Goal: Download file/media

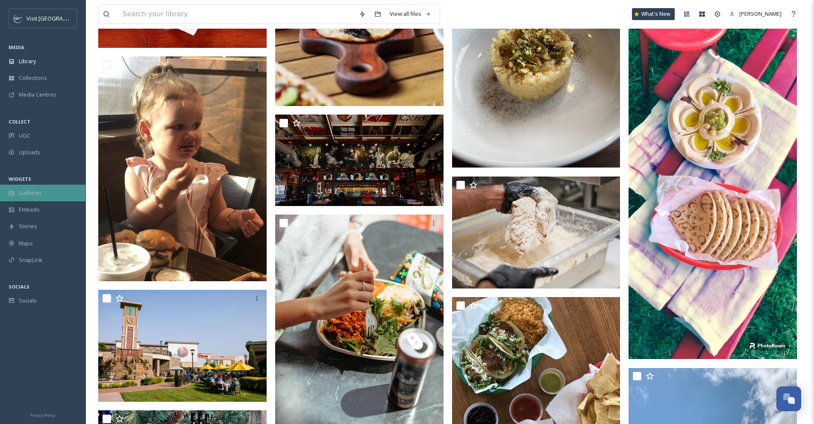
scroll to position [14125, 0]
click at [66, 188] on div "Galleries" at bounding box center [42, 193] width 85 height 17
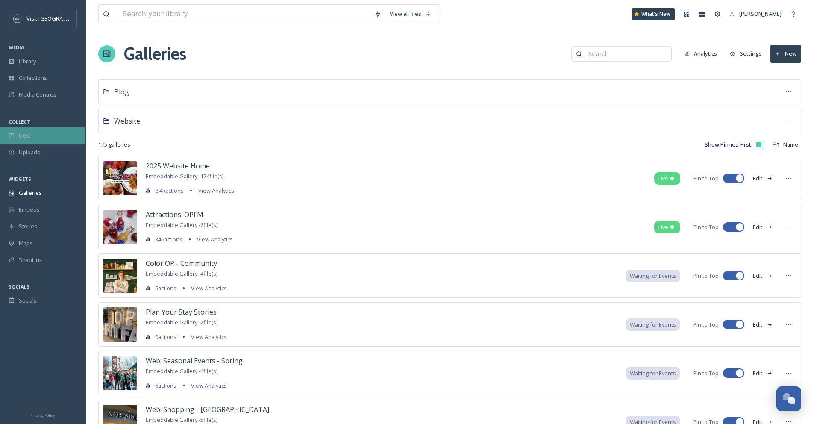
click at [31, 139] on div "UGC" at bounding box center [42, 135] width 85 height 17
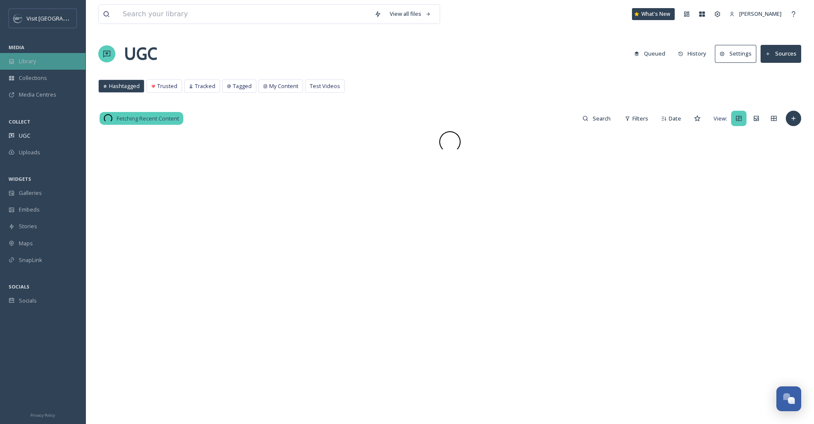
click at [37, 59] on div "Library" at bounding box center [42, 61] width 85 height 17
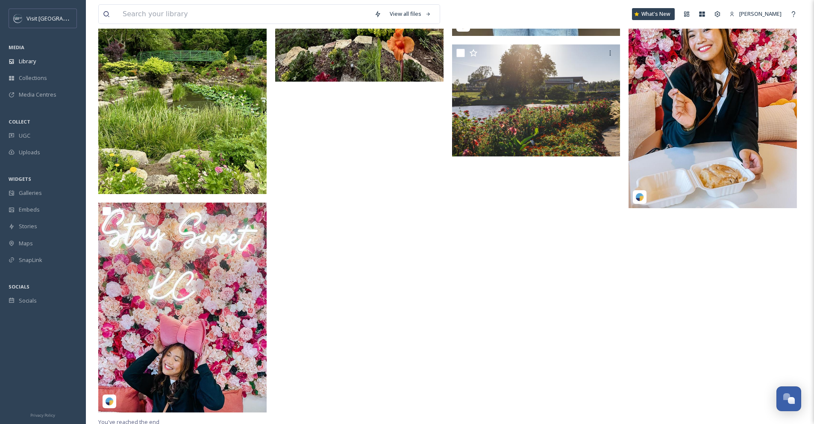
scroll to position [1326, 0]
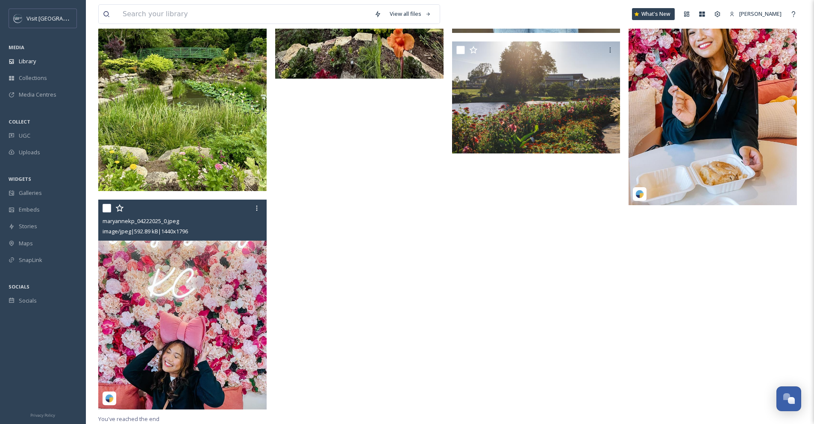
click at [108, 210] on input "checkbox" at bounding box center [107, 208] width 9 height 9
checkbox input "true"
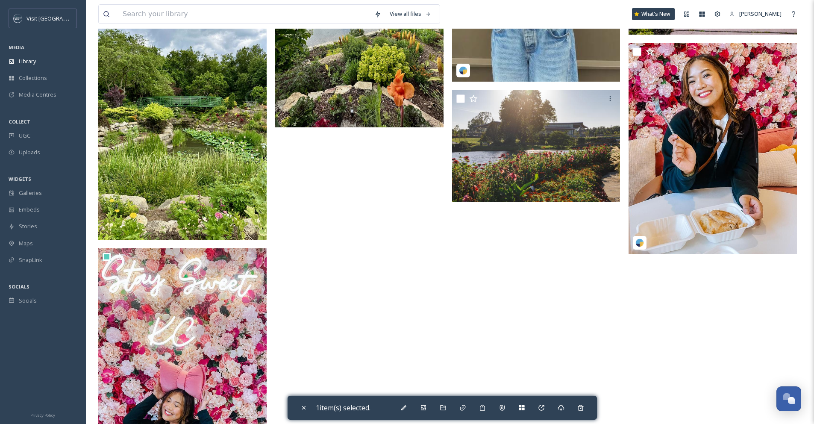
scroll to position [1218, 0]
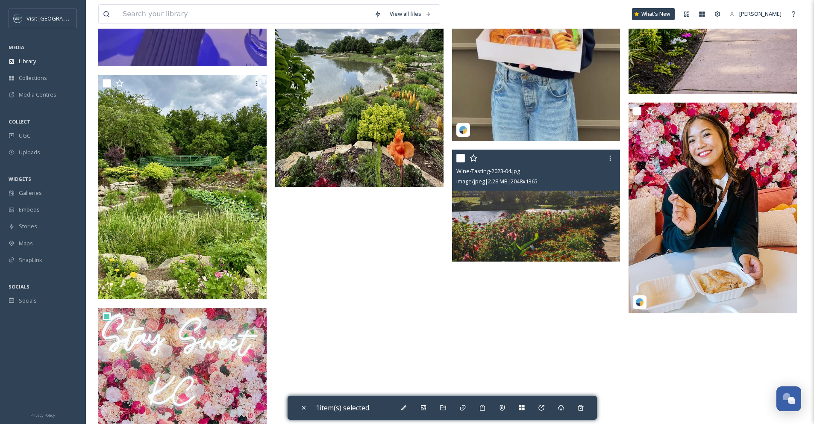
click at [459, 160] on input "checkbox" at bounding box center [460, 158] width 9 height 9
checkbox input "true"
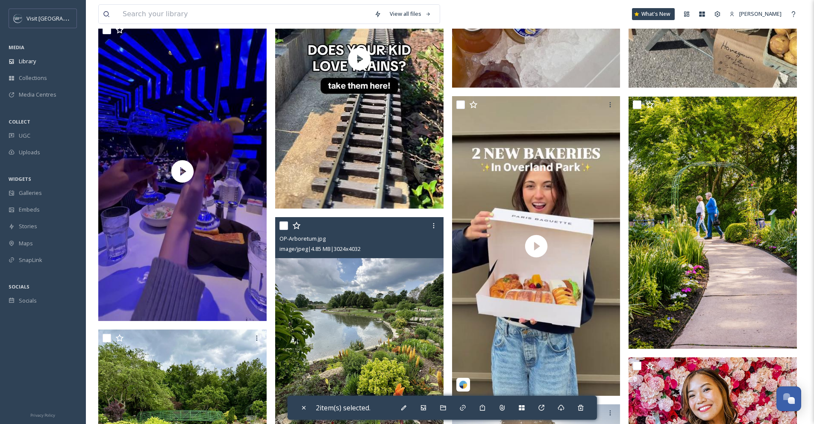
scroll to position [954, 0]
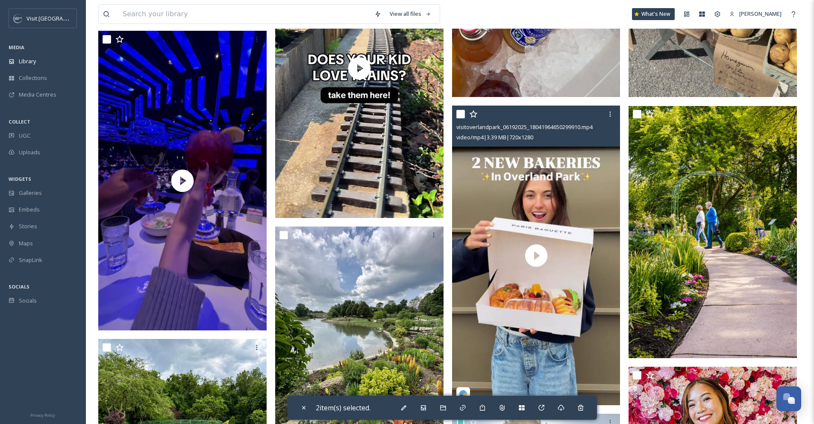
click at [459, 116] on input "checkbox" at bounding box center [460, 114] width 9 height 9
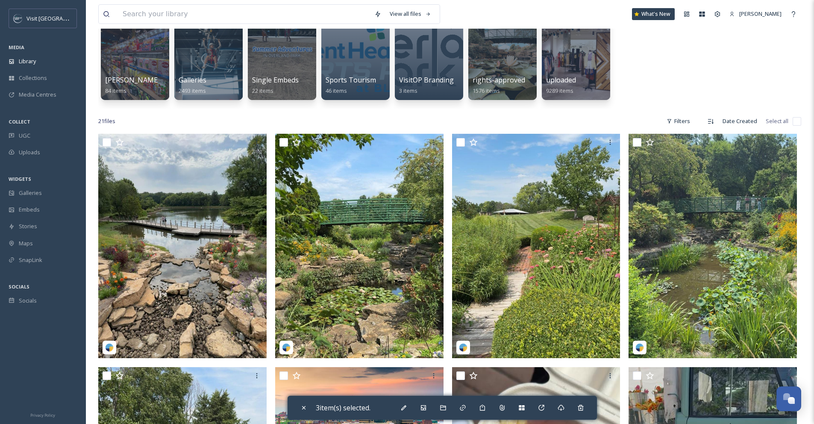
scroll to position [57, 0]
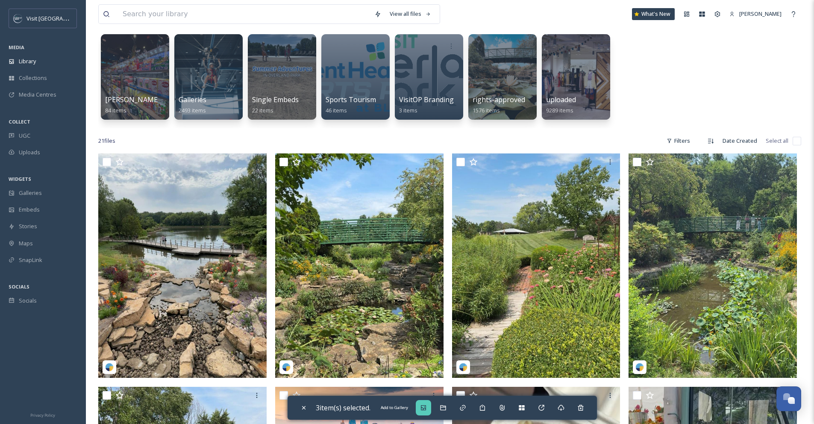
click at [425, 407] on icon at bounding box center [423, 407] width 7 height 7
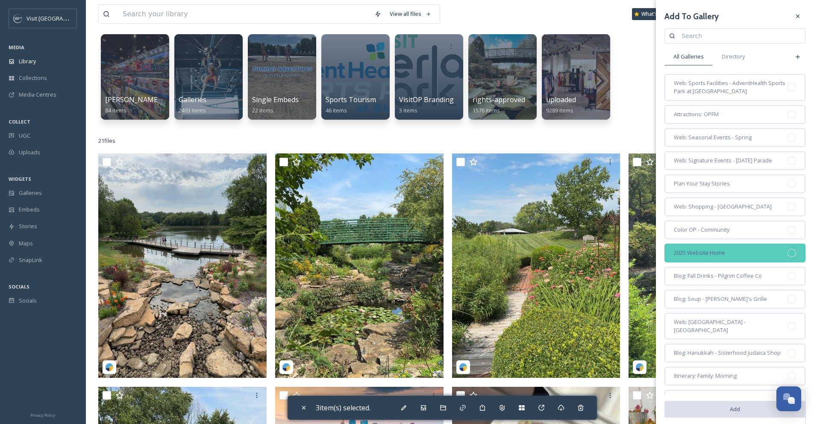
click at [746, 261] on div "2025 Website Home" at bounding box center [735, 253] width 141 height 19
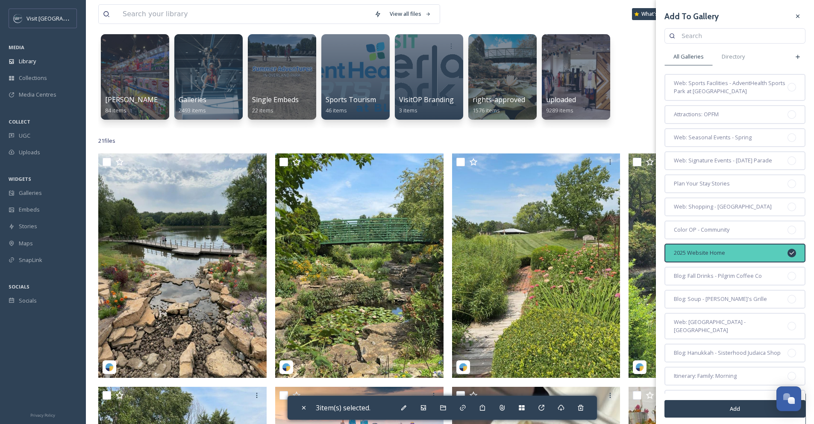
click at [771, 408] on button "Add" at bounding box center [735, 409] width 141 height 18
checkbox input "false"
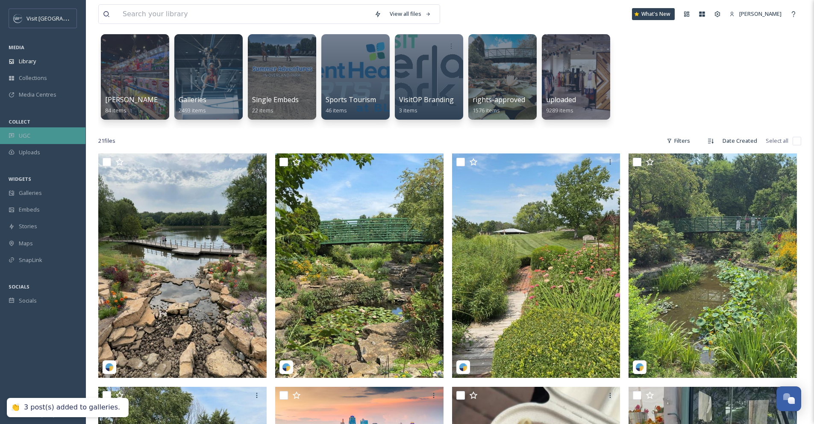
click at [29, 134] on span "UGC" at bounding box center [25, 136] width 12 height 8
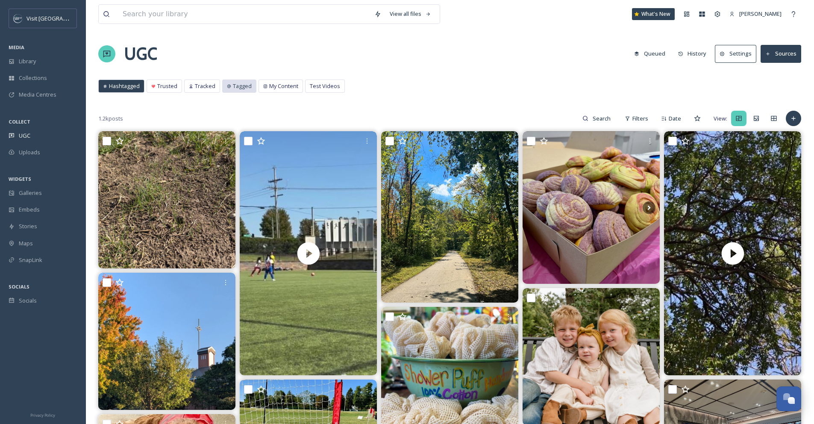
click at [227, 87] on icon at bounding box center [229, 86] width 4 height 4
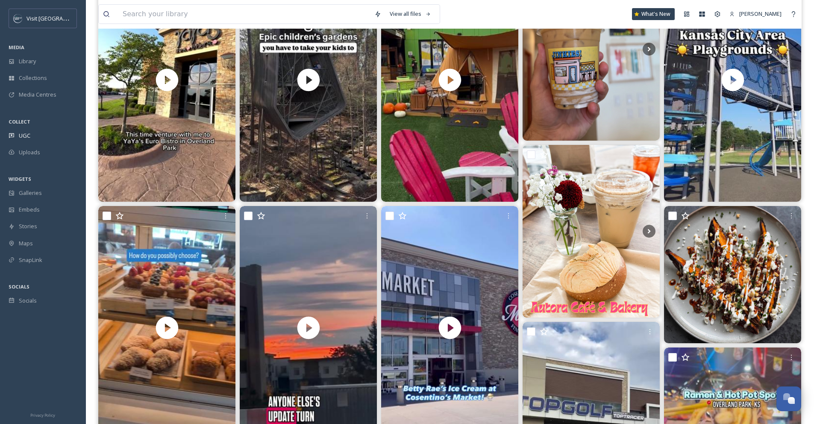
scroll to position [17, 0]
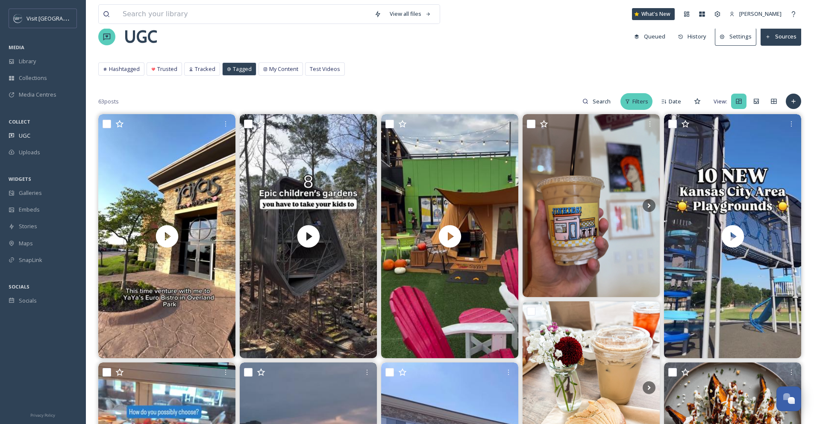
click at [641, 98] on span "Filters" at bounding box center [640, 101] width 16 height 8
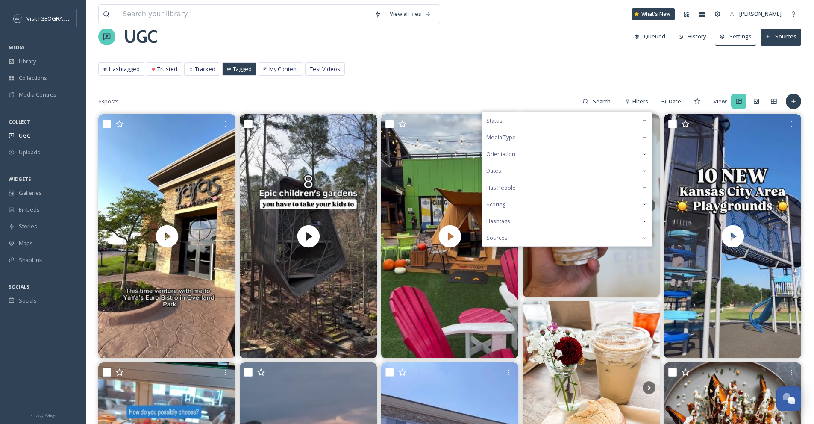
click at [630, 135] on div "Media Type" at bounding box center [567, 137] width 170 height 17
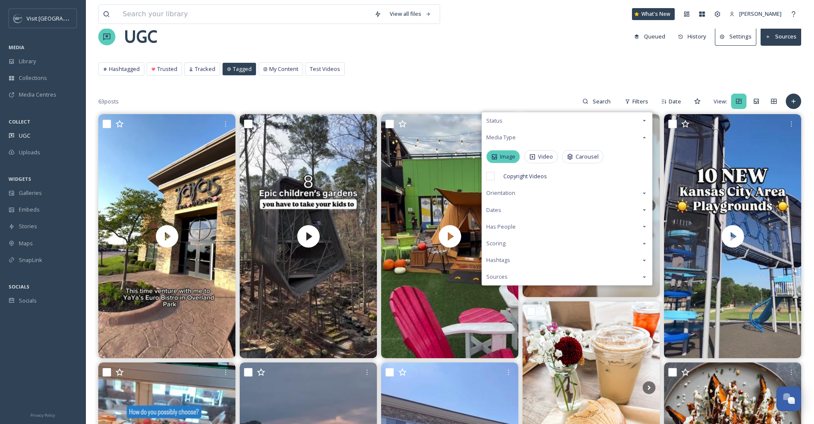
click at [504, 156] on span "Image" at bounding box center [507, 157] width 15 height 8
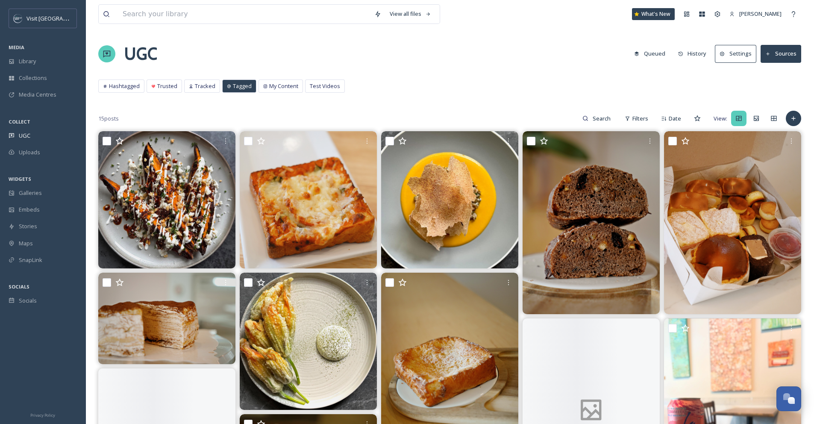
click at [512, 71] on div "View all files What's New [PERSON_NAME] UGC Queued History Settings Sources Has…" at bounding box center [449, 343] width 729 height 686
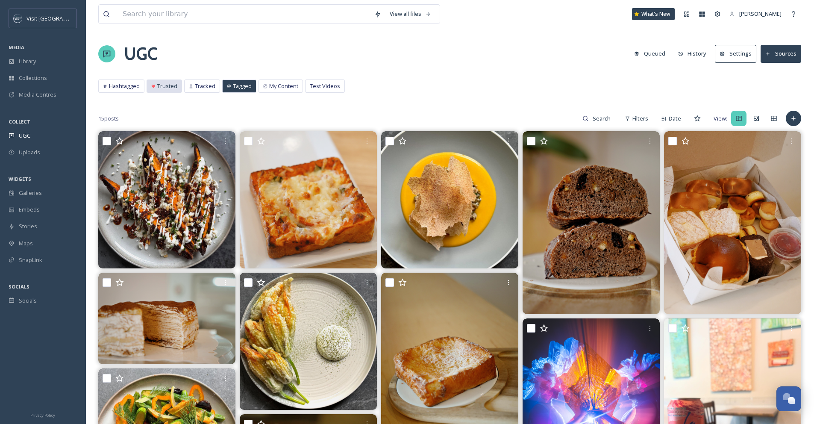
click at [178, 87] on div "Trusted" at bounding box center [164, 86] width 35 height 12
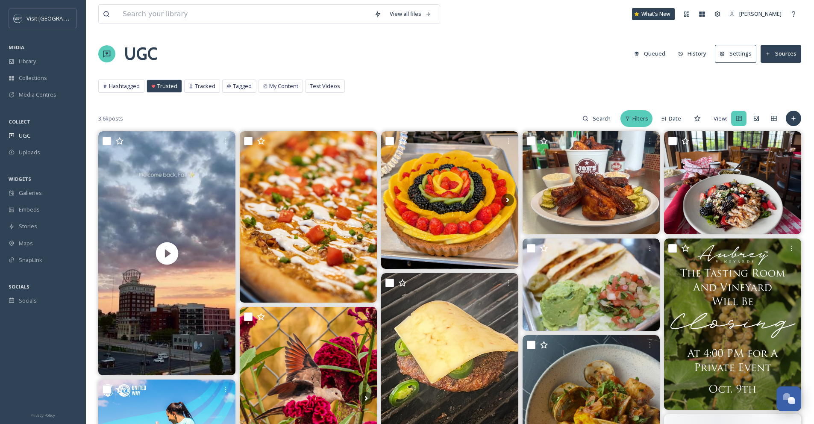
click at [644, 120] on span "Filters" at bounding box center [640, 119] width 16 height 8
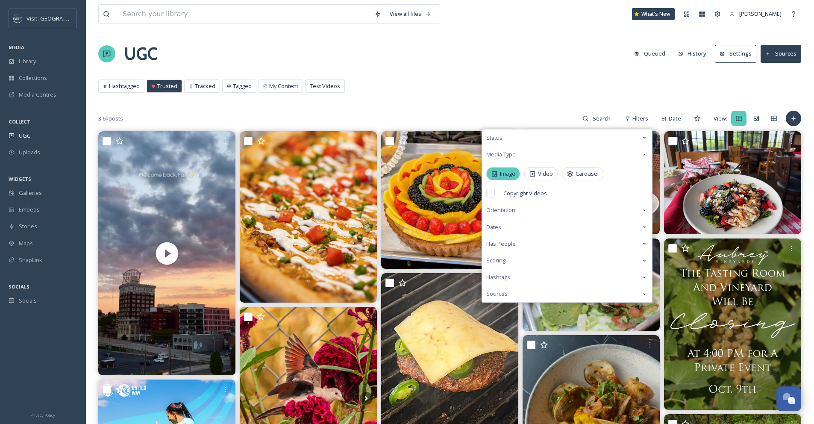
click at [509, 174] on span "Image" at bounding box center [507, 174] width 15 height 8
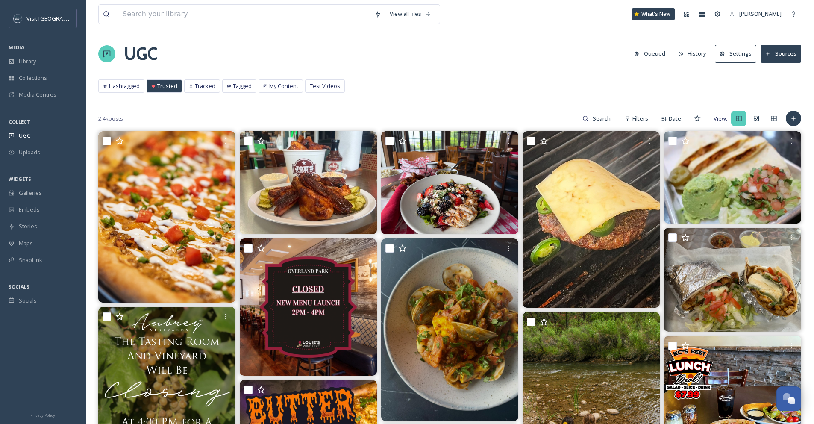
click at [510, 82] on div "Hashtagged Trusted Tracked Tagged My Content Test Videos Hashtagged Trusted Tra…" at bounding box center [449, 88] width 703 height 18
click at [260, 84] on div "My Content" at bounding box center [281, 86] width 44 height 12
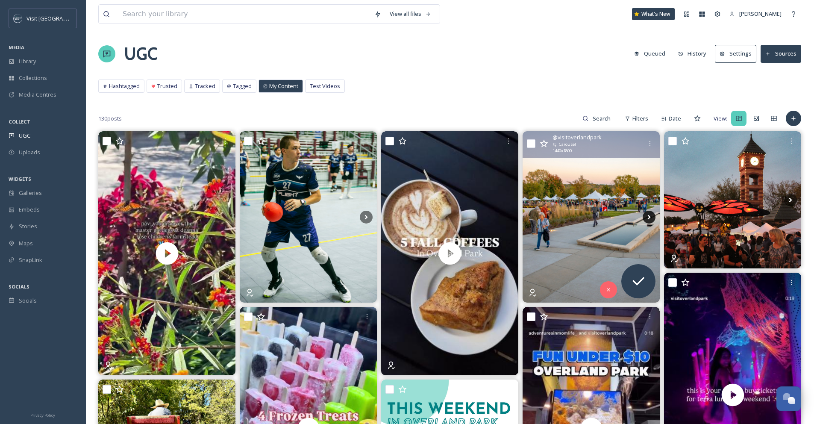
click at [649, 213] on icon at bounding box center [649, 217] width 13 height 13
click at [649, 218] on icon at bounding box center [649, 217] width 3 height 5
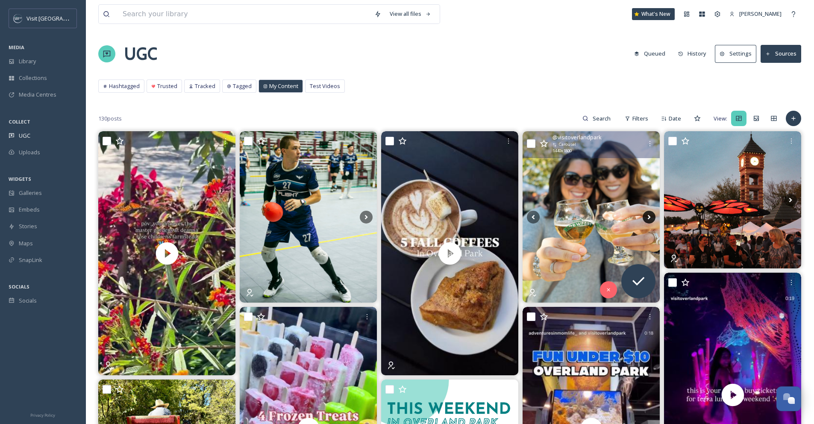
click at [648, 216] on icon at bounding box center [649, 217] width 3 height 5
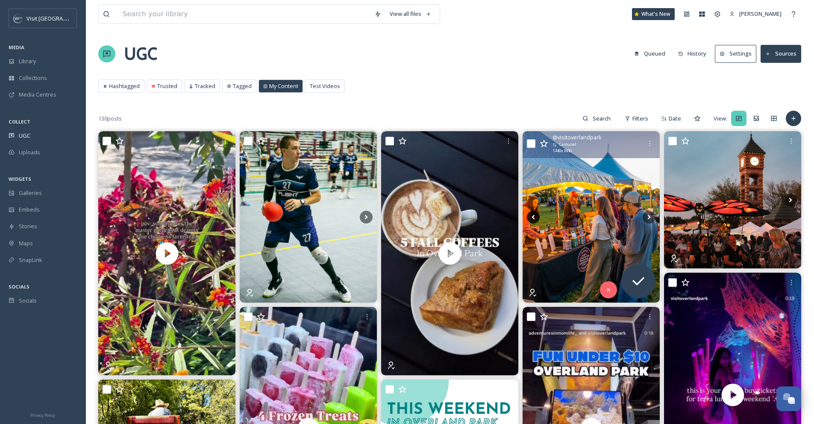
click at [534, 216] on icon at bounding box center [533, 217] width 13 height 13
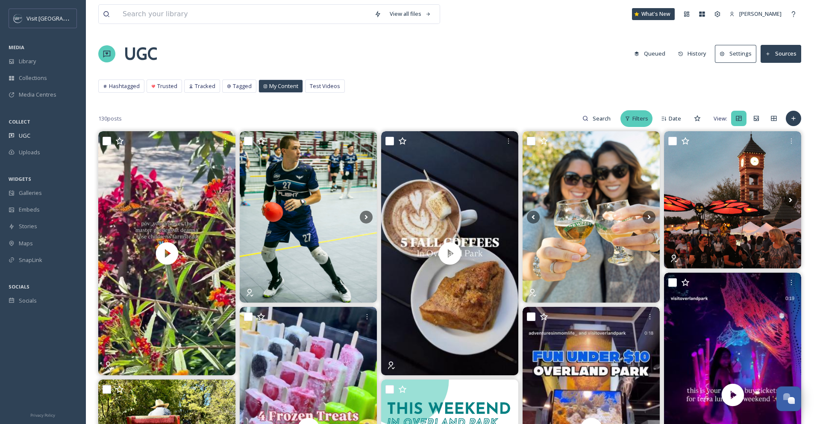
click at [640, 118] on span "Filters" at bounding box center [640, 119] width 16 height 8
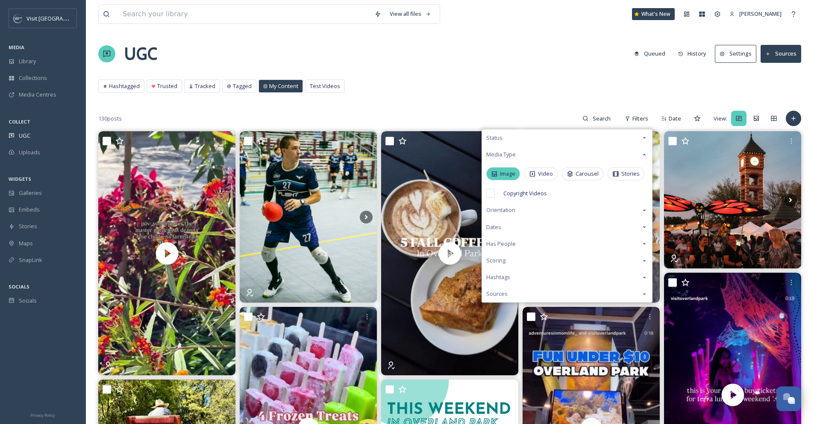
click at [509, 174] on span "Image" at bounding box center [507, 174] width 15 height 8
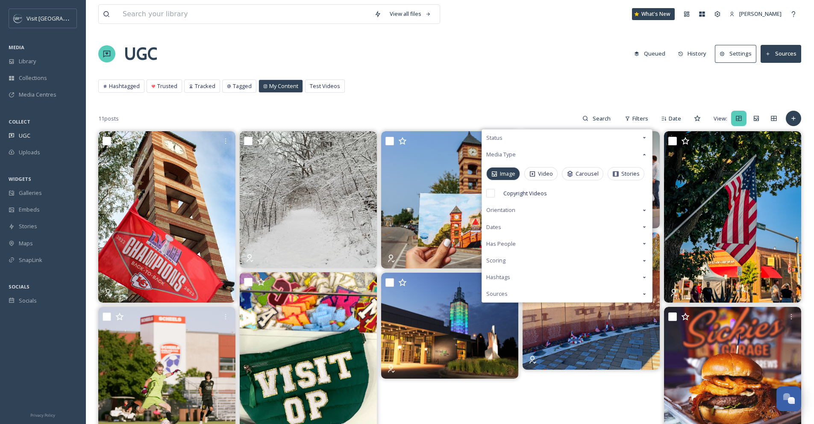
click at [478, 82] on div "Hashtagged Trusted Tracked Tagged My Content Test Videos Hashtagged Trusted Tra…" at bounding box center [449, 88] width 703 height 18
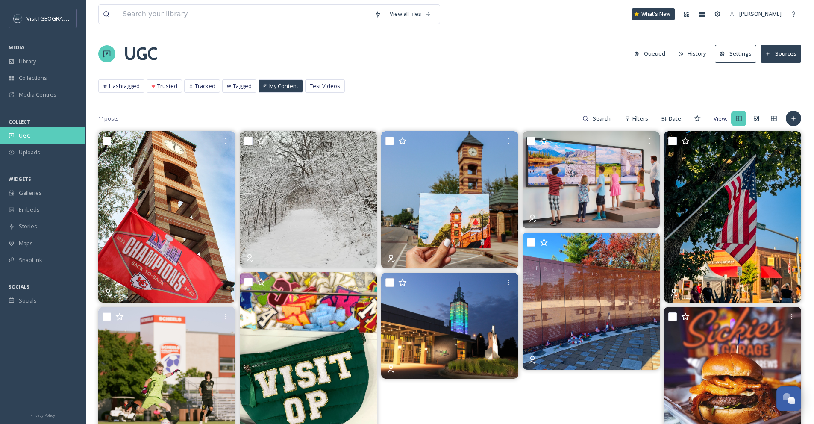
click at [24, 134] on span "UGC" at bounding box center [25, 136] width 12 height 8
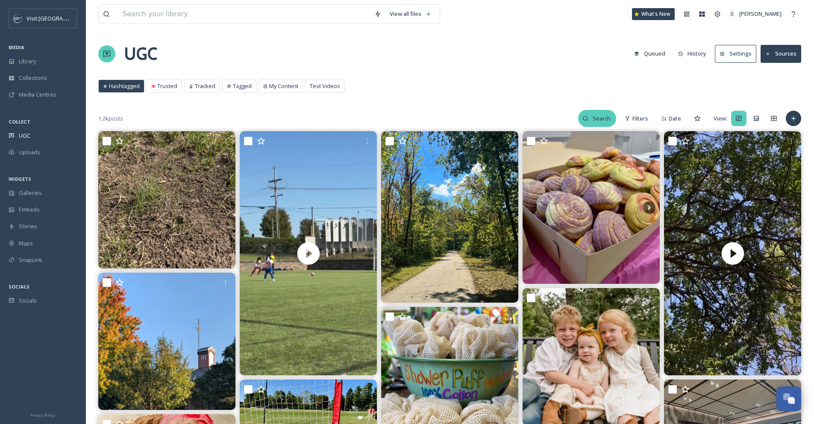
click at [593, 116] on input at bounding box center [602, 118] width 28 height 17
click at [644, 118] on span "Filters" at bounding box center [640, 119] width 16 height 8
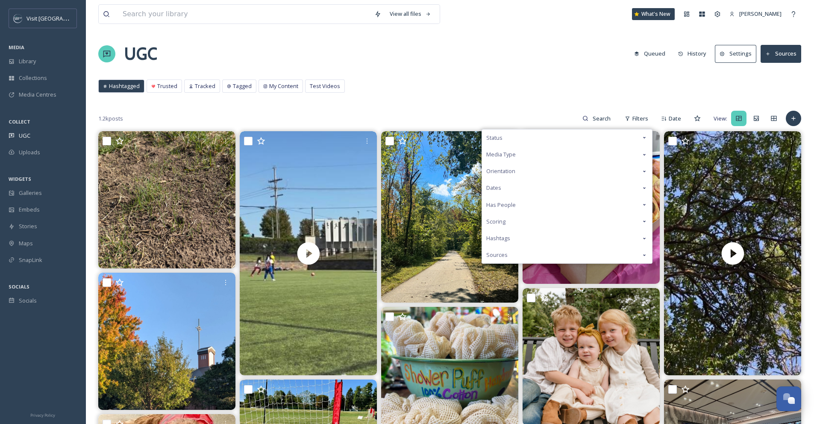
click at [533, 152] on div "Media Type" at bounding box center [567, 154] width 170 height 17
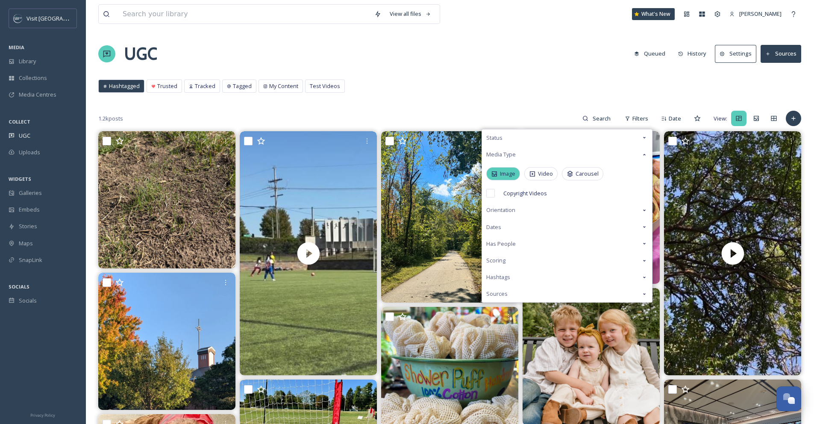
click at [501, 174] on span "Image" at bounding box center [507, 174] width 15 height 8
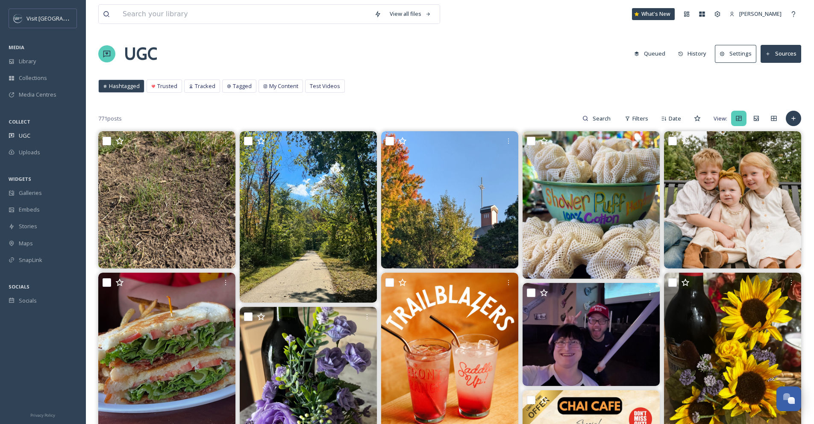
click at [465, 98] on div "View all files What's New [PERSON_NAME] UGC Queued History Settings Sources Has…" at bounding box center [449, 417] width 729 height 835
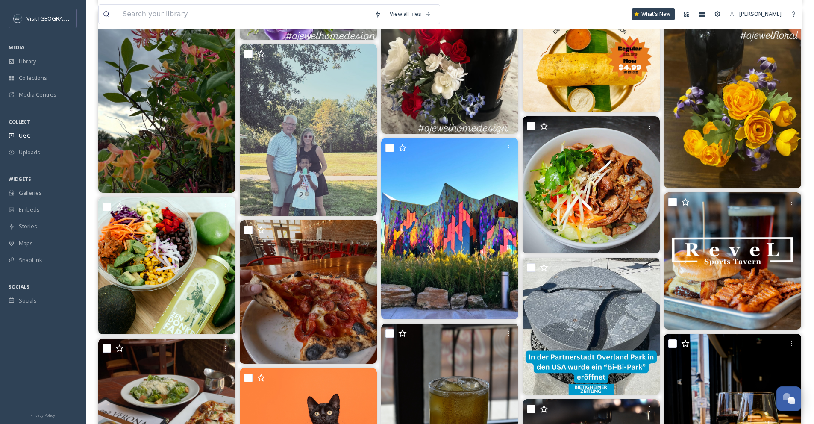
scroll to position [450, 0]
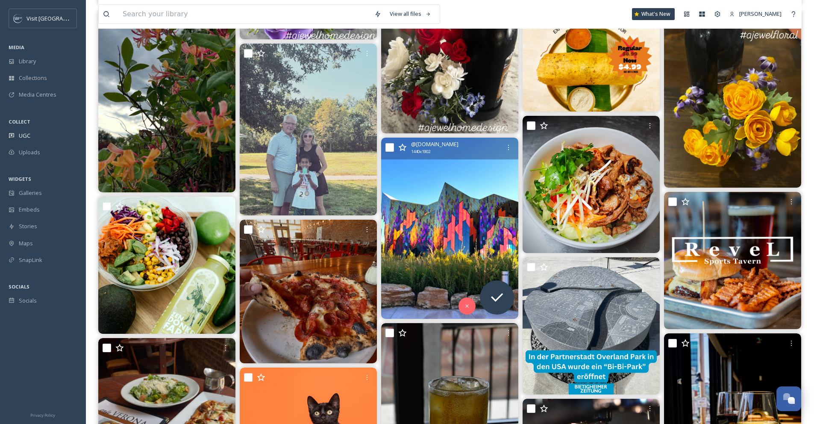
click at [471, 211] on img at bounding box center [449, 228] width 137 height 181
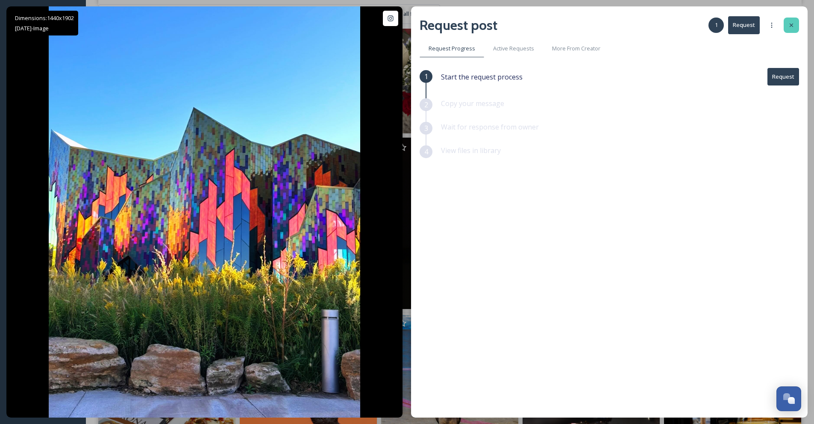
click at [795, 24] on div at bounding box center [791, 25] width 15 height 15
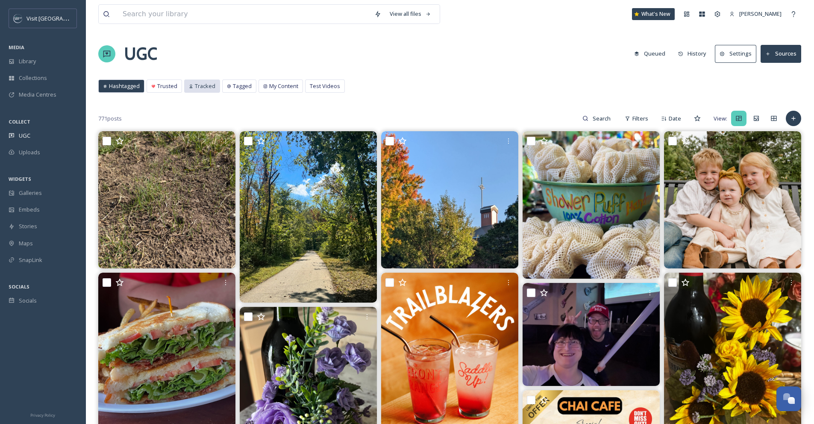
click at [200, 90] on span "Tracked" at bounding box center [205, 86] width 21 height 8
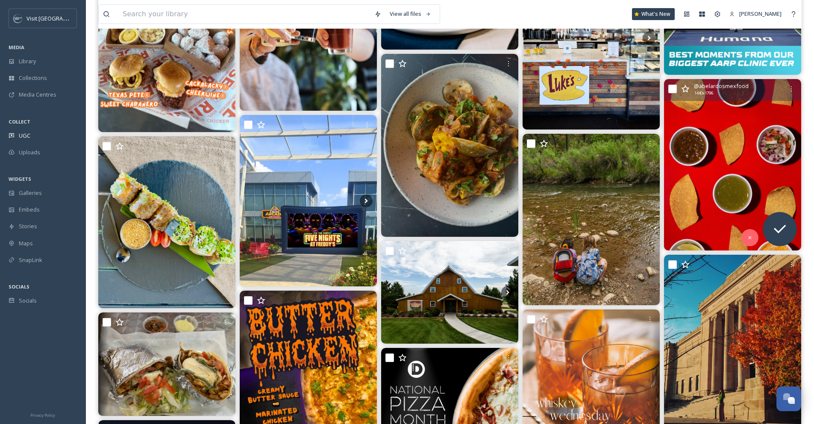
scroll to position [1409, 0]
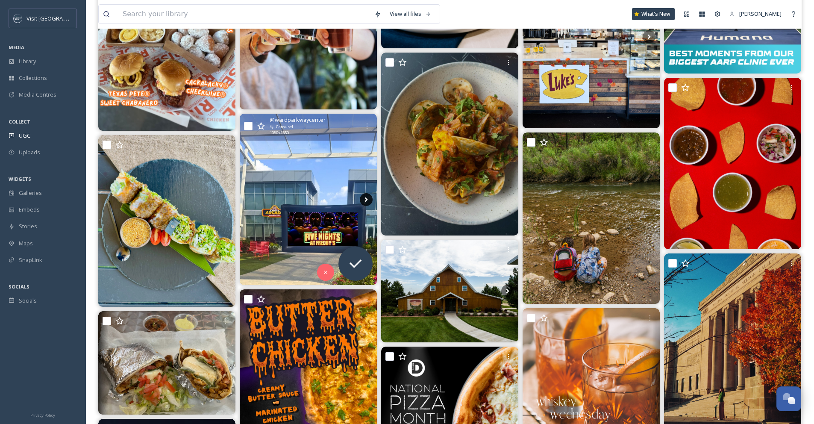
click at [368, 200] on icon at bounding box center [366, 199] width 13 height 13
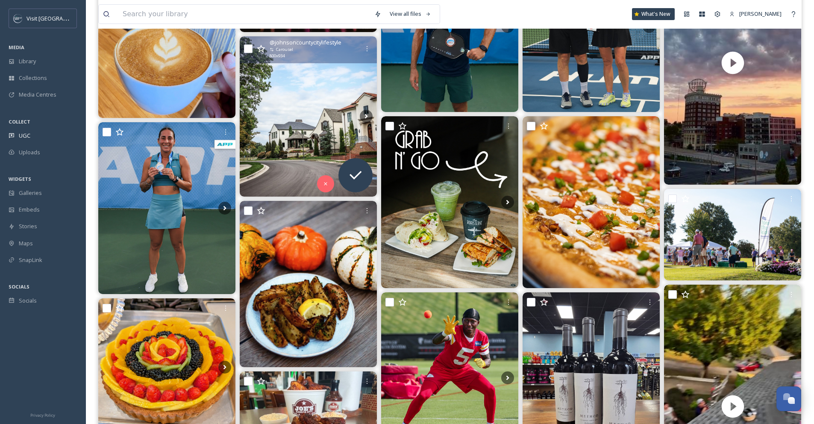
scroll to position [0, 0]
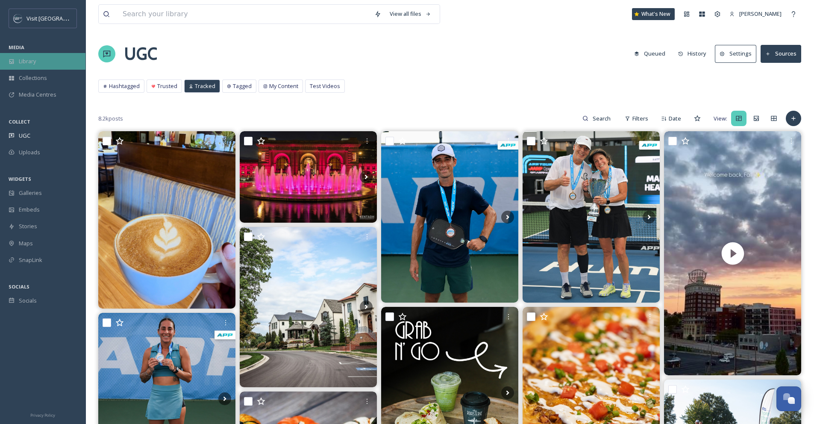
click at [34, 61] on span "Library" at bounding box center [27, 61] width 17 height 8
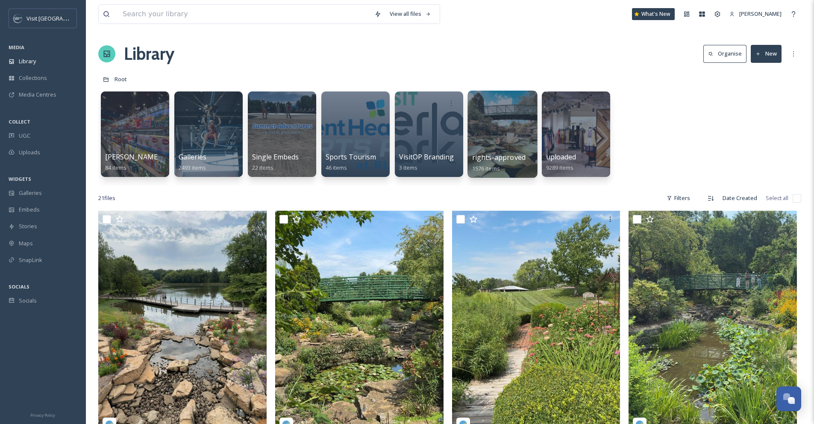
click at [498, 114] on div at bounding box center [503, 134] width 70 height 87
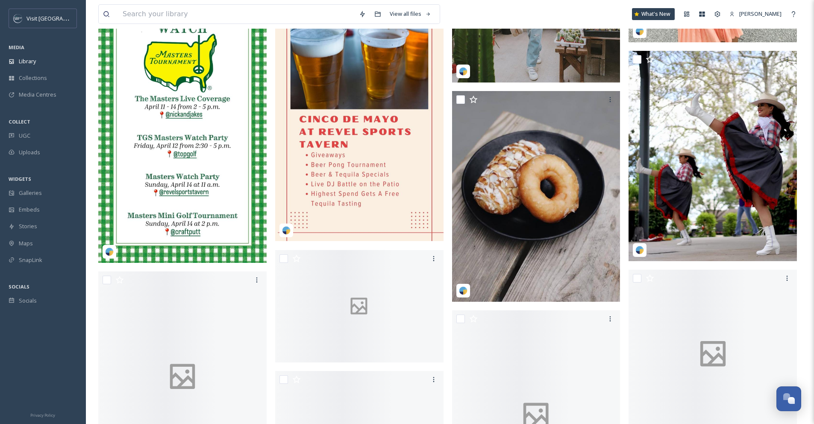
scroll to position [1484, 0]
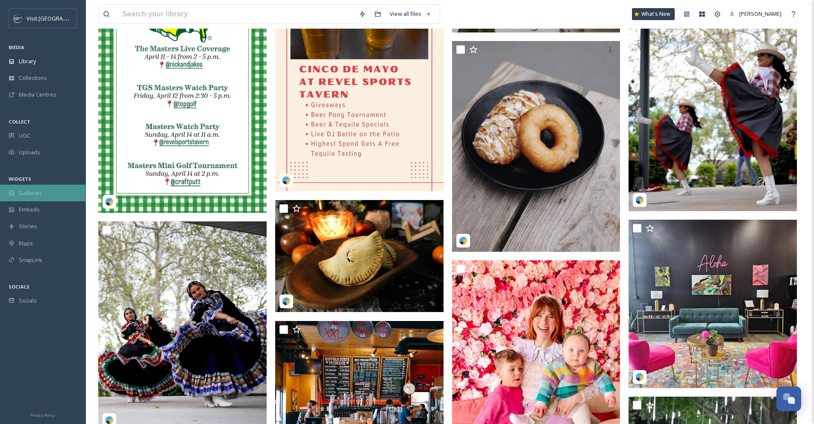
click at [41, 192] on div "Galleries" at bounding box center [42, 193] width 85 height 17
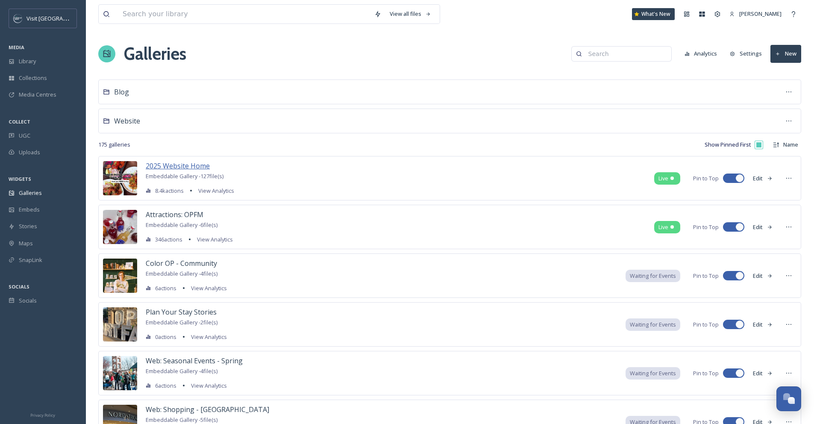
click at [198, 166] on span "2025 Website Home" at bounding box center [178, 165] width 64 height 9
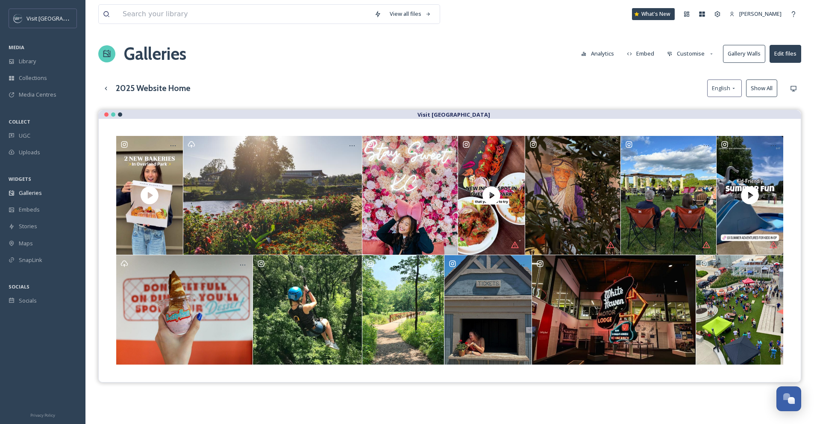
click at [757, 88] on button "Show All" at bounding box center [761, 88] width 31 height 18
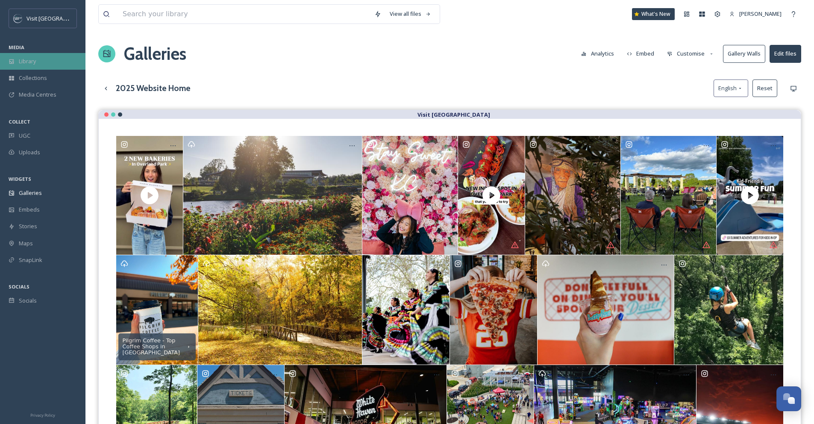
click at [41, 61] on div "Library" at bounding box center [42, 61] width 85 height 17
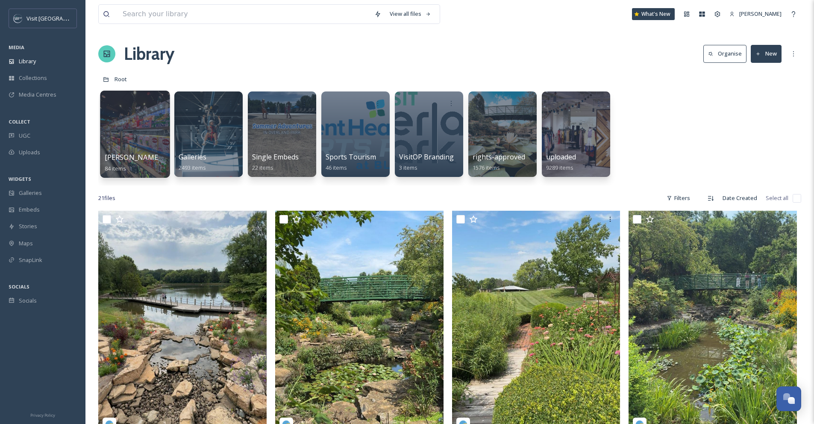
click at [153, 126] on div at bounding box center [135, 134] width 70 height 87
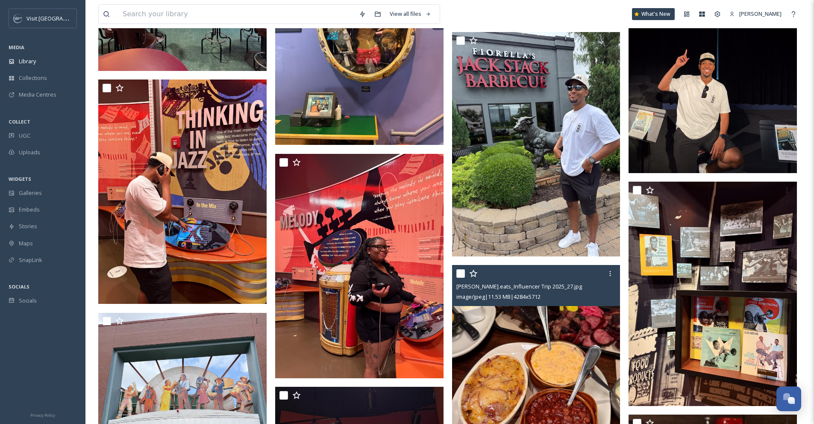
scroll to position [2917, 0]
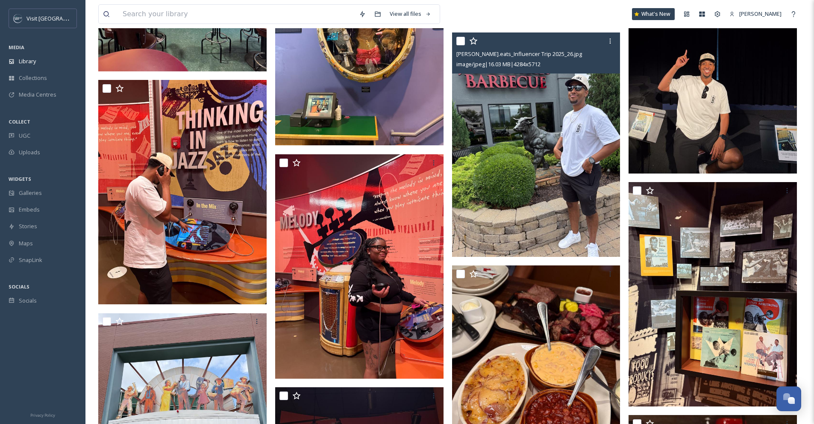
click at [462, 44] on input "checkbox" at bounding box center [460, 41] width 9 height 9
checkbox input "true"
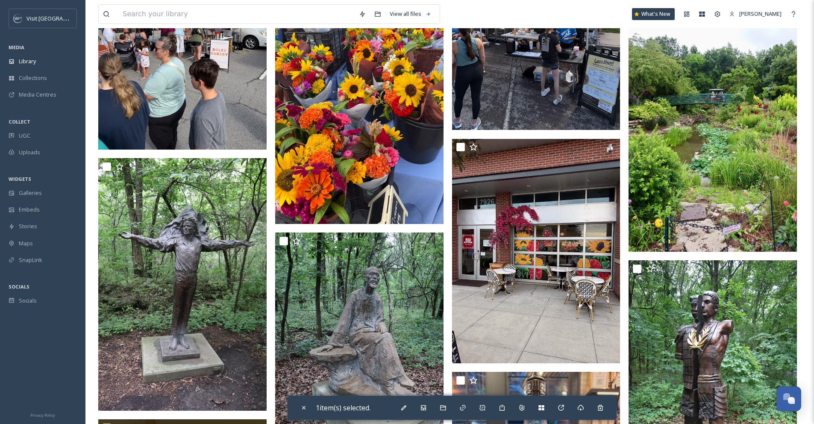
scroll to position [1064, 0]
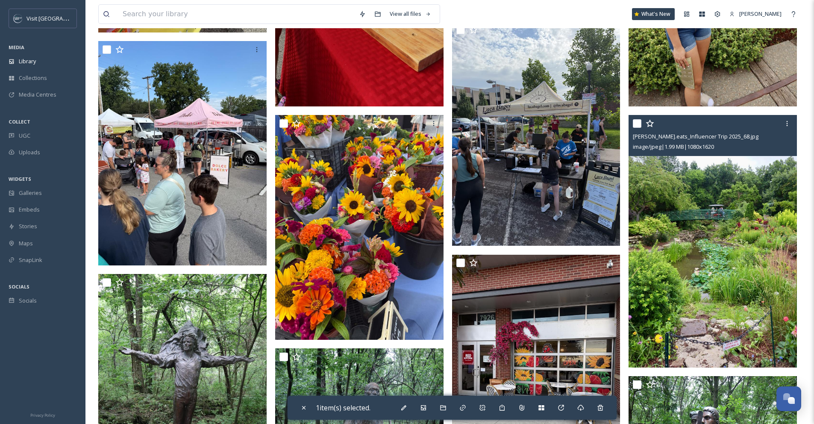
click at [640, 123] on input "checkbox" at bounding box center [637, 123] width 9 height 9
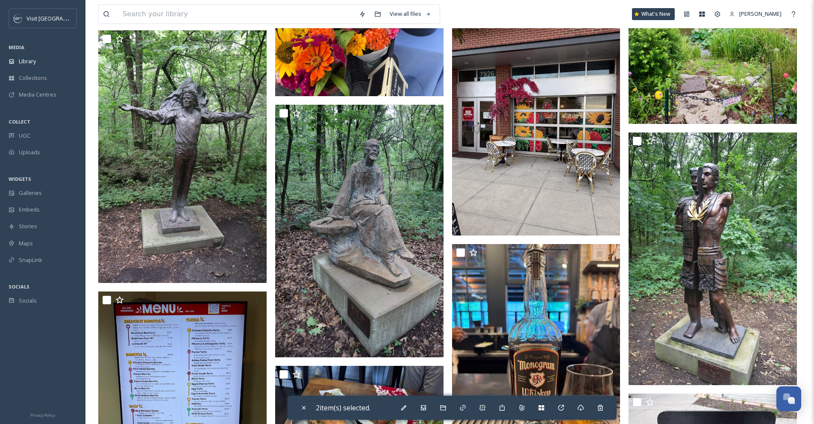
scroll to position [1312, 0]
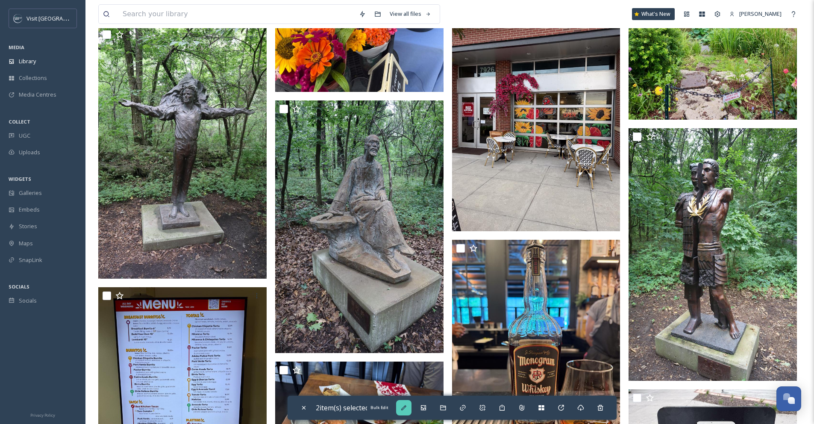
click at [410, 404] on div "Bulk Edit" at bounding box center [403, 407] width 15 height 15
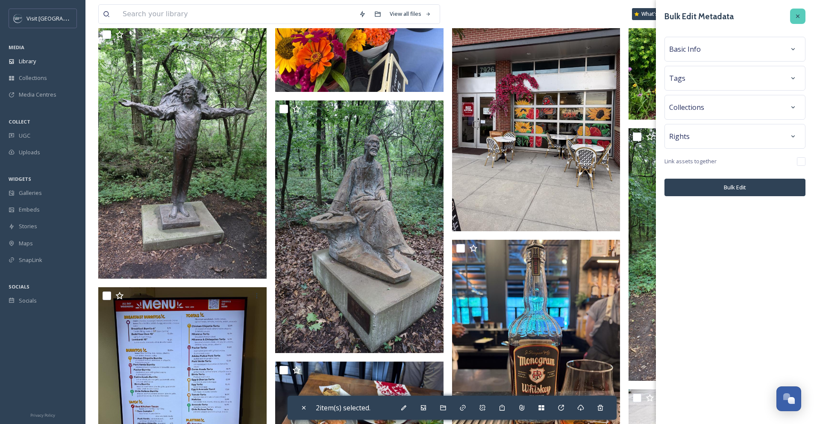
click at [802, 15] on div at bounding box center [797, 16] width 15 height 15
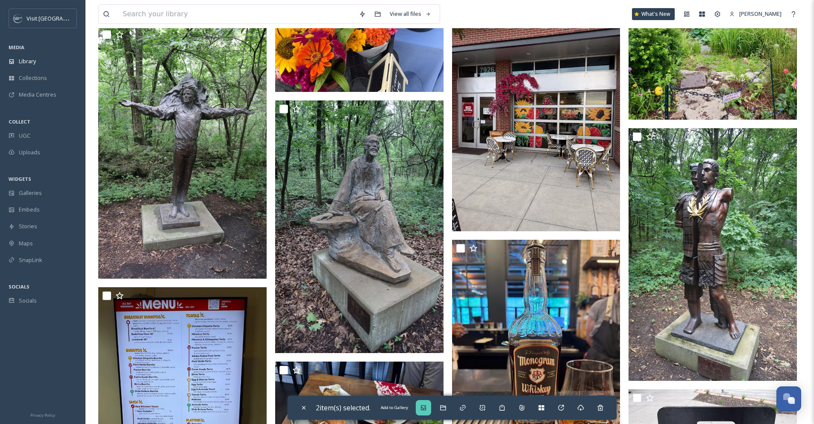
click at [426, 409] on icon at bounding box center [423, 407] width 5 height 5
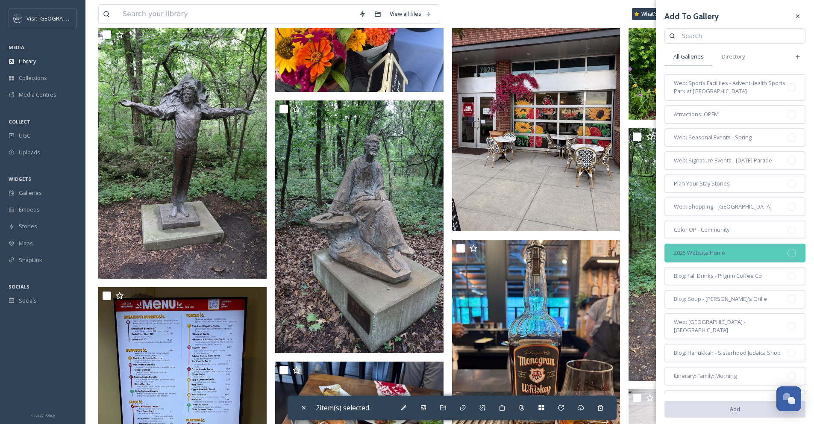
click at [788, 257] on div at bounding box center [792, 253] width 9 height 9
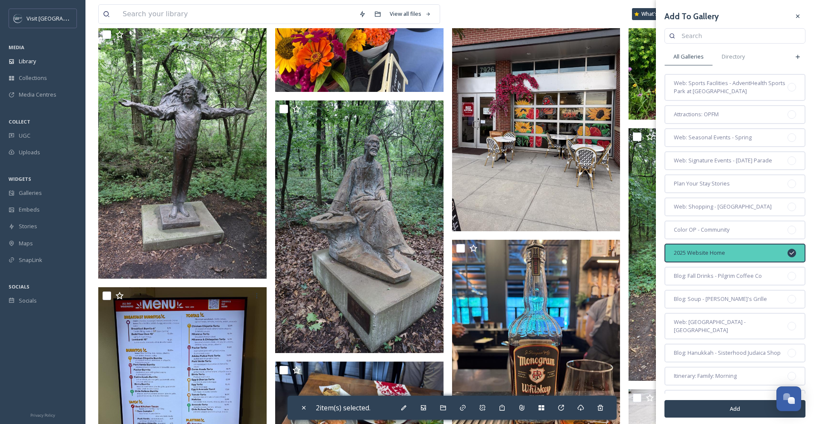
click at [718, 411] on button "Add" at bounding box center [735, 409] width 141 height 18
checkbox input "false"
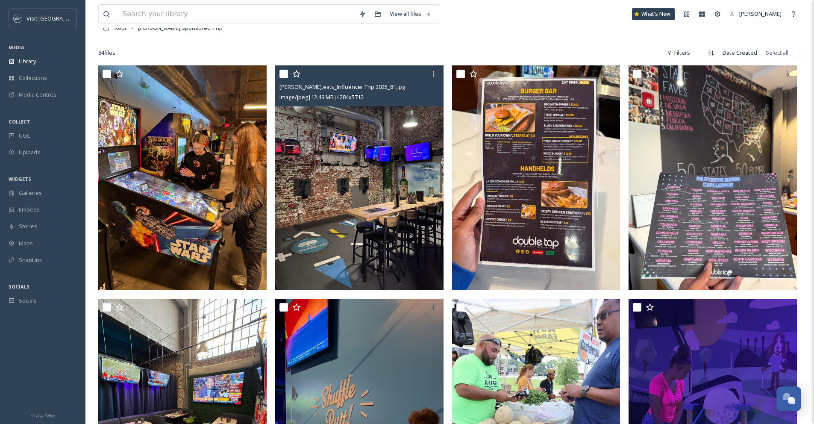
scroll to position [0, 0]
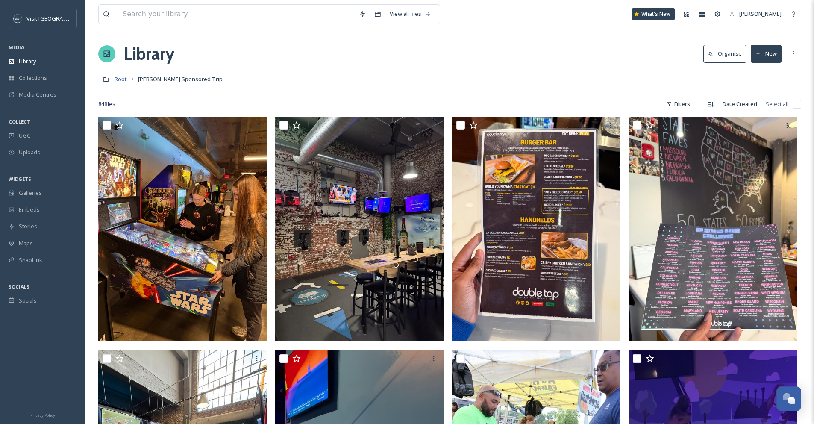
click at [124, 82] on span "Root" at bounding box center [121, 79] width 12 height 8
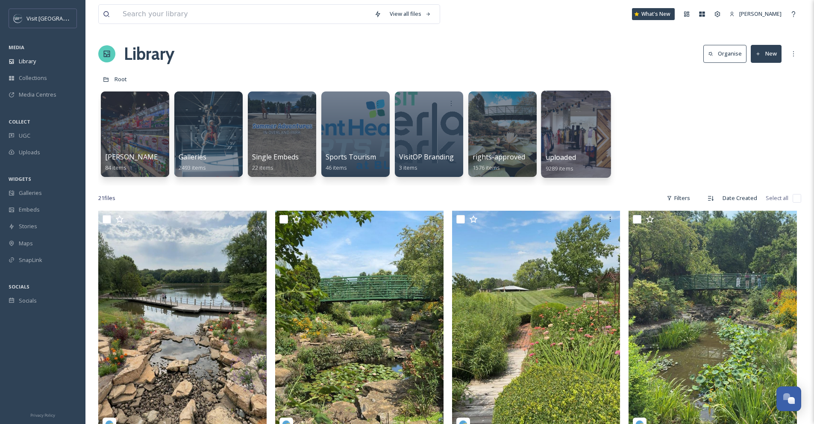
click at [564, 127] on div at bounding box center [576, 134] width 70 height 87
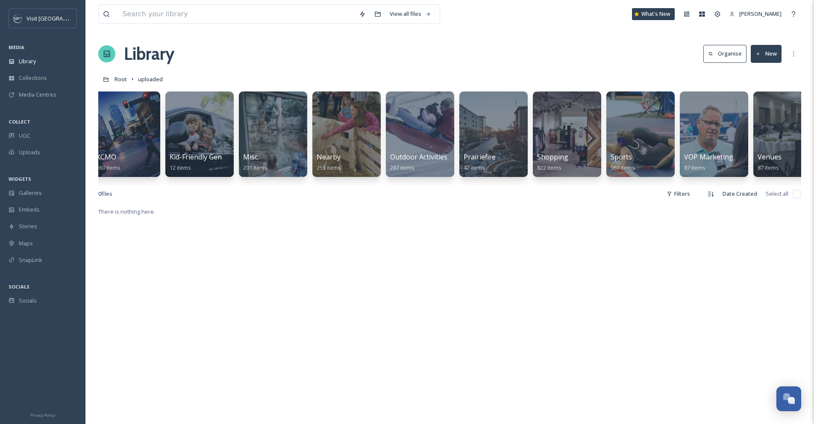
scroll to position [0, 914]
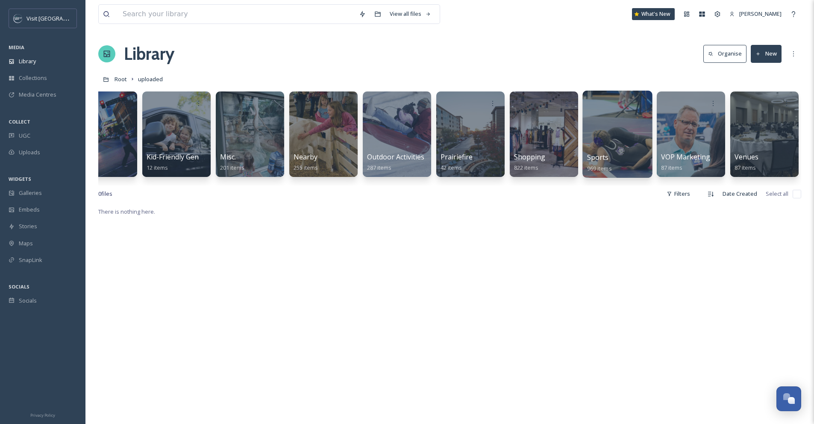
click at [632, 133] on div at bounding box center [617, 134] width 70 height 87
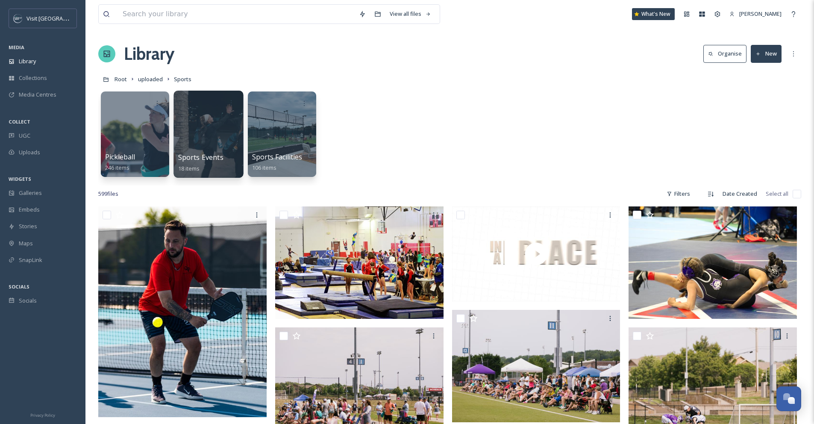
click at [214, 141] on div at bounding box center [209, 134] width 70 height 87
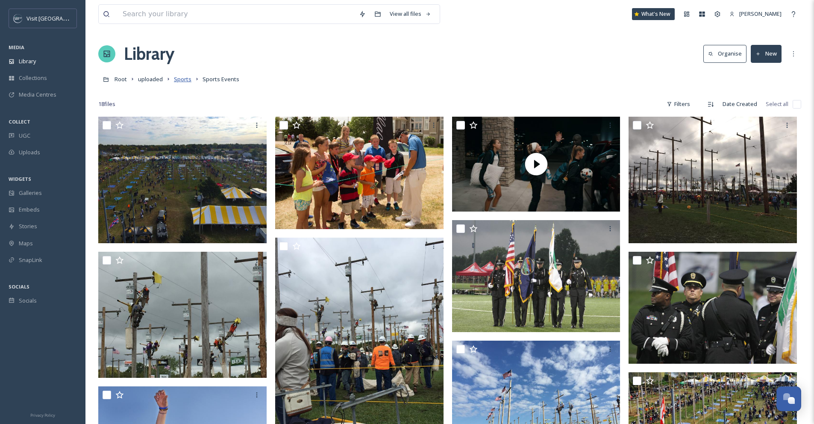
click at [182, 80] on span "Sports" at bounding box center [183, 79] width 18 height 8
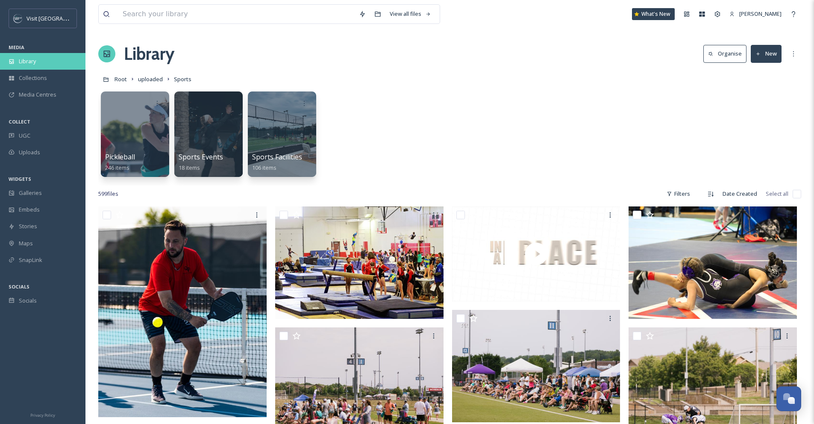
click at [26, 61] on span "Library" at bounding box center [27, 61] width 17 height 8
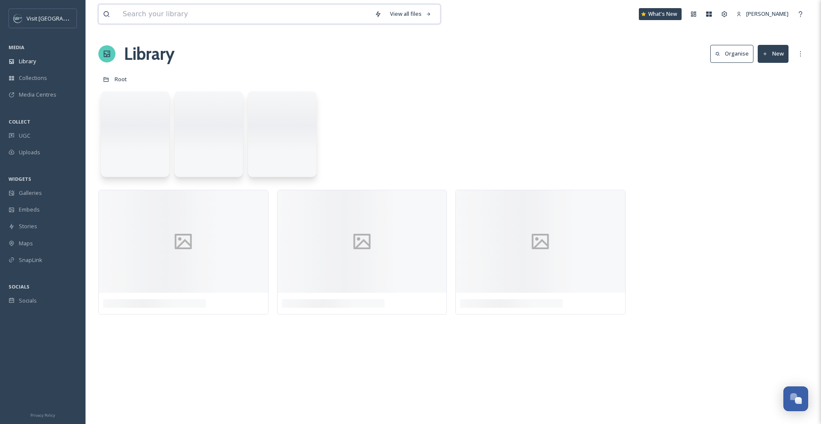
click at [150, 18] on input at bounding box center [244, 14] width 252 height 19
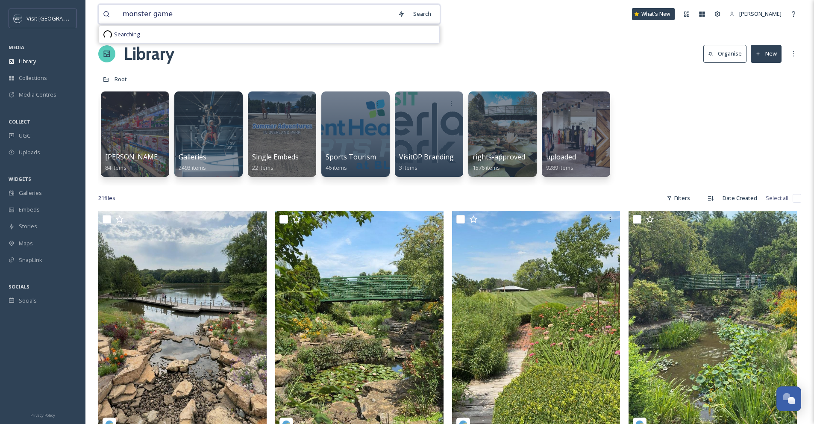
type input "monster games"
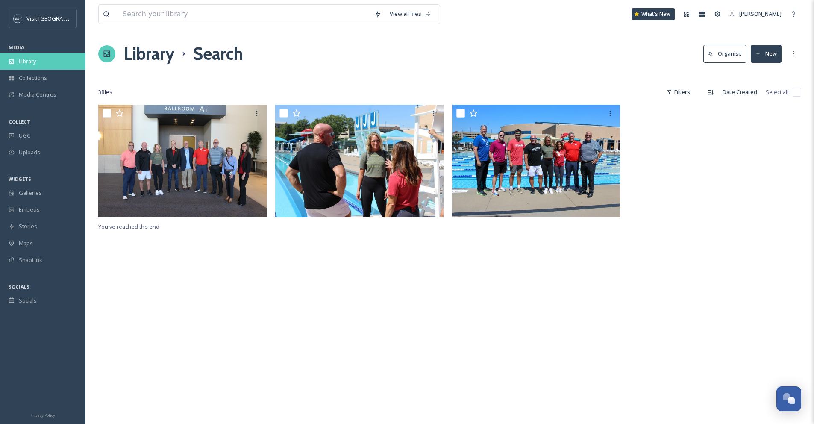
click at [41, 61] on div "Library" at bounding box center [42, 61] width 85 height 17
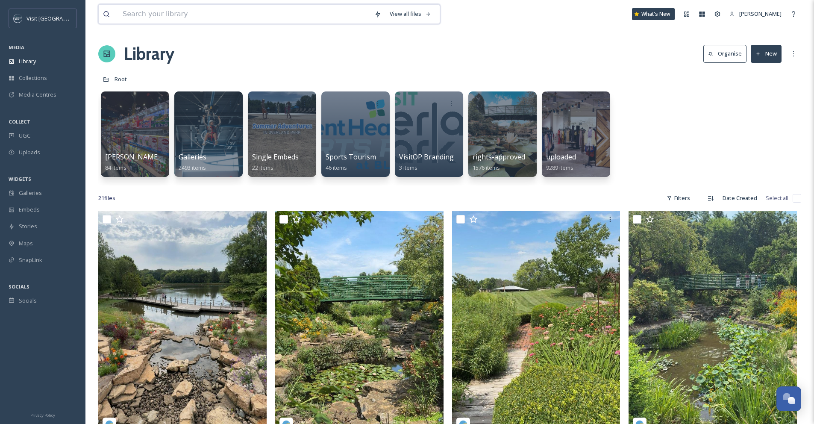
click at [212, 15] on input at bounding box center [244, 14] width 252 height 19
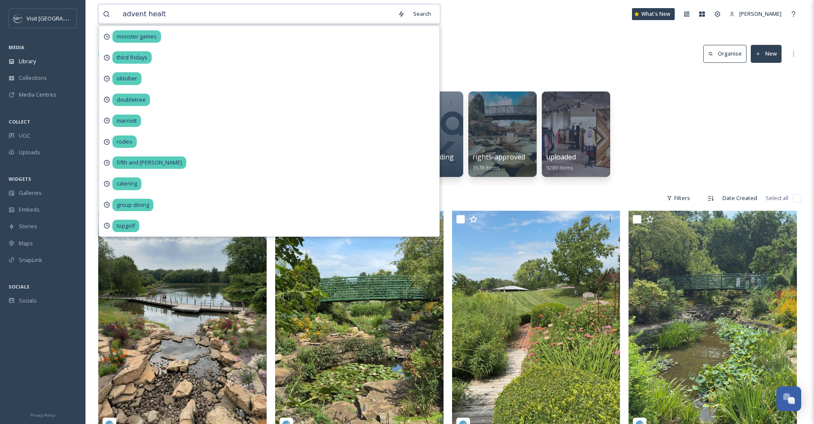
type input "advent health"
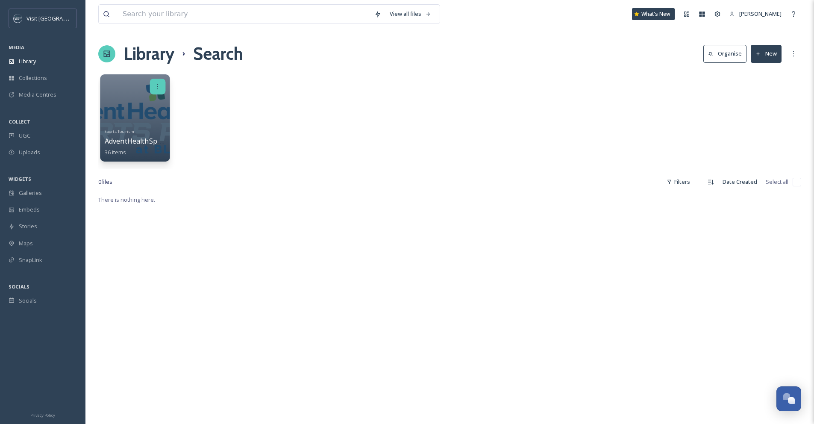
click at [150, 92] on div at bounding box center [158, 87] width 16 height 16
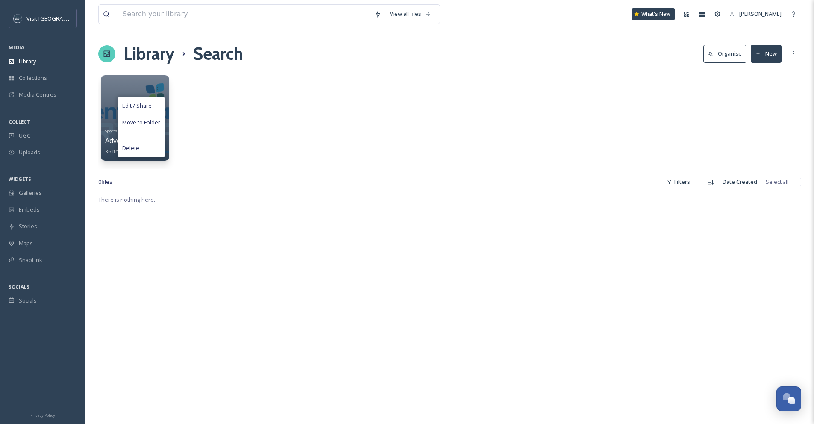
click at [189, 121] on div "Edit / Share Move to Folder Delete Sports Tourism AdventHealthSports Park Bluha…" at bounding box center [449, 120] width 703 height 98
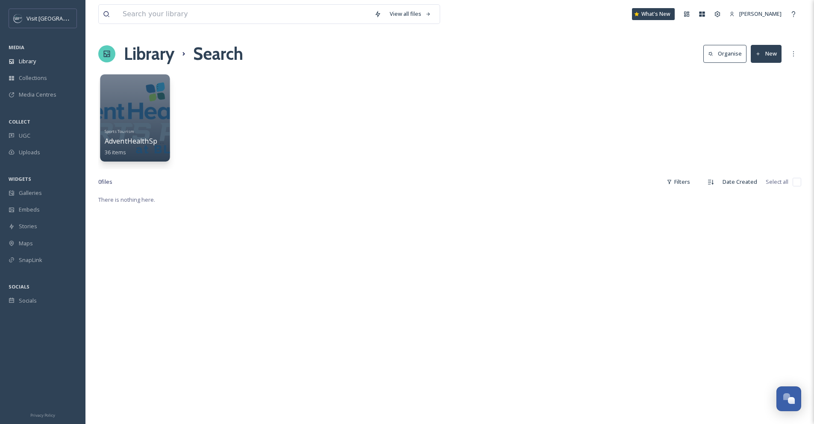
click at [129, 120] on div at bounding box center [135, 117] width 70 height 87
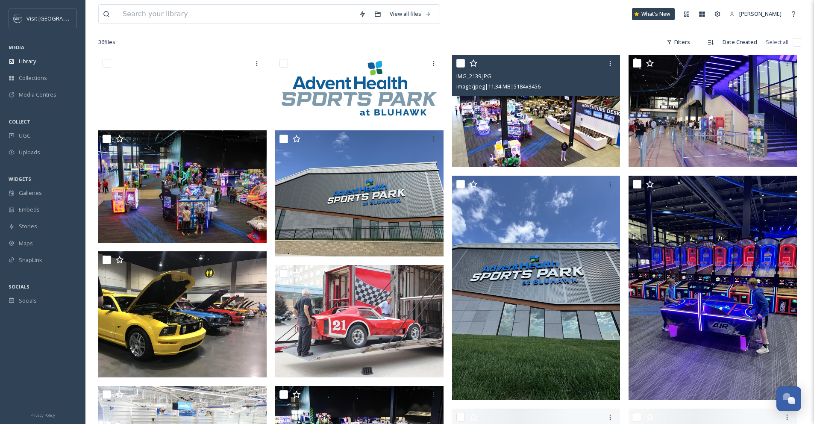
scroll to position [178, 0]
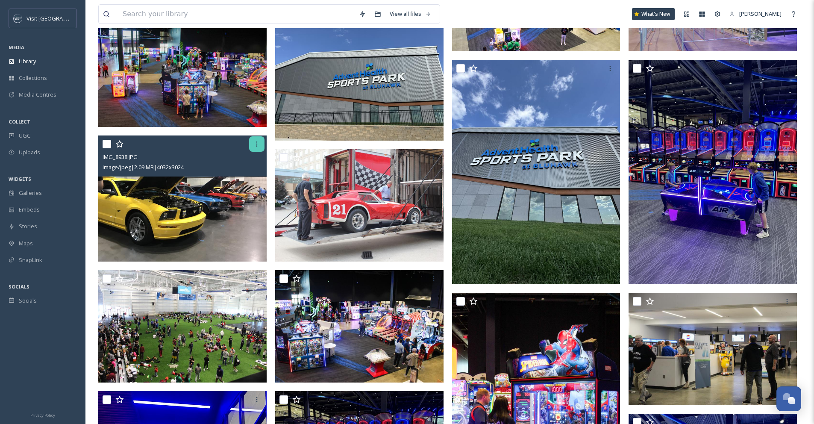
click at [253, 144] on div at bounding box center [256, 143] width 15 height 15
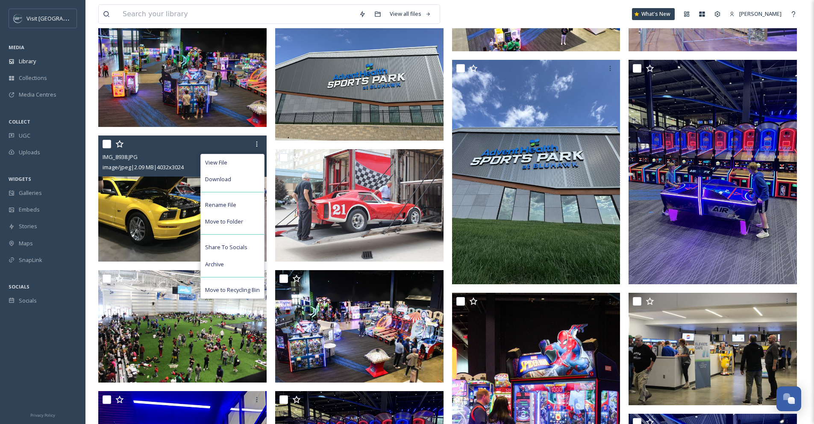
click at [124, 200] on img at bounding box center [182, 198] width 168 height 126
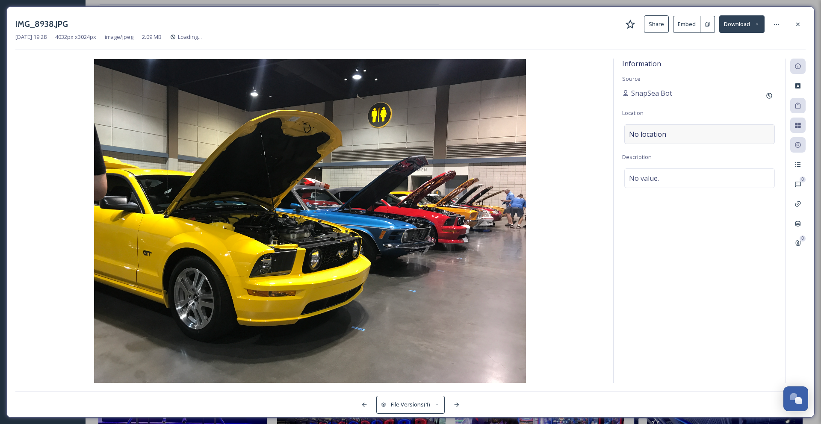
click at [700, 139] on div "No location" at bounding box center [699, 134] width 150 height 20
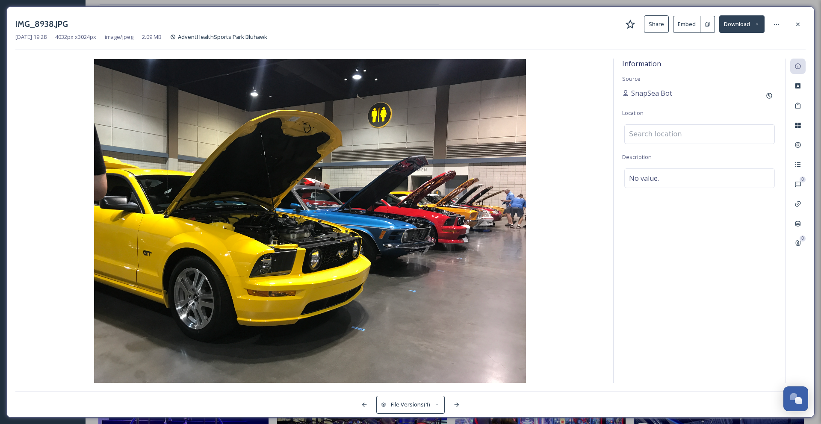
click at [699, 135] on input at bounding box center [699, 134] width 150 height 19
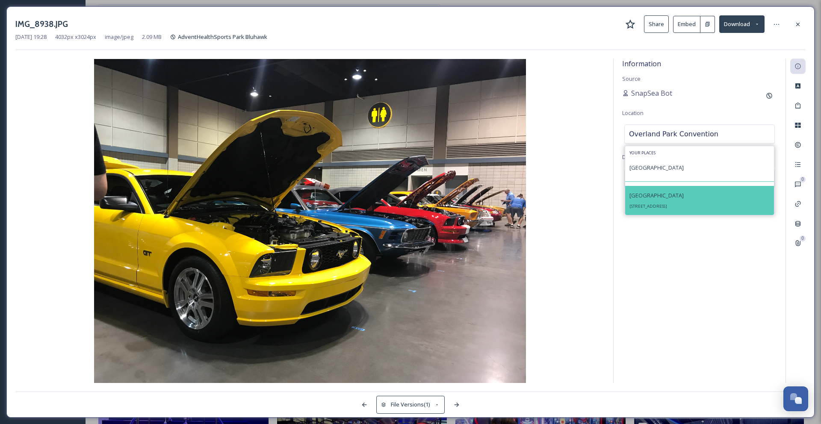
type input "Overland Park Convention"
click at [683, 199] on span "Overland Park Convention Center" at bounding box center [656, 195] width 54 height 8
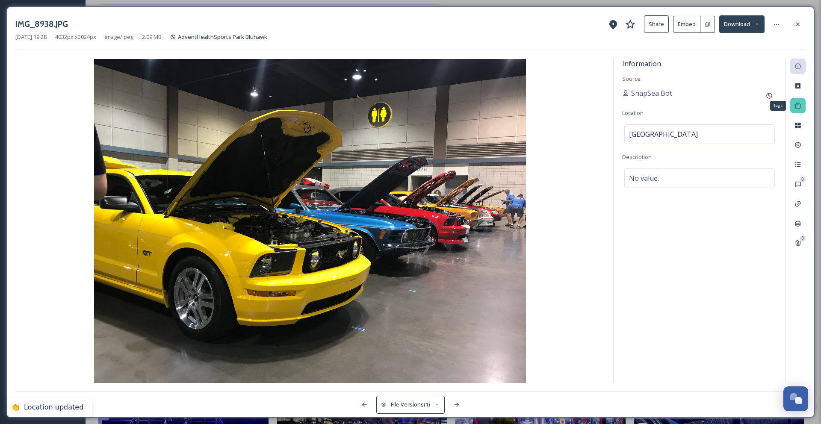
click at [795, 107] on icon at bounding box center [797, 106] width 5 height 6
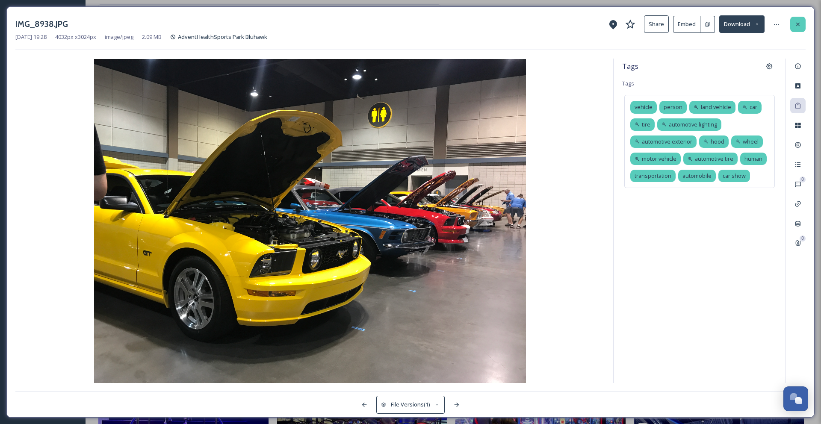
click at [796, 21] on icon at bounding box center [797, 24] width 7 height 7
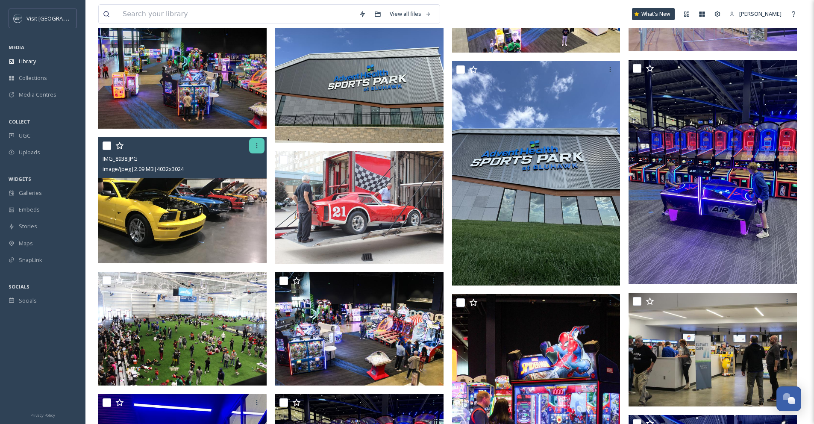
click at [259, 145] on icon at bounding box center [256, 145] width 7 height 7
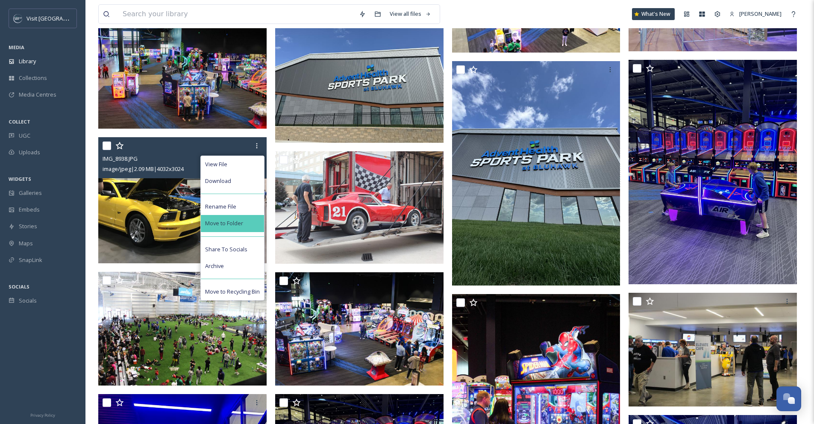
click at [238, 221] on span "Move to Folder" at bounding box center [224, 223] width 38 height 8
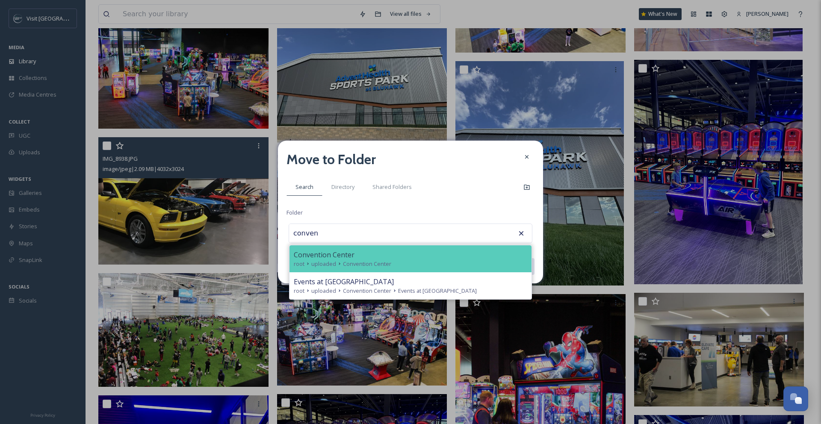
click at [336, 265] on icon at bounding box center [339, 263] width 7 height 7
type input "Convention Center"
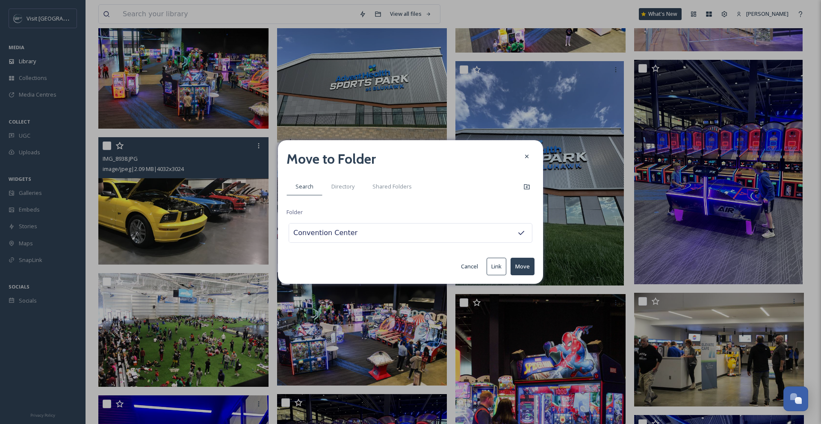
click at [521, 269] on button "Move" at bounding box center [522, 267] width 24 height 18
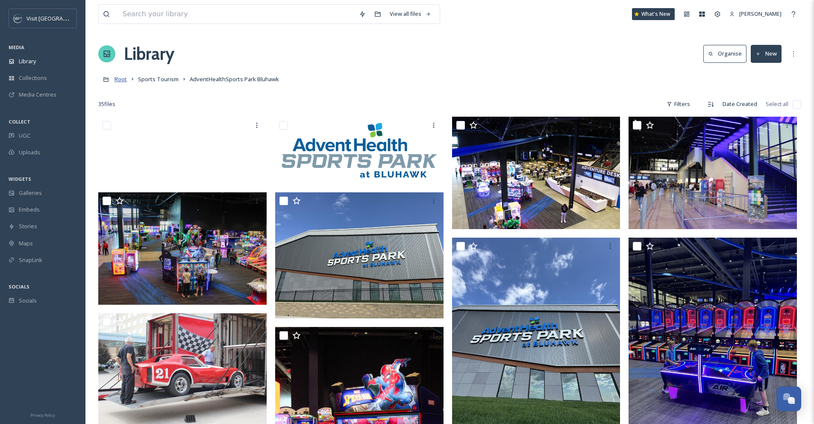
click at [121, 79] on span "Root" at bounding box center [121, 79] width 12 height 8
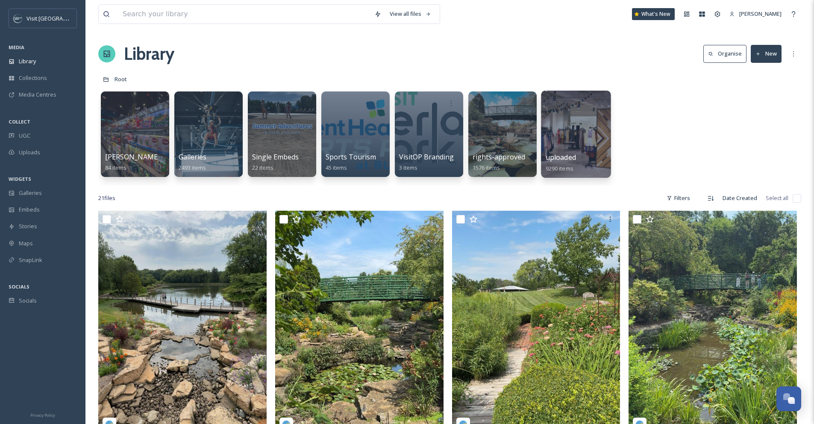
click at [608, 124] on div at bounding box center [576, 134] width 70 height 87
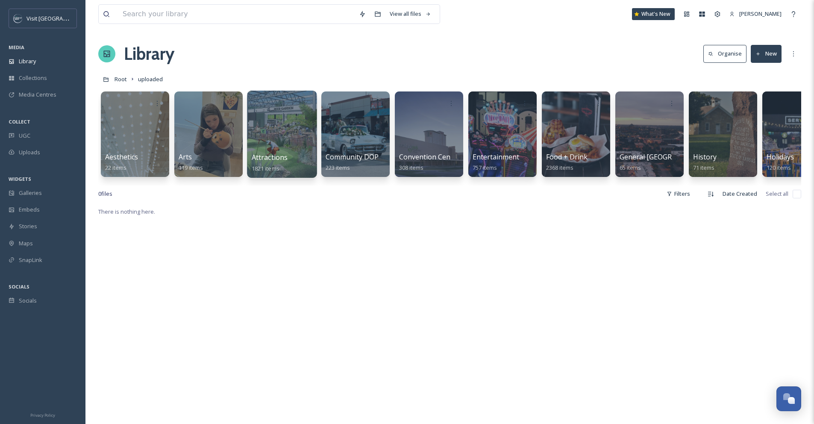
click at [270, 145] on div at bounding box center [282, 134] width 70 height 87
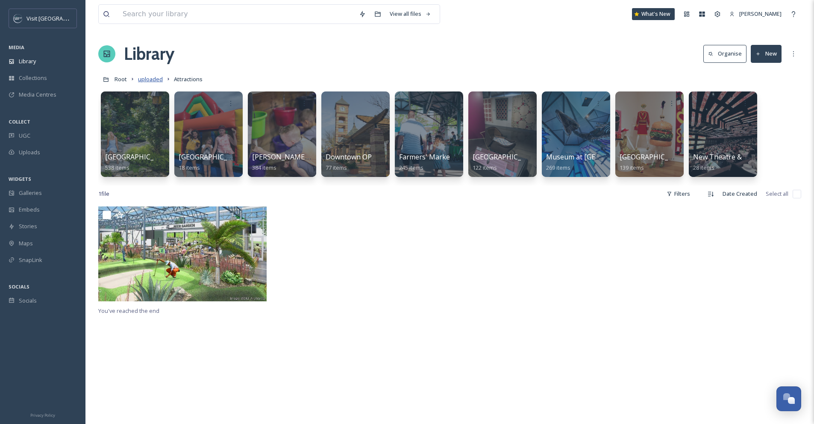
click at [144, 76] on span "uploaded" at bounding box center [150, 79] width 25 height 8
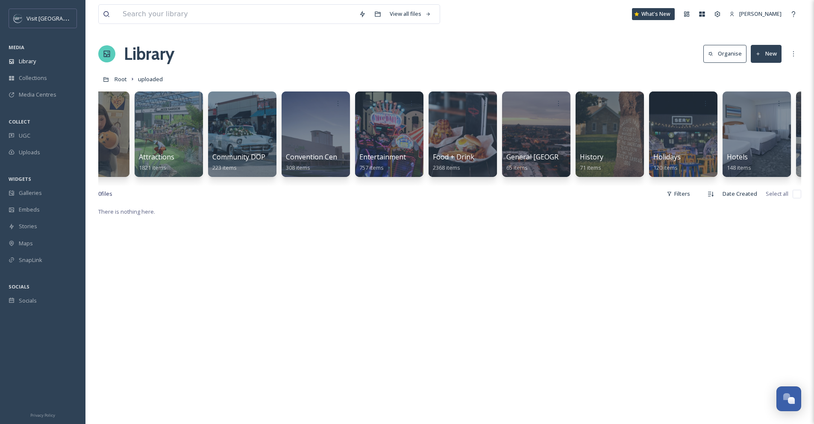
scroll to position [0, 120]
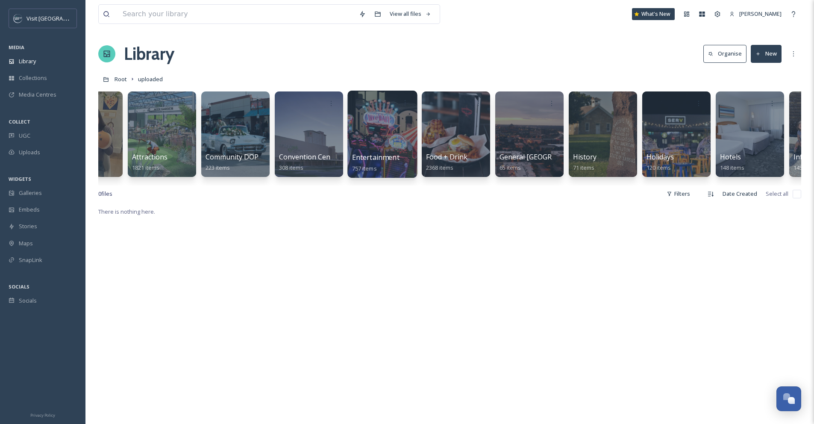
click at [380, 129] on div at bounding box center [382, 134] width 70 height 87
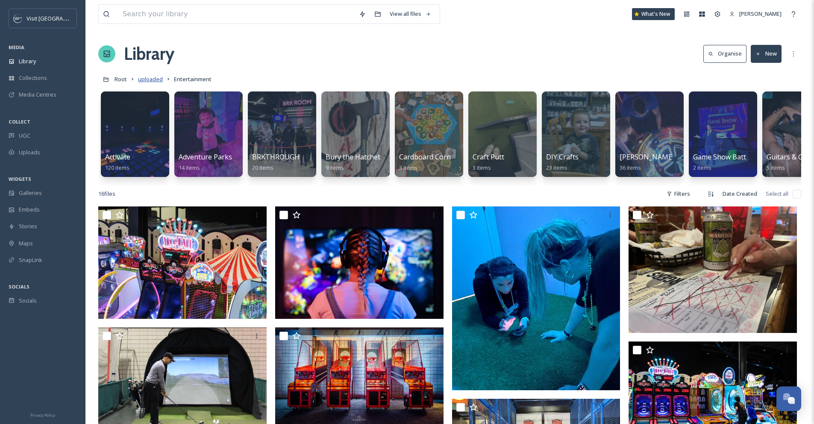
click at [156, 79] on span "uploaded" at bounding box center [150, 79] width 25 height 8
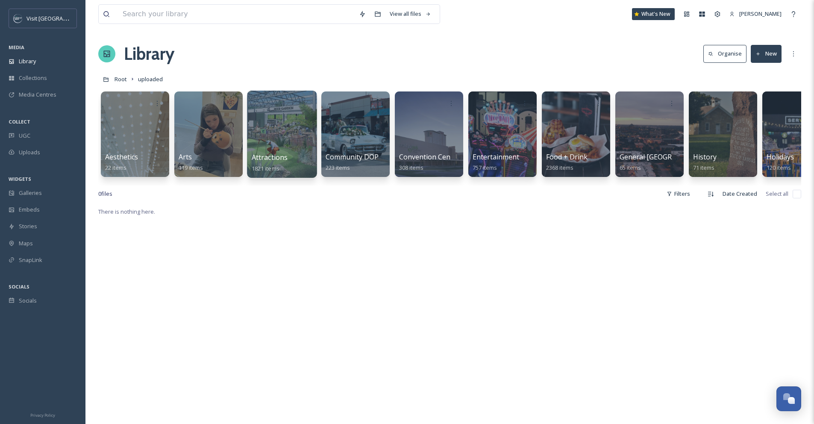
click at [267, 117] on div at bounding box center [282, 134] width 70 height 87
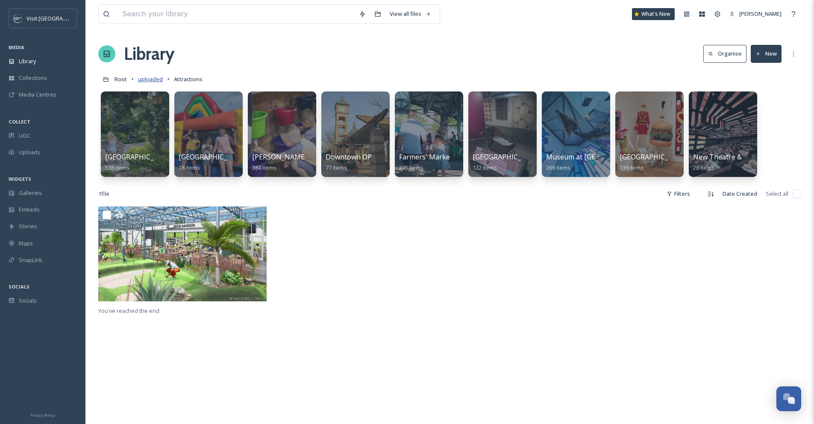
click at [155, 79] on span "uploaded" at bounding box center [150, 79] width 25 height 8
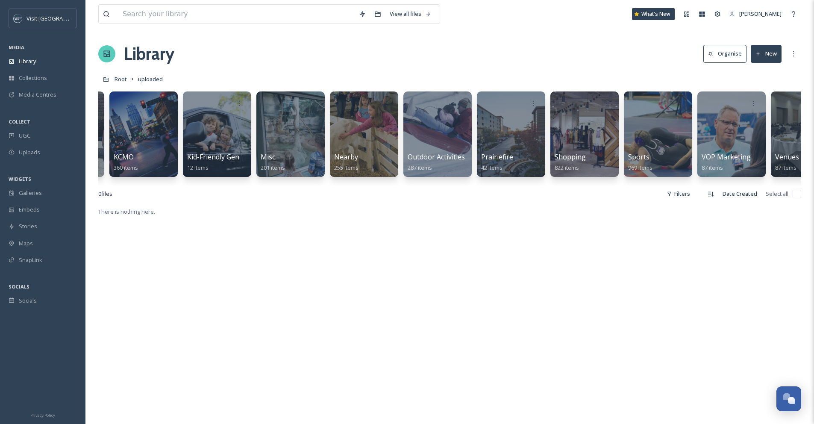
scroll to position [0, 914]
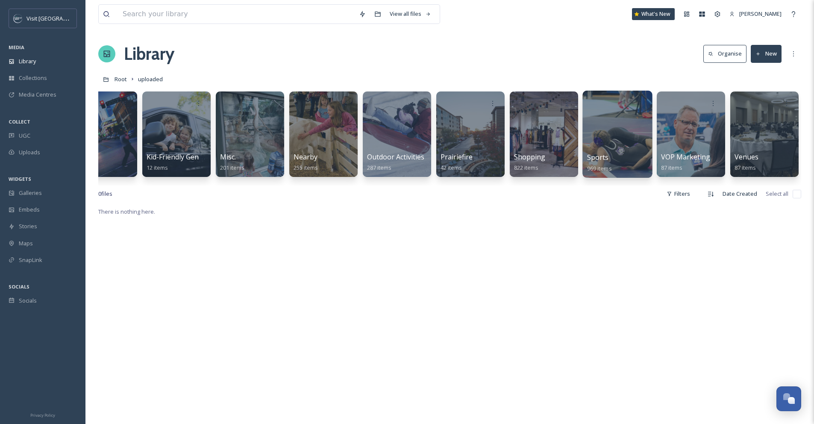
click at [619, 115] on div at bounding box center [617, 134] width 70 height 87
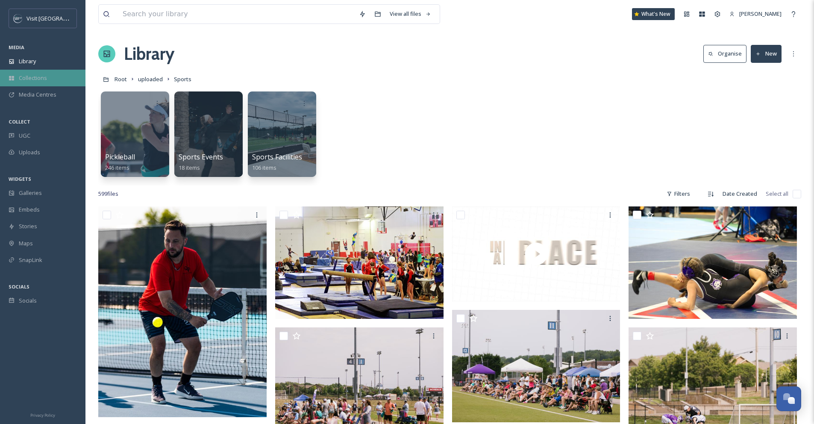
click at [33, 79] on span "Collections" at bounding box center [33, 78] width 28 height 8
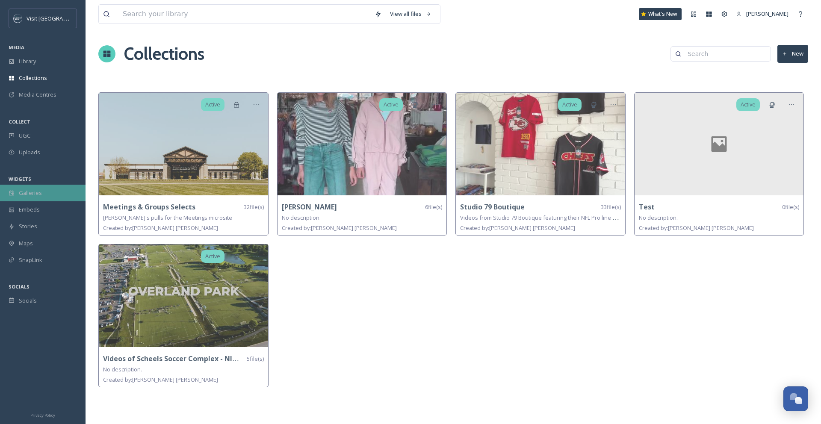
click at [24, 194] on span "Galleries" at bounding box center [30, 193] width 23 height 8
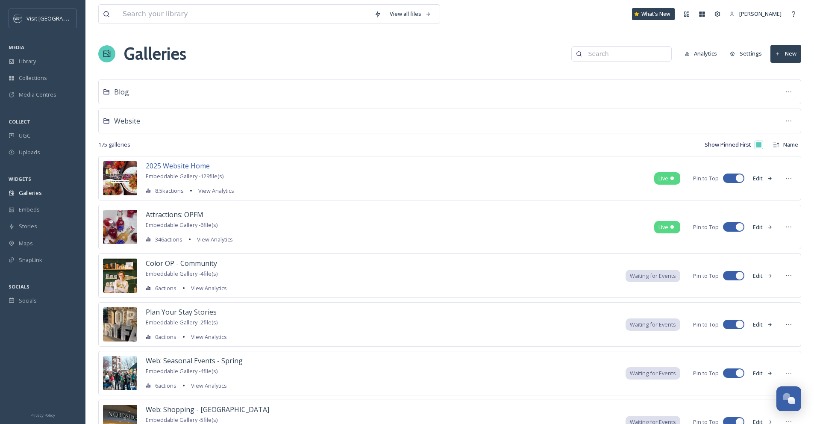
click at [164, 168] on span "2025 Website Home" at bounding box center [178, 165] width 64 height 9
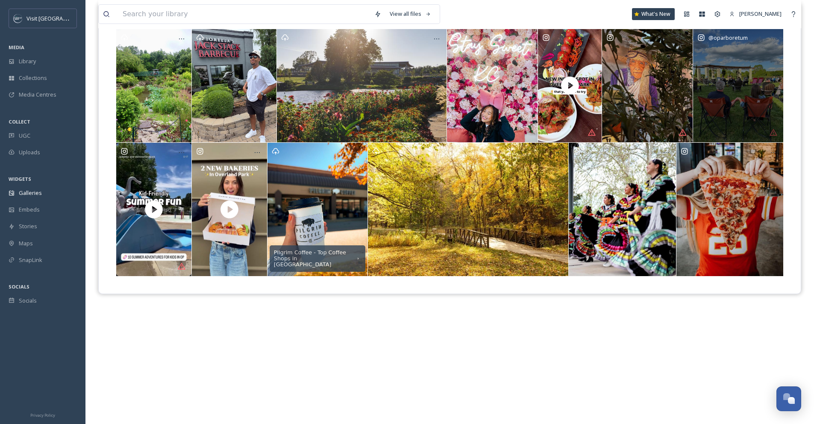
scroll to position [49, 0]
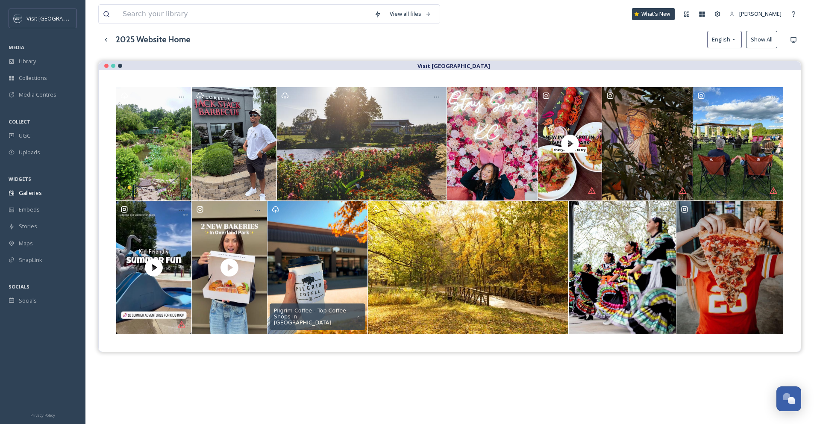
click at [764, 39] on button "Show All" at bounding box center [761, 40] width 31 height 18
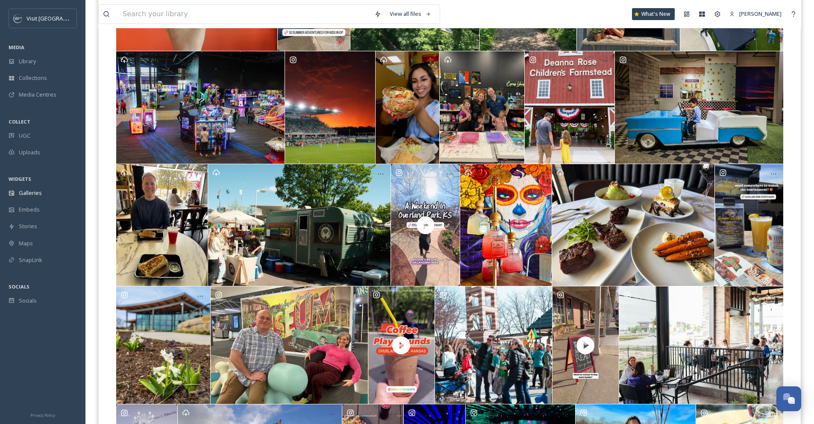
scroll to position [0, 0]
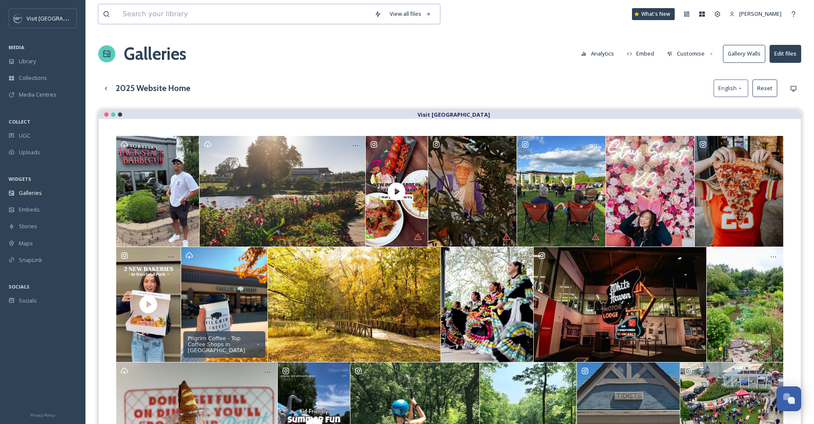
click at [134, 15] on input at bounding box center [244, 14] width 252 height 19
click at [180, 19] on input "pumpkin" at bounding box center [255, 14] width 275 height 19
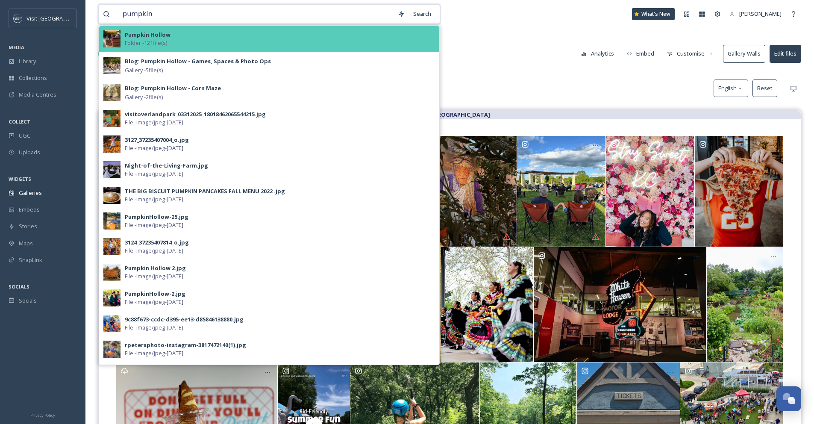
type input "pumpkin"
click at [173, 33] on div "Pumpkin Hollow Folder - 121 file(s)" at bounding box center [280, 39] width 310 height 16
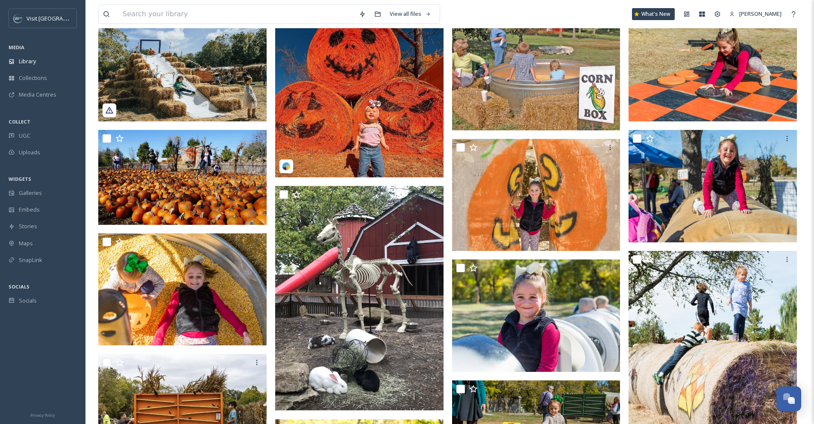
scroll to position [109, 0]
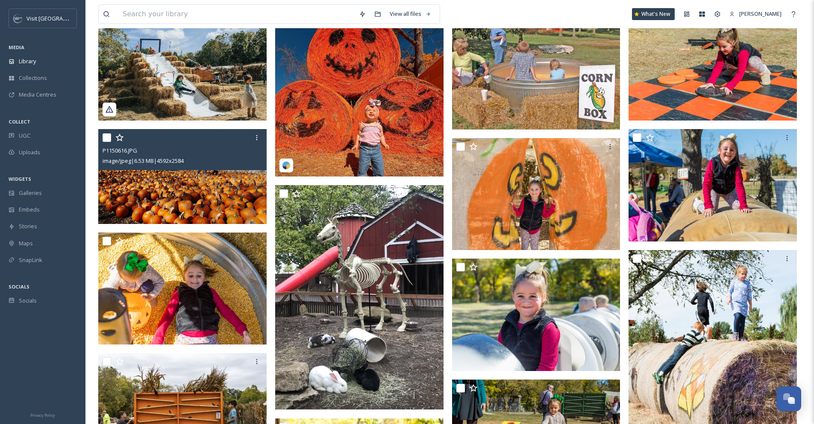
click at [106, 138] on input "checkbox" at bounding box center [107, 137] width 9 height 9
checkbox input "true"
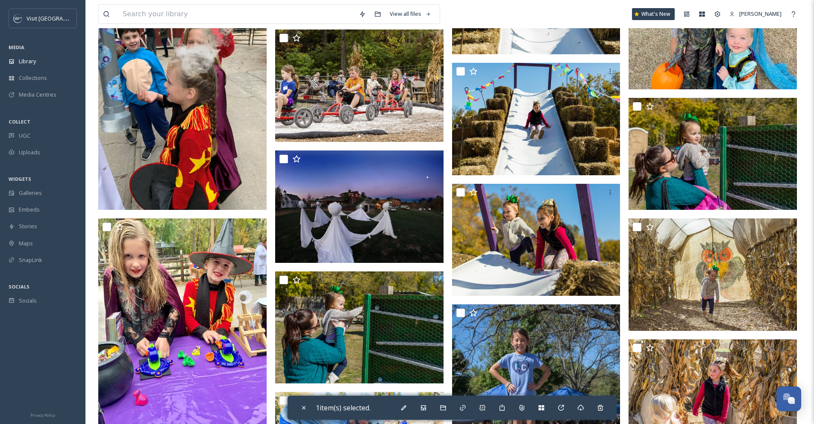
scroll to position [1550, 0]
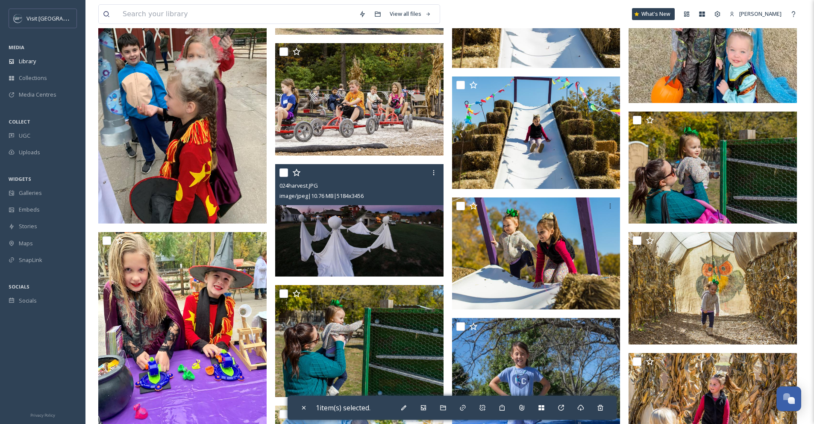
click at [285, 175] on input "checkbox" at bounding box center [283, 172] width 9 height 9
checkbox input "true"
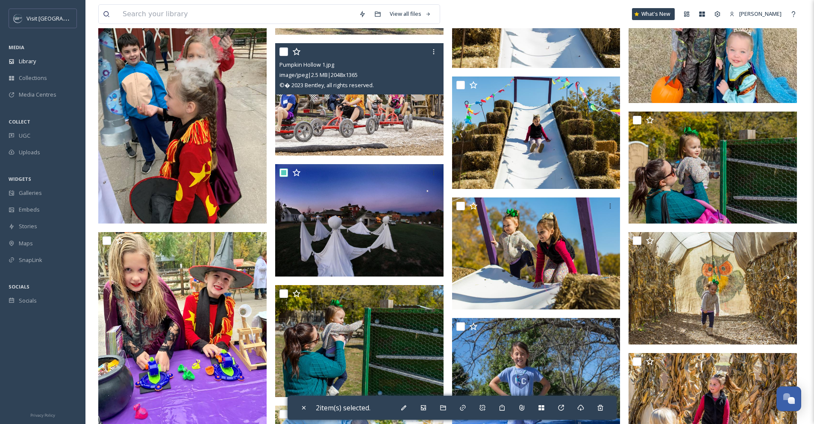
click at [285, 50] on input "checkbox" at bounding box center [283, 51] width 9 height 9
checkbox input "true"
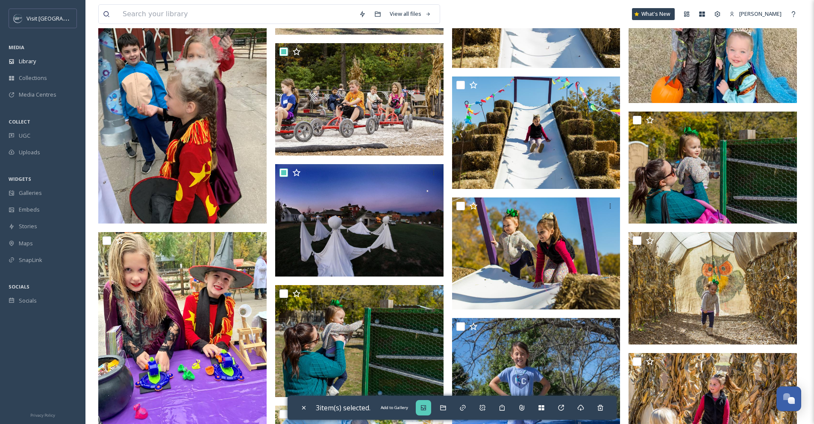
click at [425, 409] on icon at bounding box center [423, 407] width 5 height 5
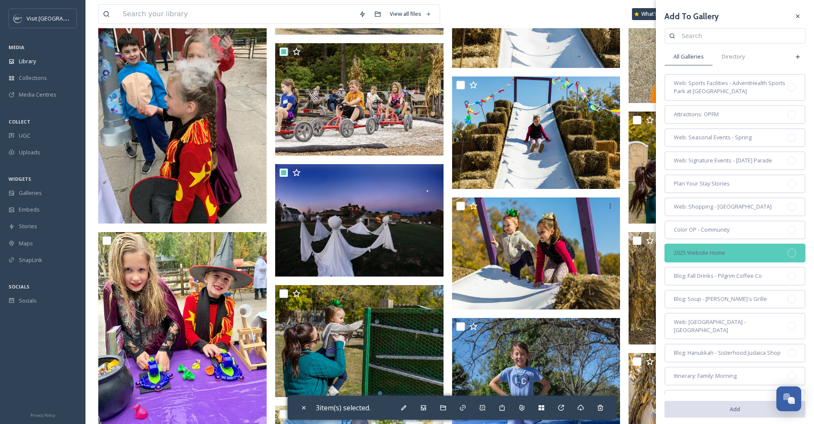
click at [788, 257] on div at bounding box center [792, 253] width 9 height 9
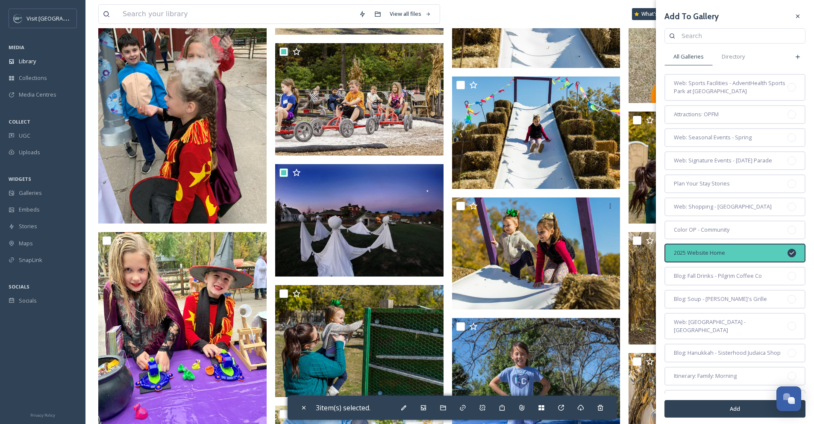
click at [712, 403] on button "Add" at bounding box center [735, 409] width 141 height 18
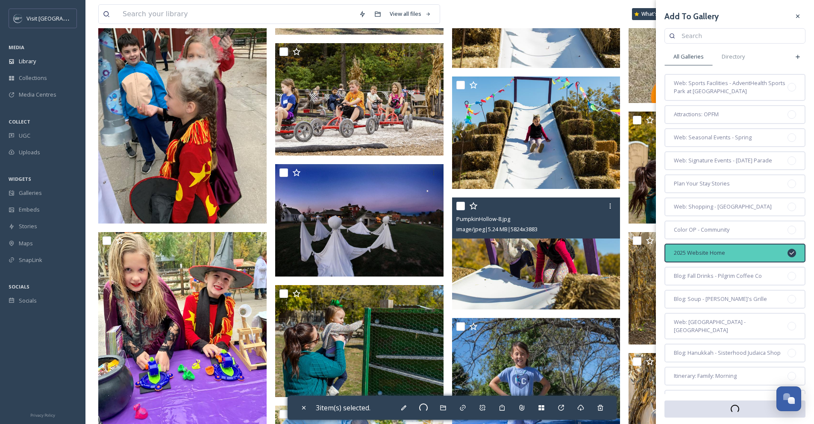
checkbox input "false"
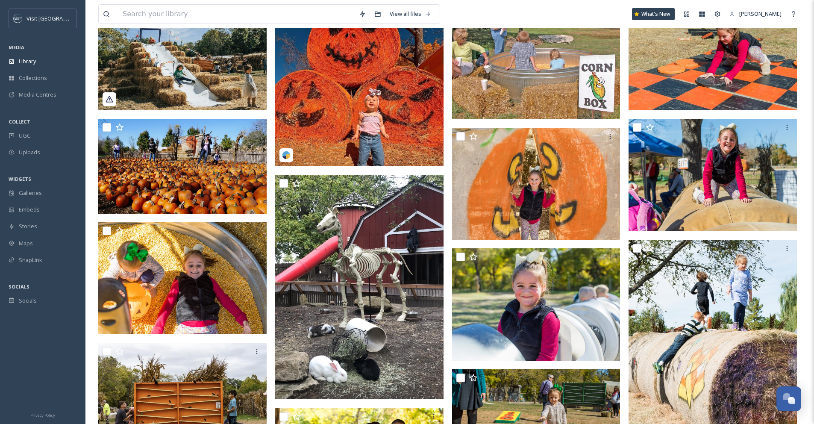
scroll to position [0, 0]
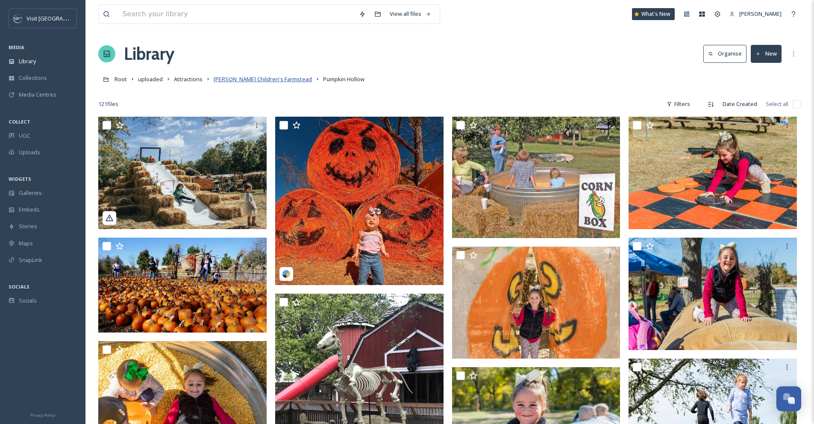
click at [300, 79] on span "Deanna Rose Children's Farmstead" at bounding box center [263, 79] width 98 height 8
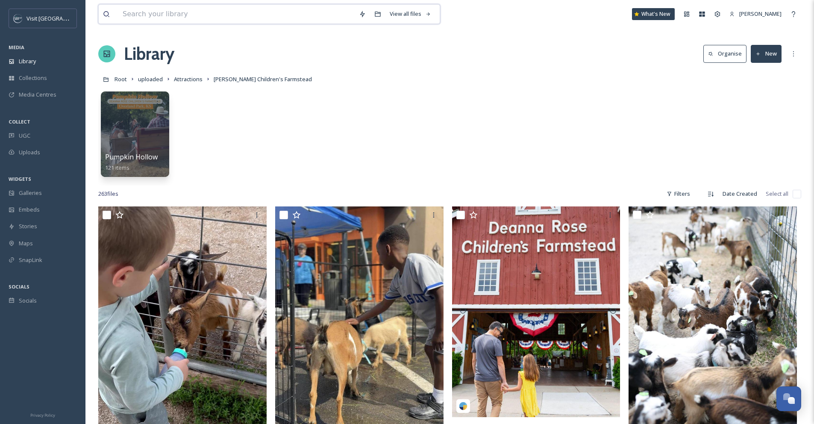
click at [191, 12] on input at bounding box center [236, 14] width 236 height 19
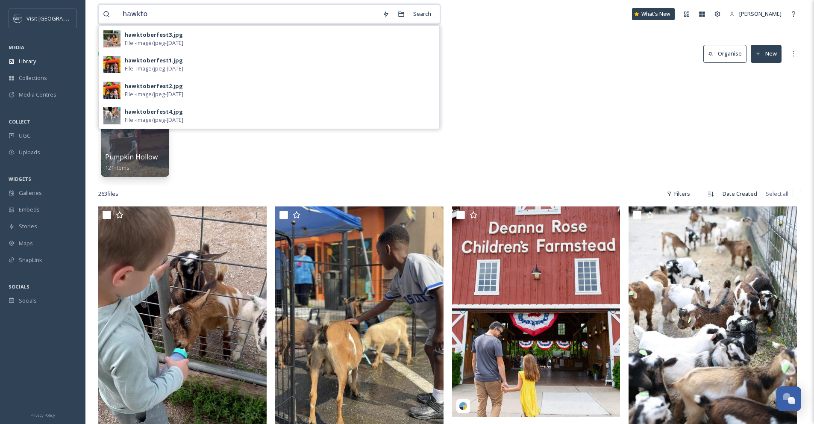
drag, startPoint x: 179, startPoint y: 10, endPoint x: 107, endPoint y: 13, distance: 72.7
click at [107, 13] on div "hawkto" at bounding box center [240, 14] width 275 height 19
type input "bluhawk"
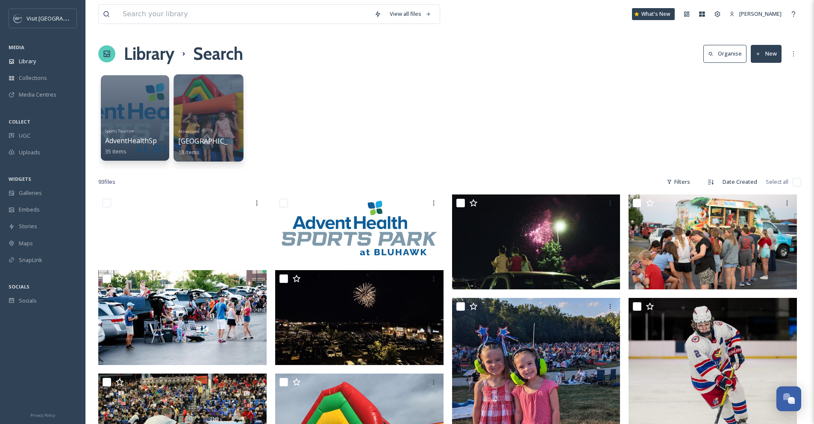
click at [202, 93] on div at bounding box center [208, 87] width 61 height 16
click at [217, 117] on div at bounding box center [209, 117] width 70 height 87
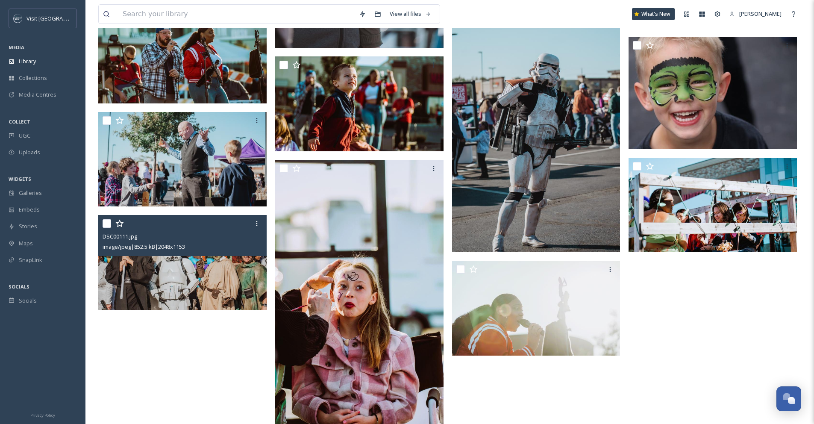
scroll to position [624, 0]
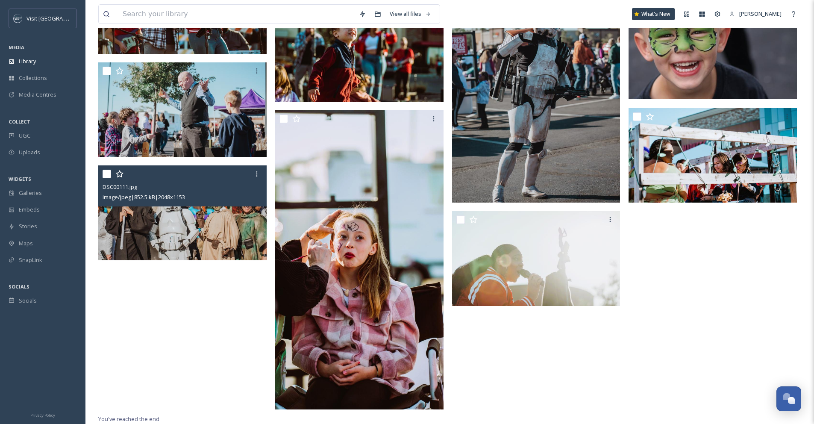
click at [109, 175] on input "checkbox" at bounding box center [107, 174] width 9 height 9
checkbox input "true"
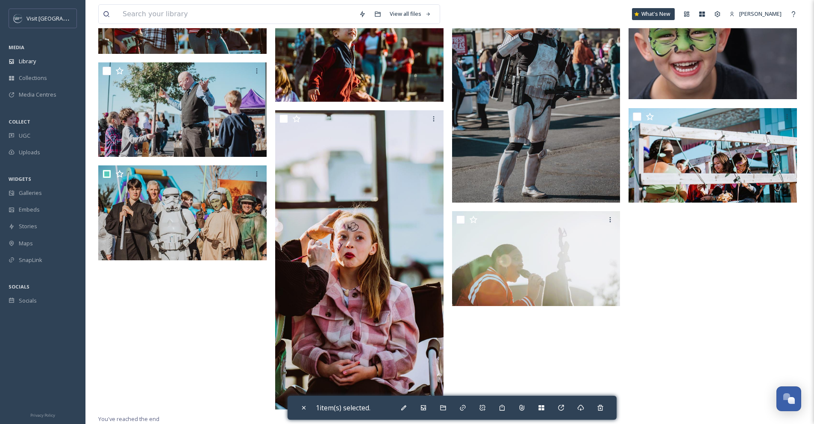
scroll to position [463, 0]
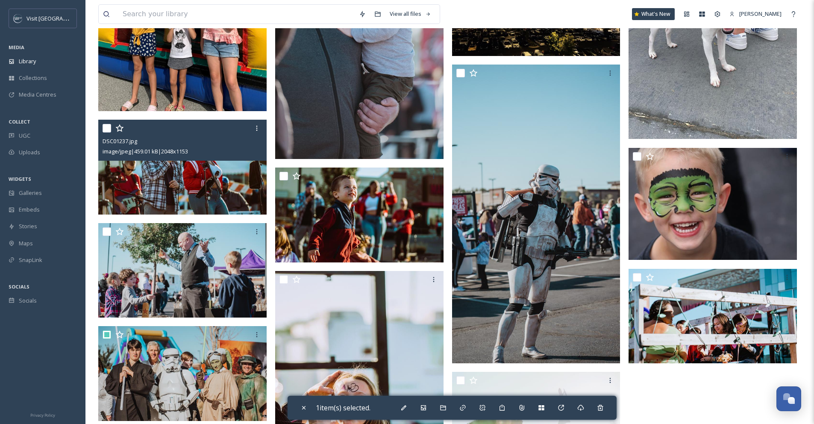
click at [106, 129] on input "checkbox" at bounding box center [107, 128] width 9 height 9
checkbox input "true"
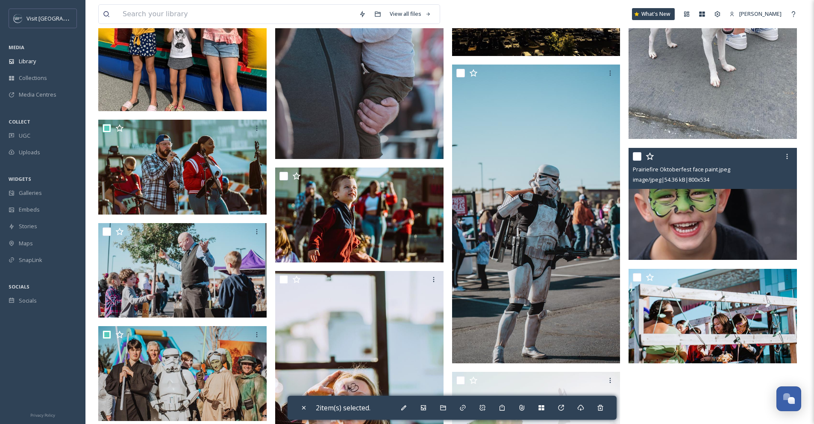
click at [637, 155] on input "checkbox" at bounding box center [637, 156] width 9 height 9
checkbox input "true"
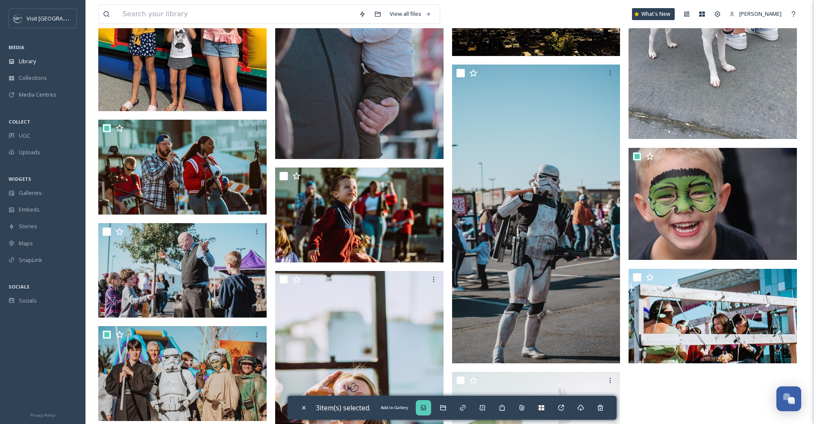
click at [427, 409] on icon at bounding box center [423, 407] width 7 height 7
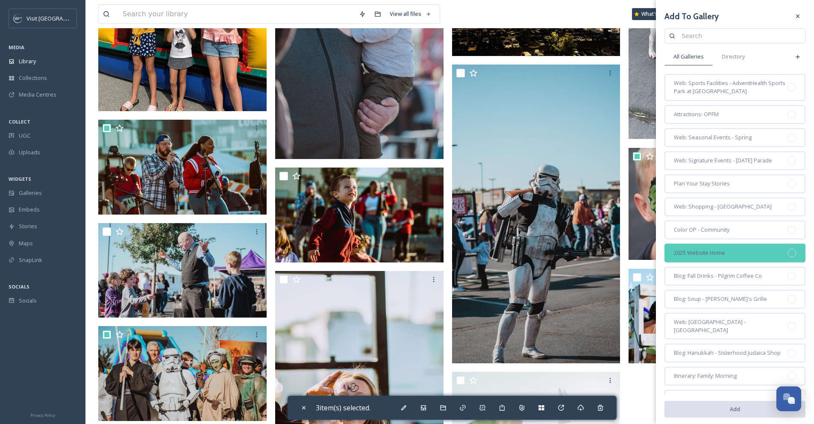
click at [788, 257] on div at bounding box center [792, 253] width 9 height 9
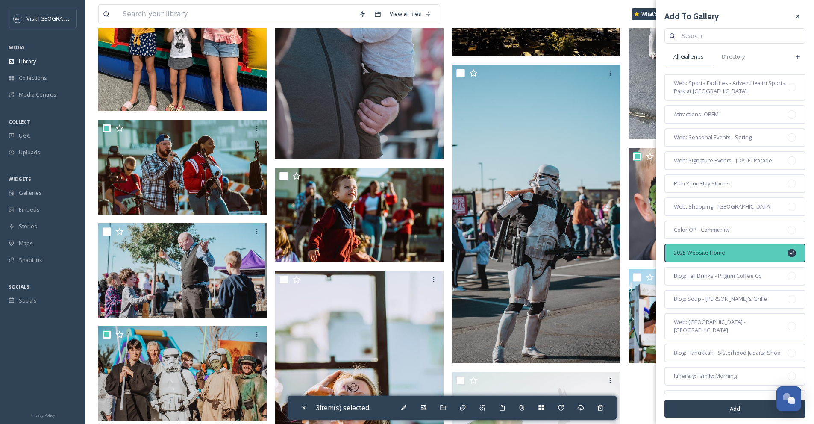
click at [711, 406] on button "Add" at bounding box center [735, 409] width 141 height 18
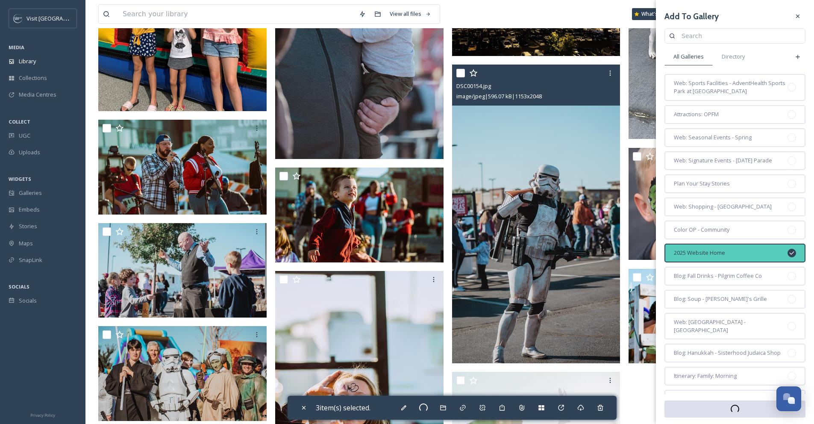
checkbox input "false"
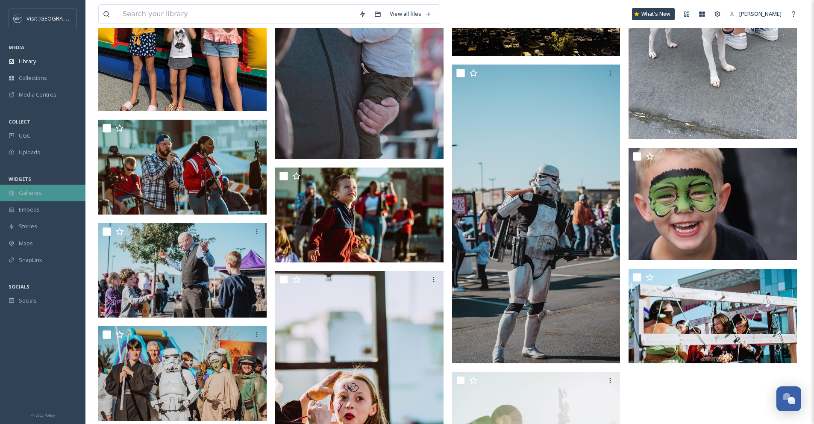
click at [28, 192] on span "Galleries" at bounding box center [30, 193] width 23 height 8
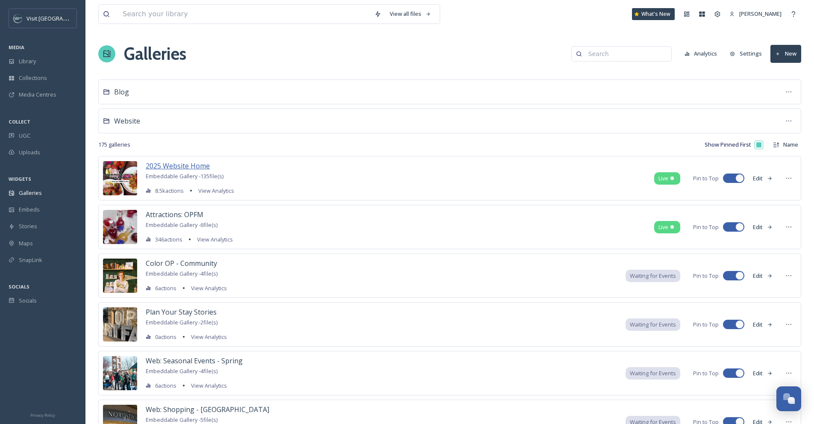
click at [189, 169] on span "2025 Website Home" at bounding box center [178, 165] width 64 height 9
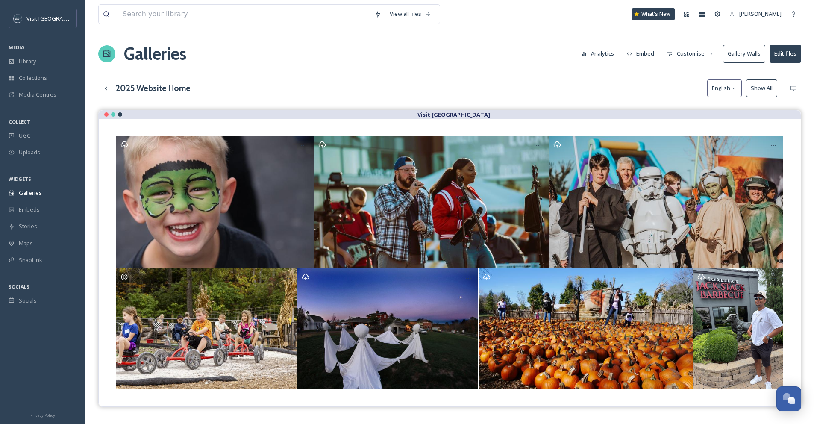
click at [760, 91] on button "Show All" at bounding box center [761, 88] width 31 height 18
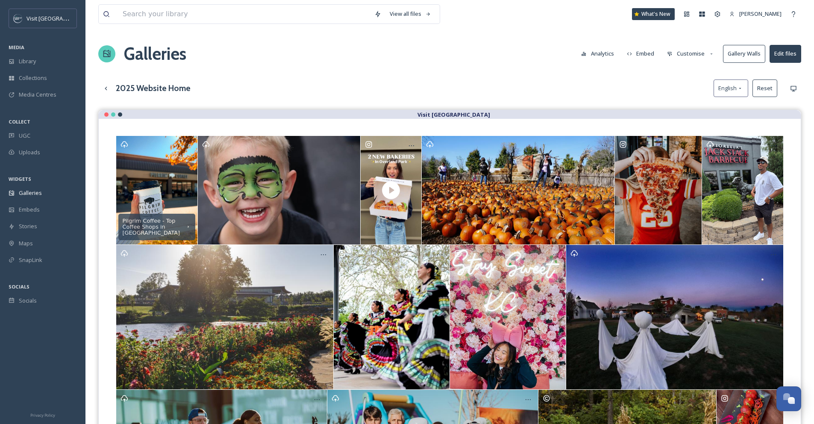
click at [663, 85] on div "2025 Website Home English Reset" at bounding box center [449, 88] width 703 height 18
click at [37, 61] on div "Library" at bounding box center [42, 61] width 85 height 17
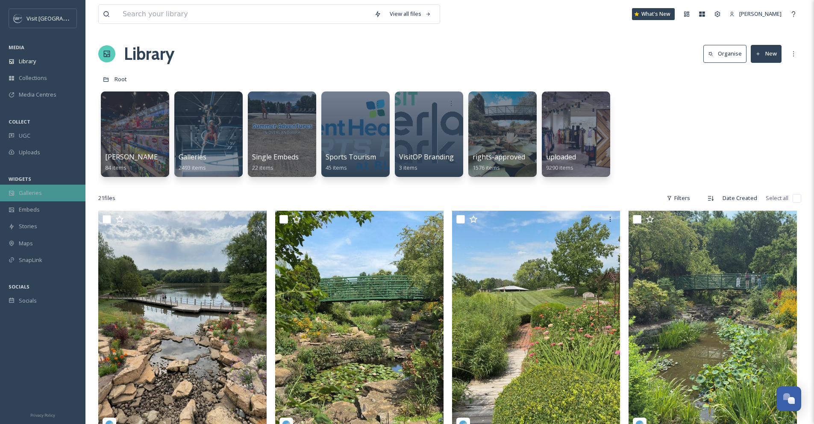
click at [38, 196] on span "Galleries" at bounding box center [30, 193] width 23 height 8
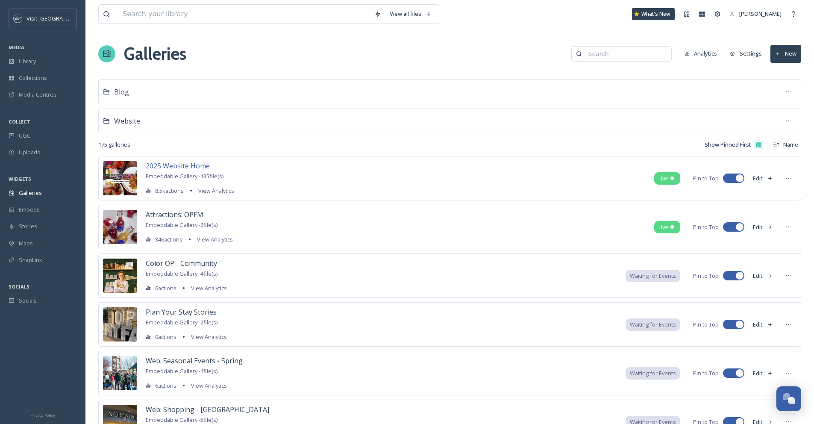
click at [200, 168] on span "2025 Website Home" at bounding box center [178, 165] width 64 height 9
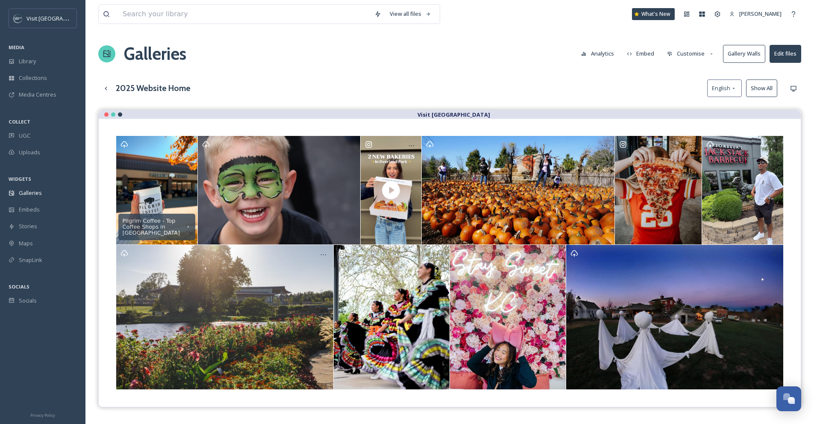
click at [697, 59] on button "Customise" at bounding box center [691, 53] width 56 height 17
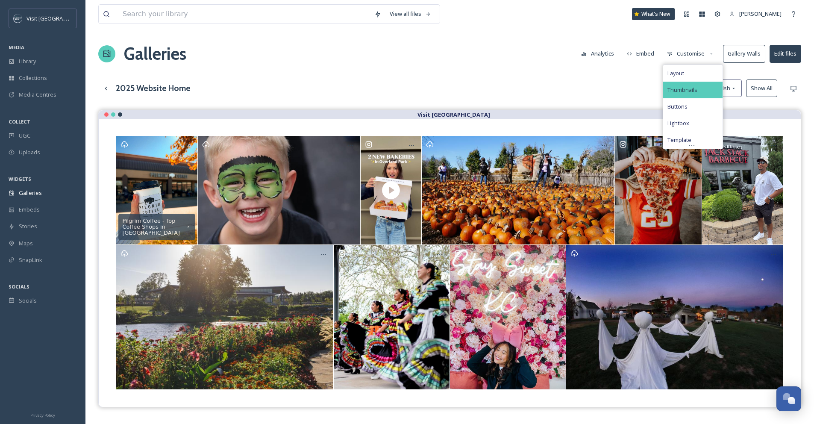
click at [701, 84] on div "Thumbnails" at bounding box center [692, 90] width 59 height 17
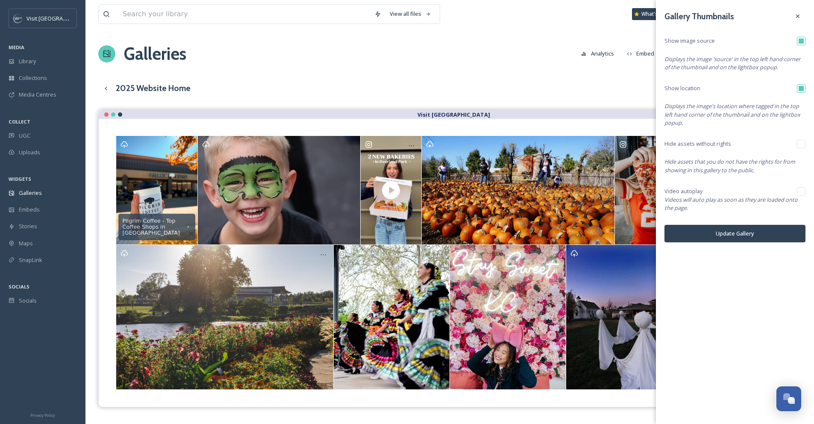
click at [617, 82] on div "2025 Website Home English Show All" at bounding box center [449, 88] width 703 height 18
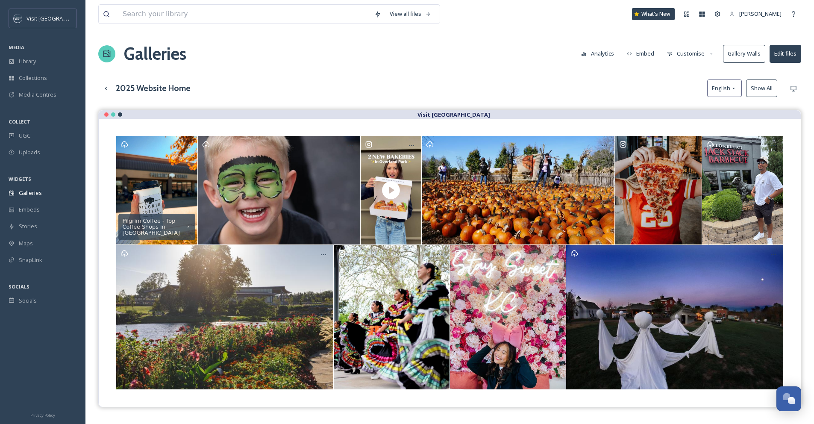
click at [684, 51] on button "Customise" at bounding box center [691, 53] width 56 height 17
click at [685, 80] on div "Layout" at bounding box center [692, 73] width 59 height 17
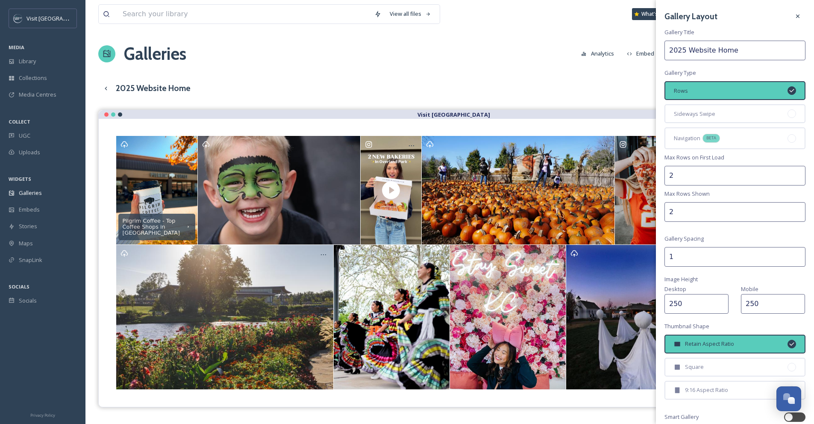
click at [768, 300] on input "250" at bounding box center [773, 304] width 64 height 20
click at [764, 304] on input "250" at bounding box center [773, 304] width 64 height 20
drag, startPoint x: 761, startPoint y: 304, endPoint x: 746, endPoint y: 305, distance: 15.0
click at [746, 305] on input "250" at bounding box center [773, 304] width 64 height 20
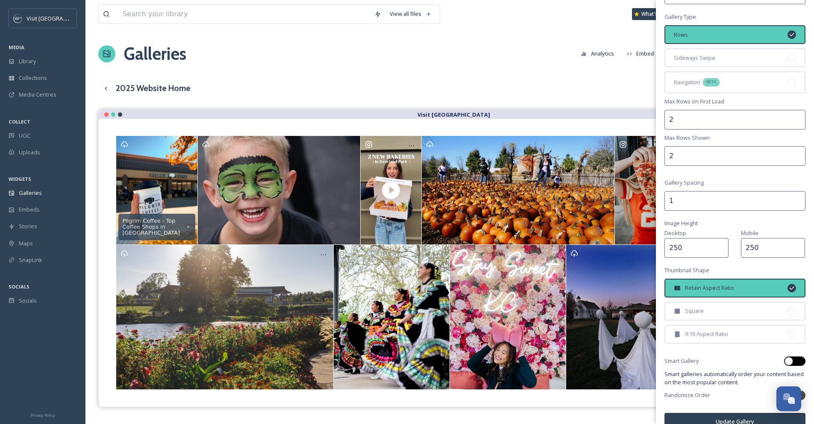
scroll to position [66, 0]
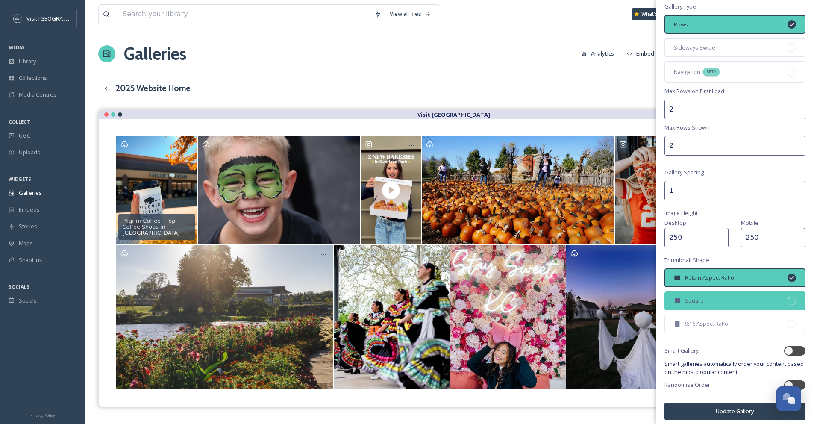
click at [788, 300] on div at bounding box center [792, 301] width 9 height 9
click at [788, 280] on div at bounding box center [792, 278] width 9 height 9
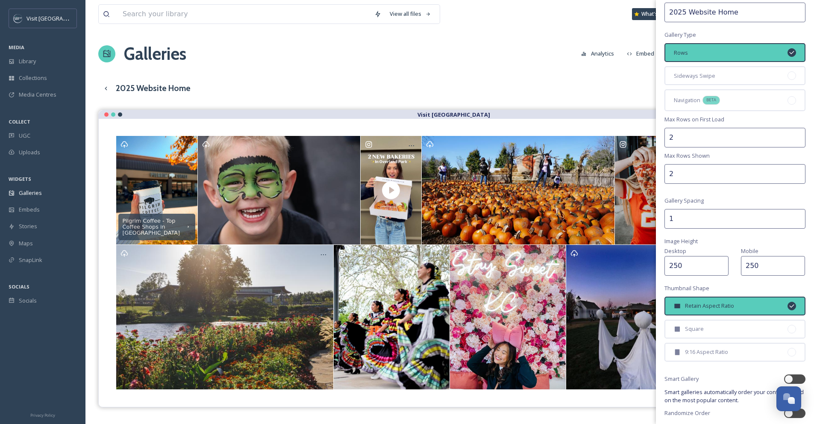
scroll to position [0, 0]
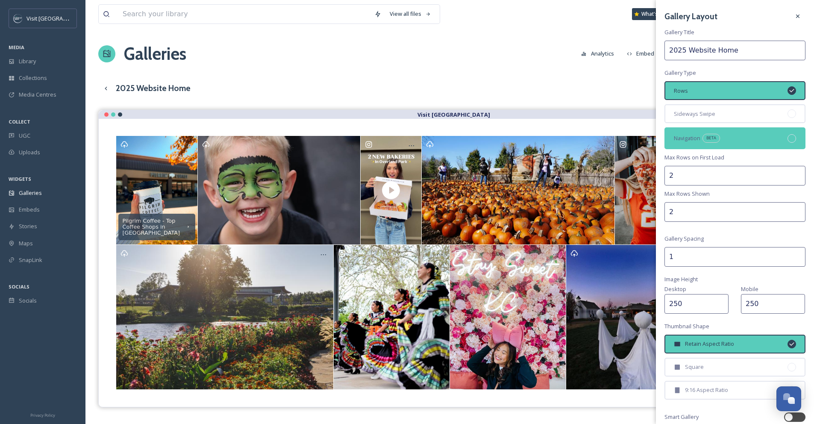
click at [781, 135] on div "Navigation BETA" at bounding box center [735, 137] width 141 height 21
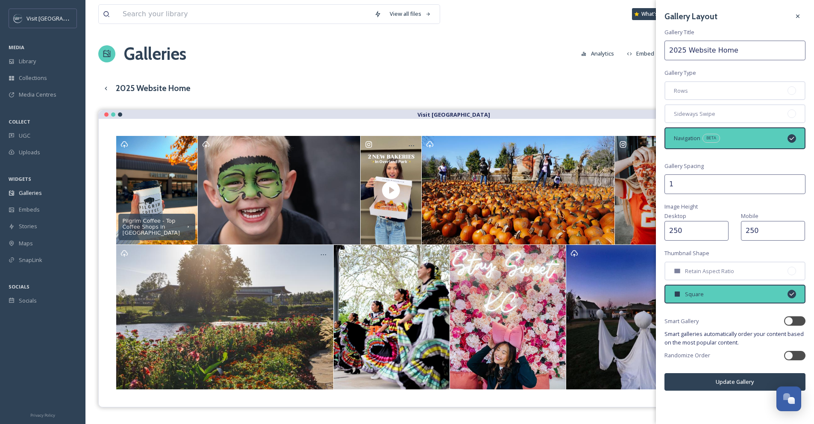
click at [790, 137] on icon at bounding box center [791, 138] width 7 height 7
click at [791, 87] on div at bounding box center [792, 90] width 9 height 9
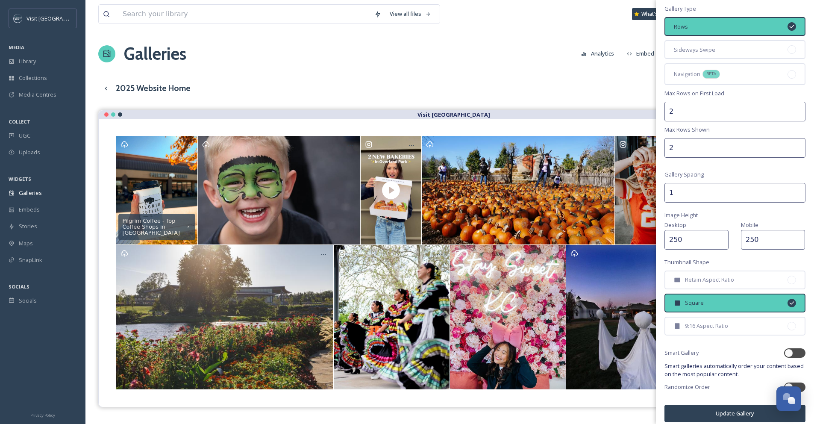
scroll to position [71, 0]
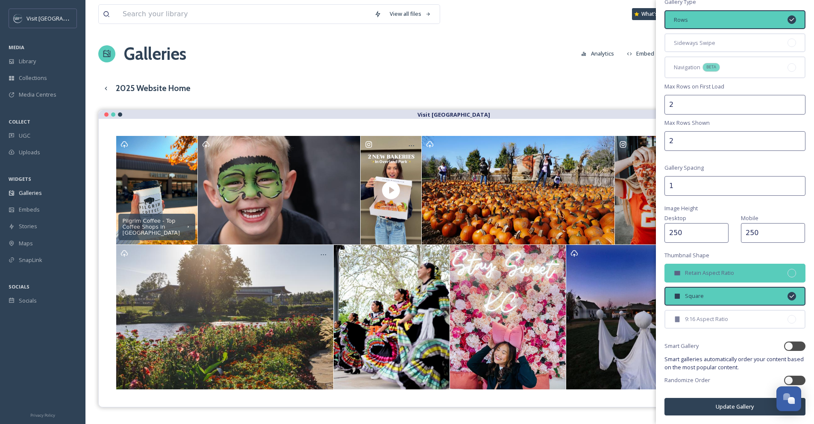
click at [779, 272] on div "Retain Aspect Ratio" at bounding box center [735, 273] width 141 height 19
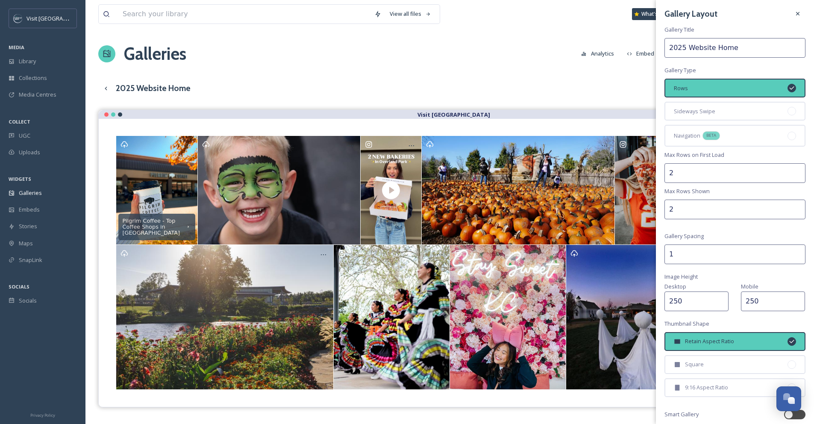
scroll to position [0, 0]
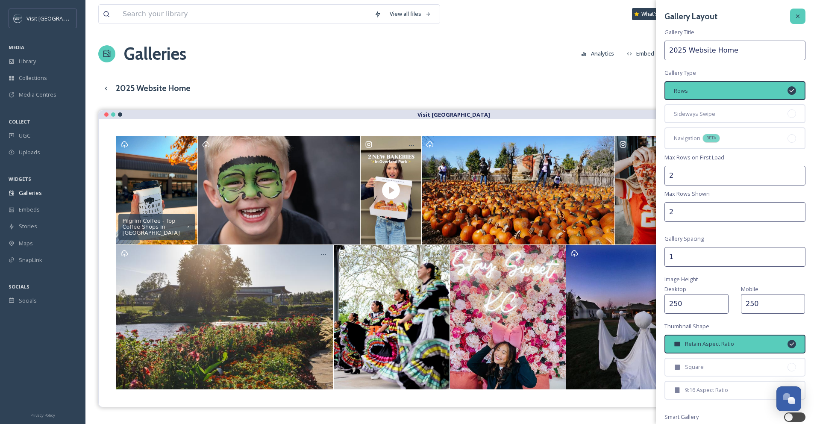
click at [794, 14] on icon at bounding box center [797, 16] width 7 height 7
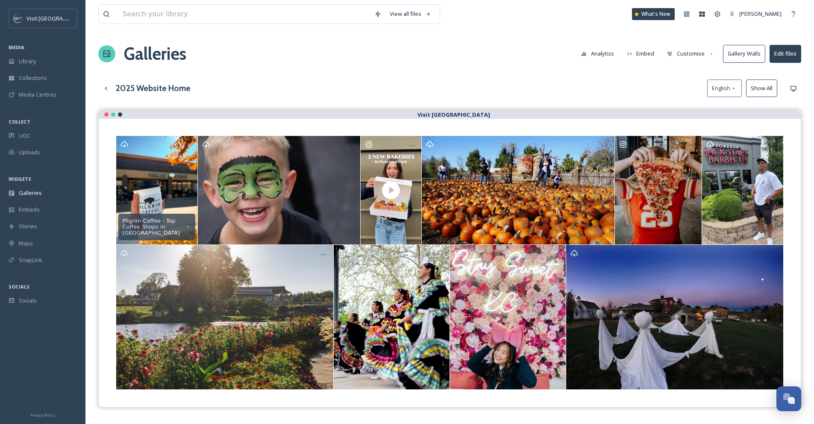
click at [749, 57] on button "Gallery Walls" at bounding box center [744, 54] width 42 height 18
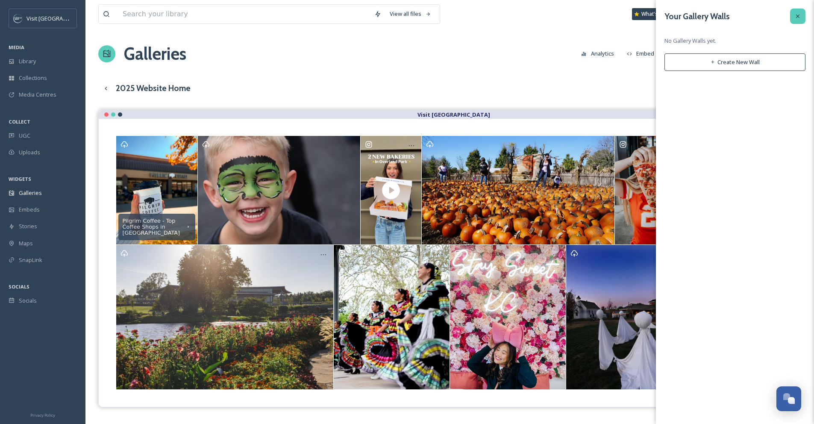
click at [797, 15] on icon at bounding box center [797, 16] width 7 height 7
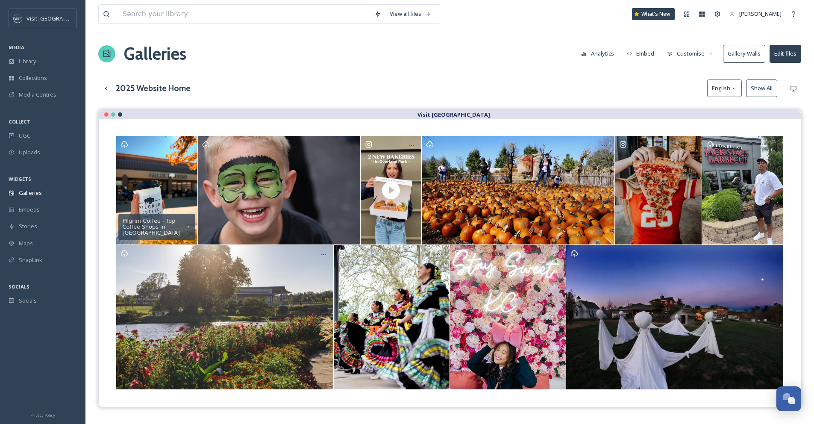
click at [695, 52] on button "Customise" at bounding box center [691, 53] width 56 height 17
click at [686, 135] on div "Template" at bounding box center [692, 140] width 59 height 17
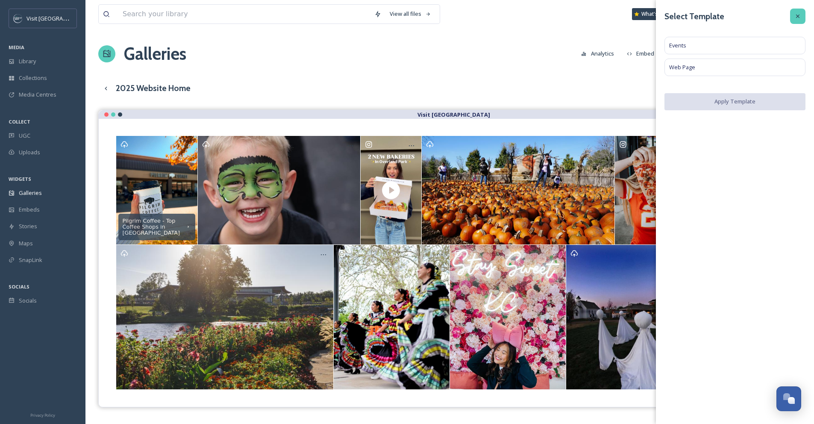
click at [796, 14] on icon at bounding box center [797, 16] width 7 height 7
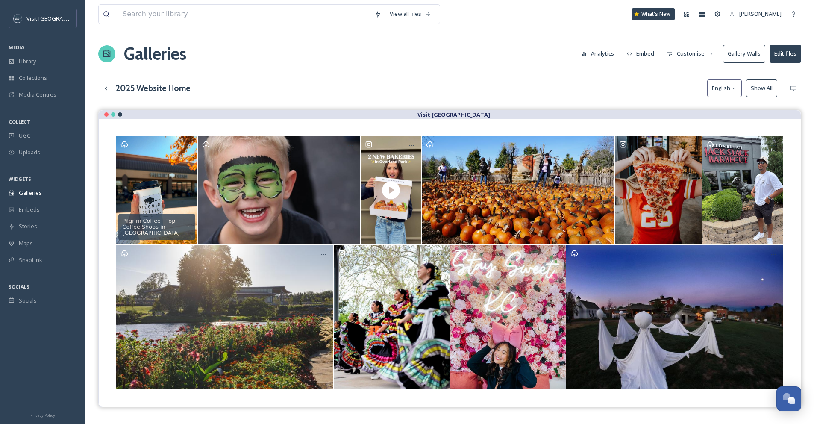
click at [694, 56] on button "Customise" at bounding box center [691, 53] width 56 height 17
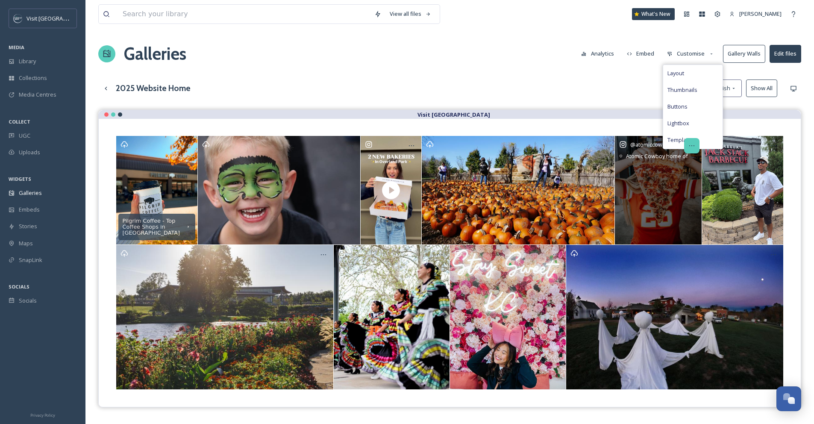
click at [689, 145] on icon "Opens media popup. Media description: atomiccowboyco_06162025_24917002636989617…" at bounding box center [691, 145] width 7 height 7
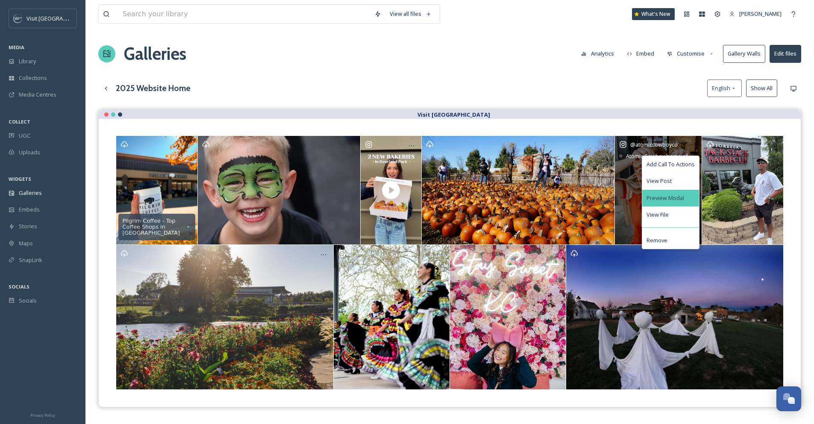
click at [684, 195] on div "Preview Modal" at bounding box center [670, 198] width 57 height 17
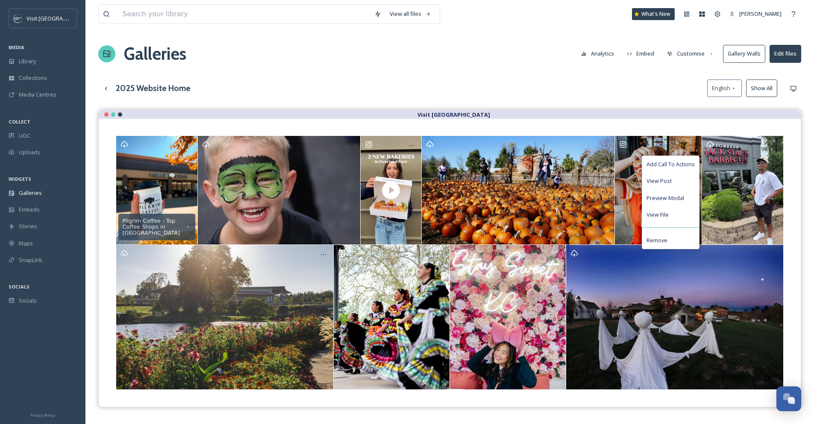
click at [699, 56] on button "Customise" at bounding box center [691, 53] width 56 height 17
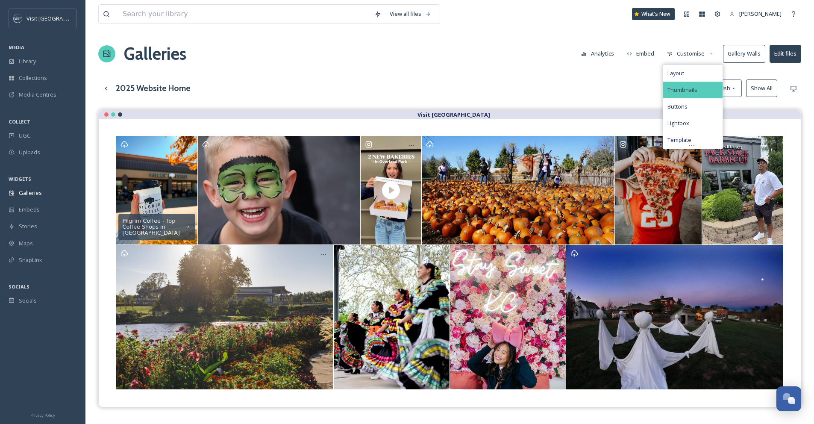
click at [696, 87] on span "Thumbnails" at bounding box center [683, 90] width 30 height 8
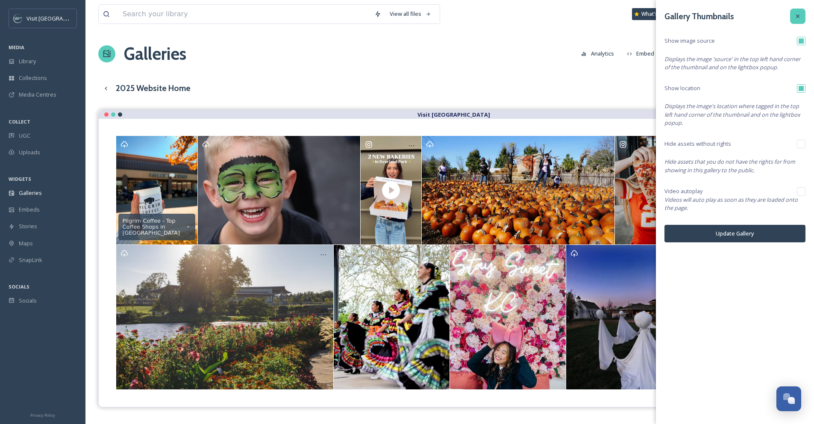
click at [799, 15] on icon at bounding box center [797, 16] width 3 height 3
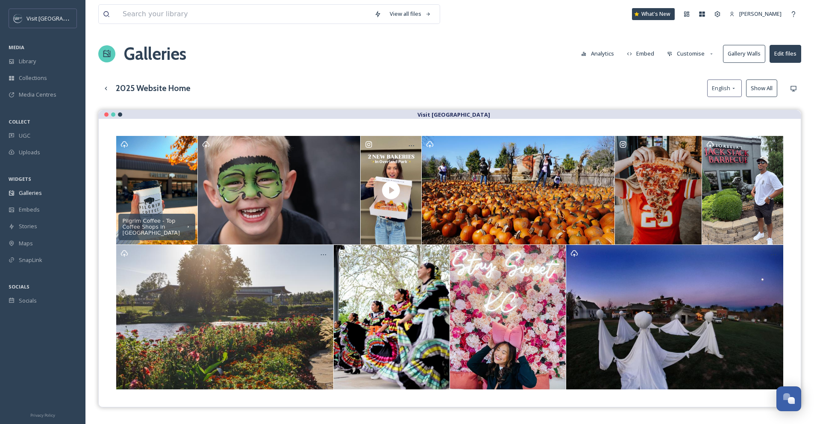
click at [714, 53] on icon at bounding box center [712, 54] width 6 height 6
click at [691, 75] on div "Layout" at bounding box center [692, 73] width 59 height 17
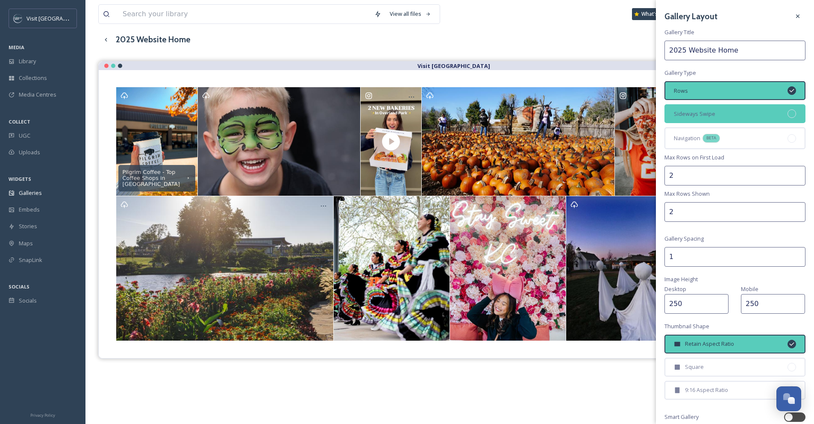
click at [756, 116] on div "Sideways Swipe" at bounding box center [735, 113] width 141 height 19
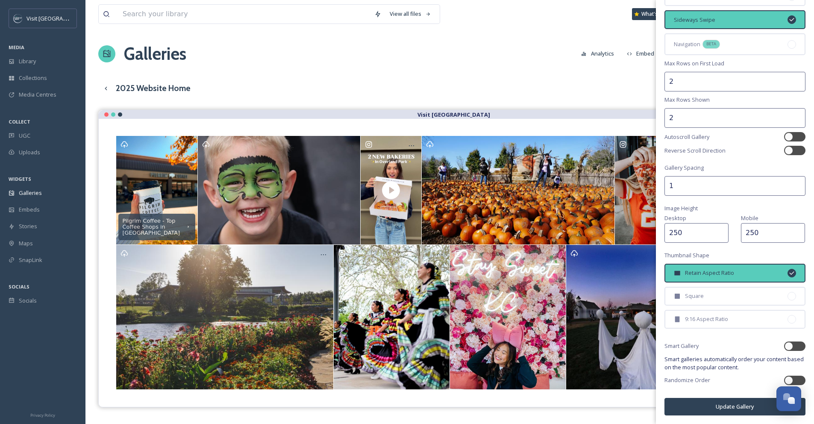
click at [572, 38] on div "View all files What's New Danyelle Perry Galleries Analytics Embed Customise Ga…" at bounding box center [449, 273] width 729 height 547
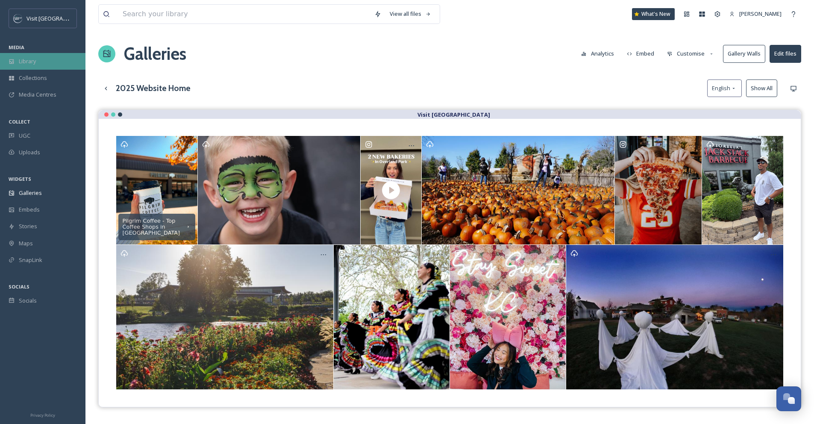
click at [32, 58] on span "Library" at bounding box center [27, 61] width 17 height 8
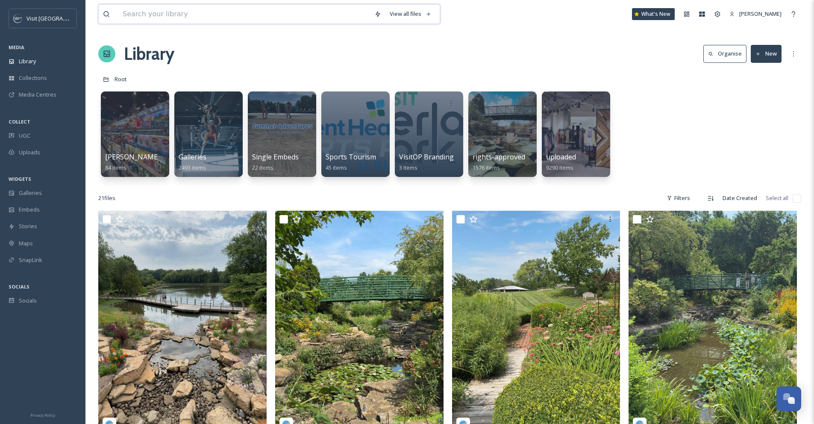
click at [306, 14] on input at bounding box center [244, 14] width 252 height 19
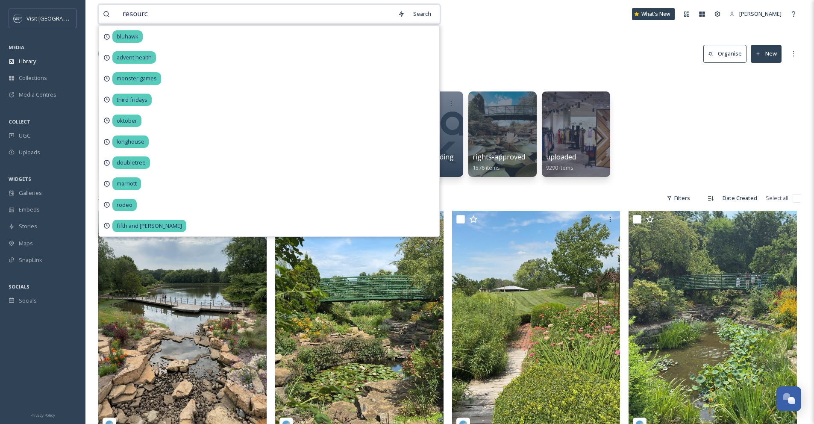
type input "resource"
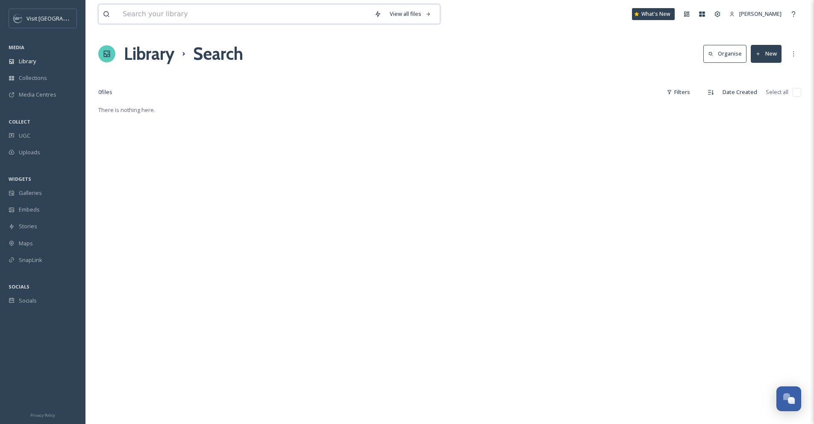
click at [227, 13] on input at bounding box center [244, 14] width 252 height 19
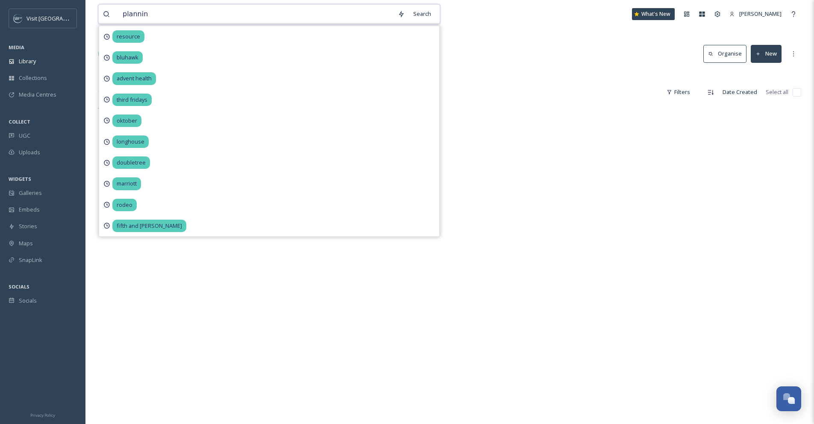
type input "planning"
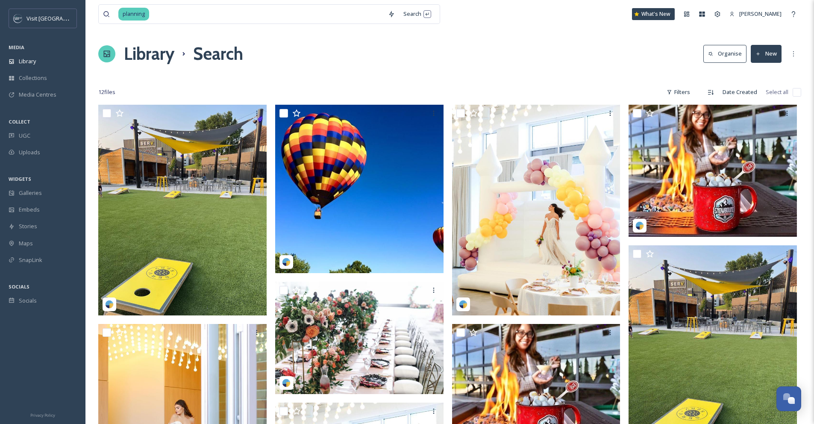
click at [554, 51] on div "Library Search Organise New" at bounding box center [449, 54] width 703 height 26
click at [179, 10] on input at bounding box center [267, 14] width 234 height 19
type input "plan"
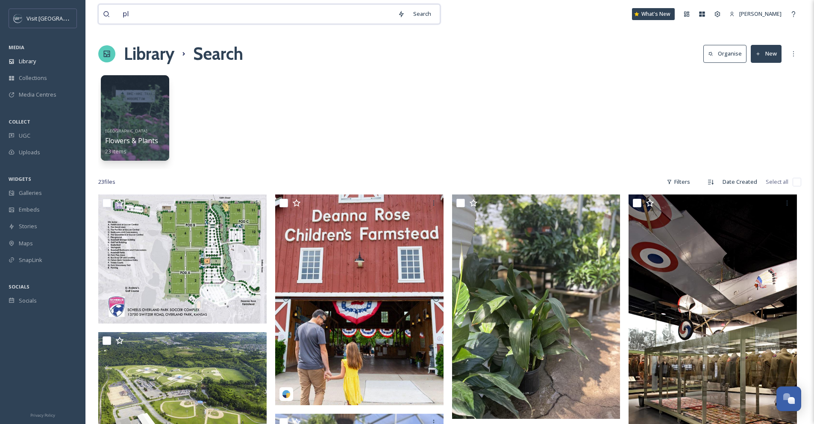
type input "p"
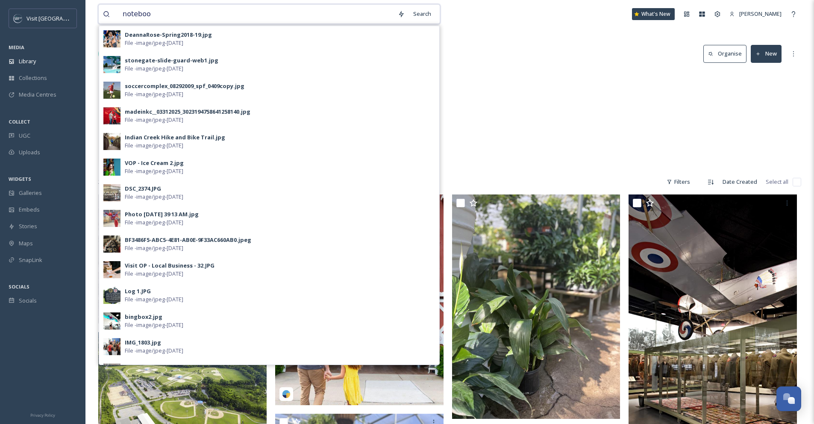
type input "notebook"
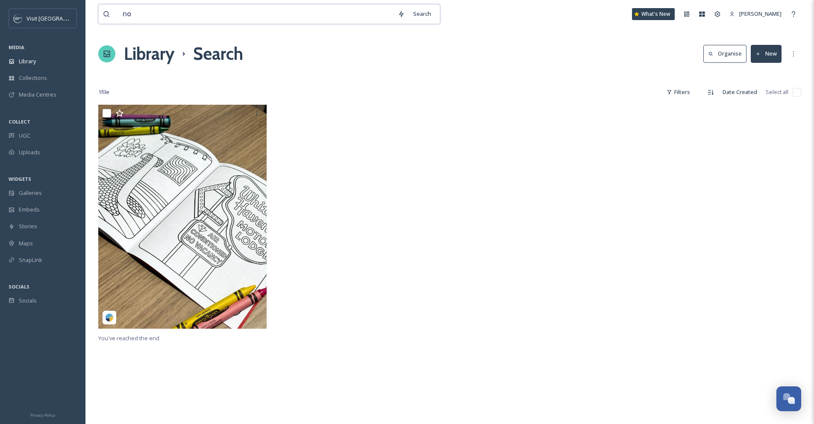
type input "n"
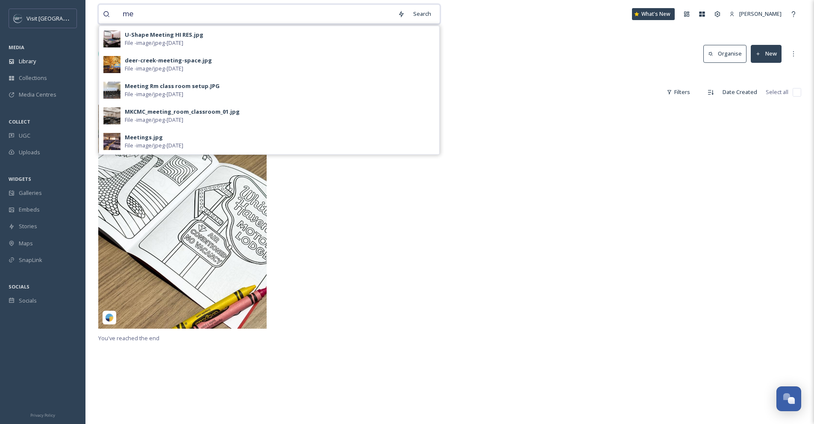
type input "m"
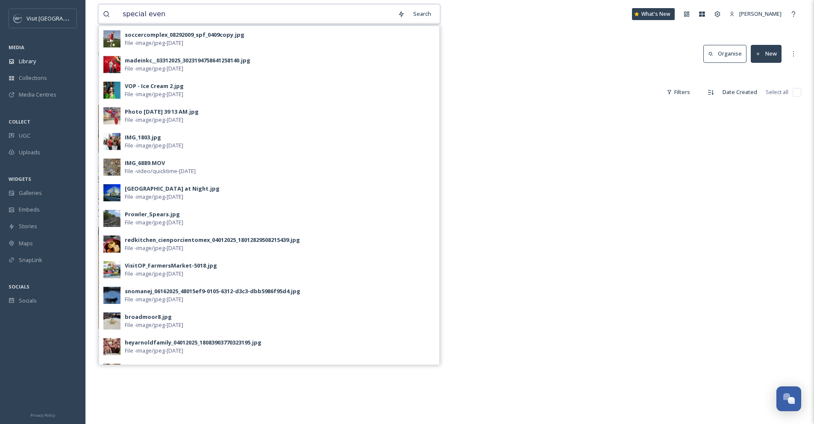
type input "special event"
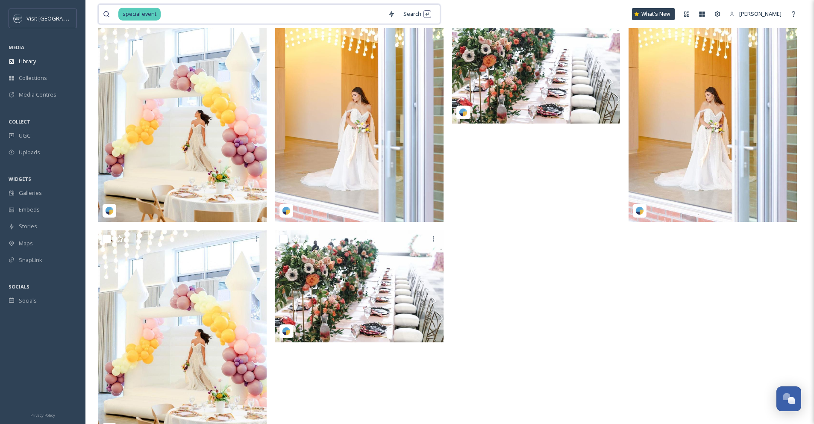
scroll to position [78, 0]
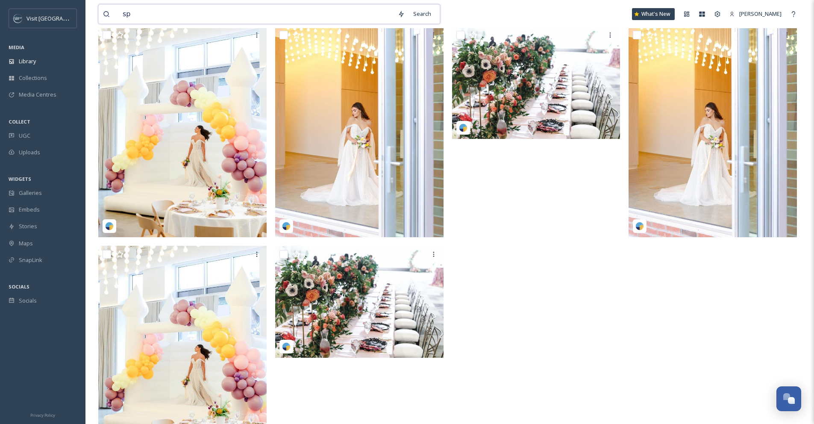
type input "s"
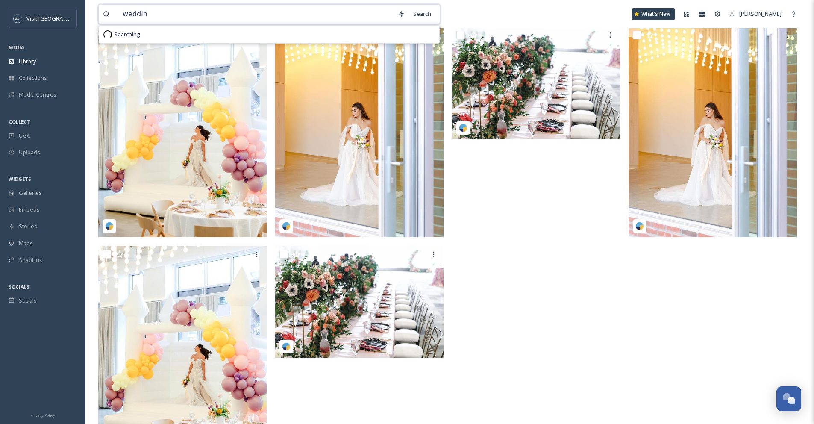
type input "wedding"
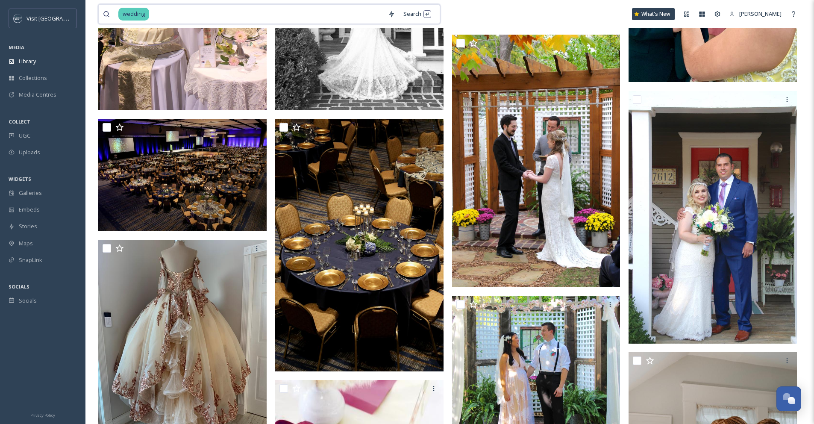
scroll to position [278, 0]
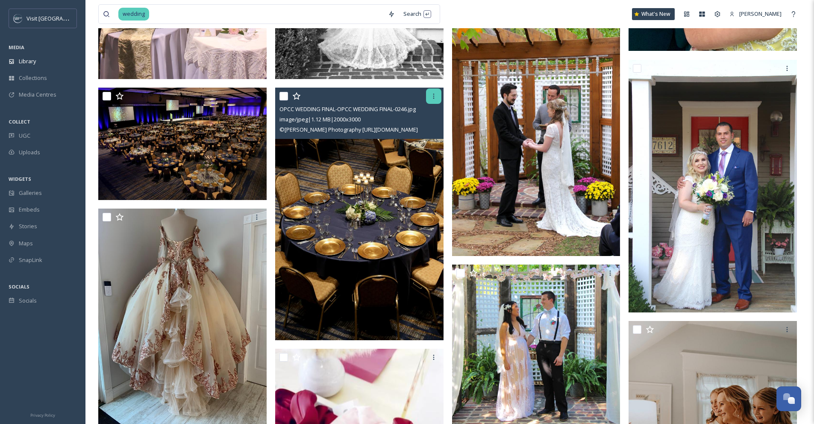
click at [431, 97] on icon at bounding box center [433, 96] width 7 height 7
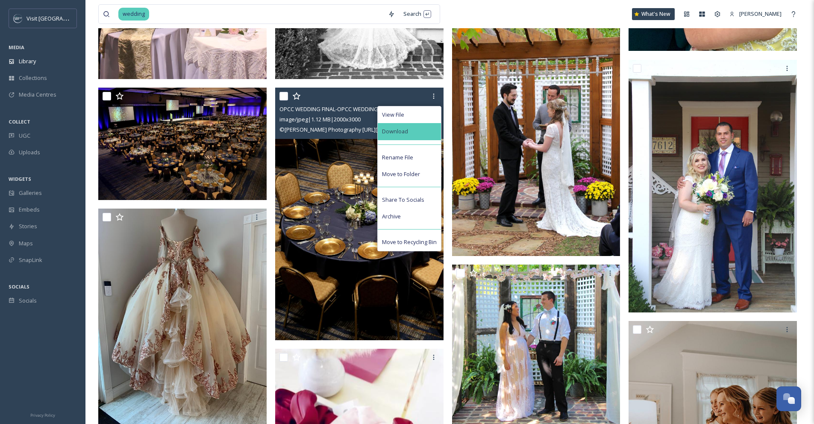
click at [416, 131] on div "Download" at bounding box center [409, 131] width 63 height 17
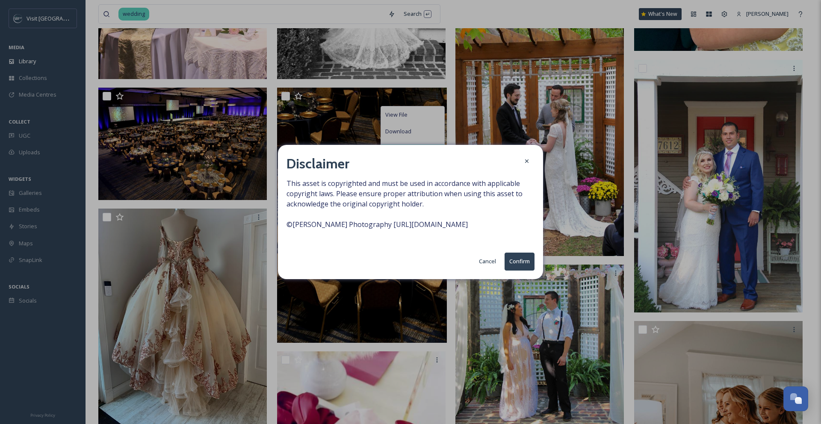
click at [526, 261] on button "Confirm" at bounding box center [519, 262] width 30 height 18
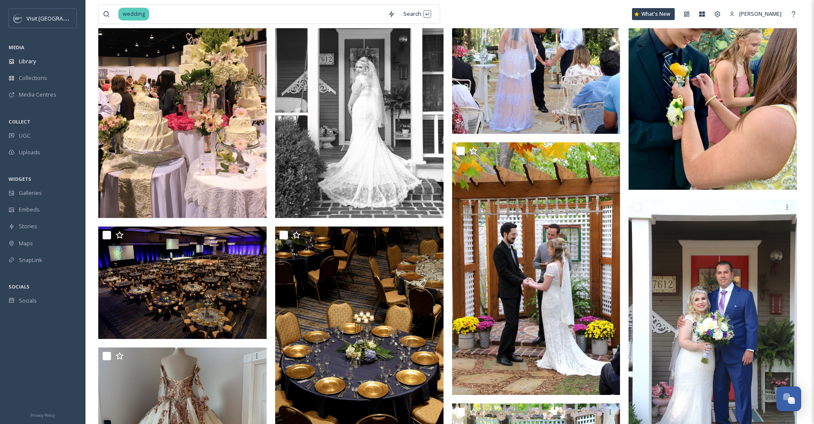
scroll to position [0, 0]
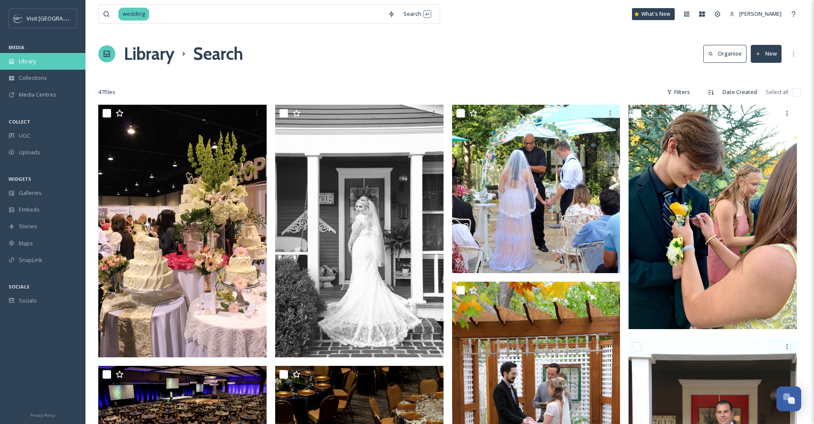
click at [68, 64] on div "Library" at bounding box center [42, 61] width 85 height 17
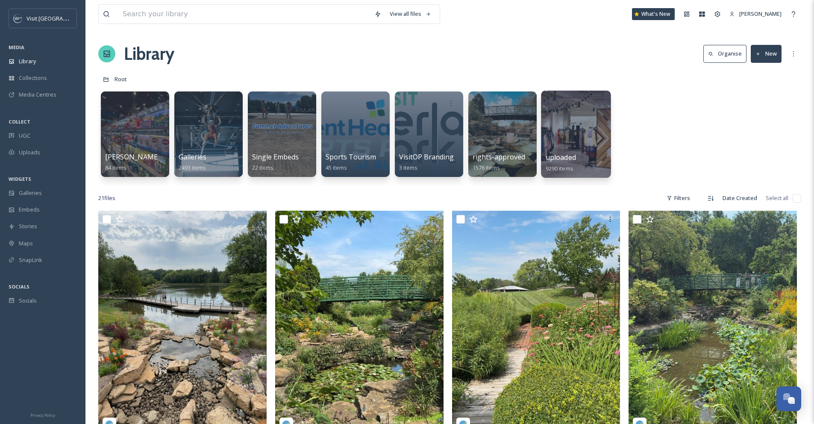
click at [572, 129] on div at bounding box center [576, 134] width 70 height 87
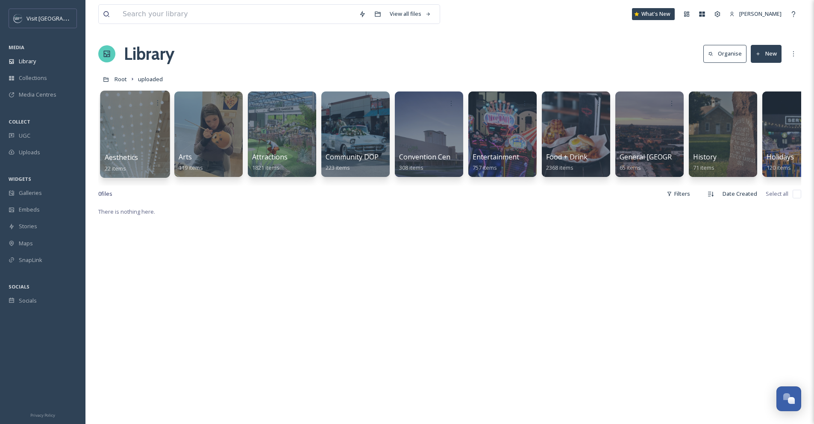
click at [153, 137] on div at bounding box center [135, 134] width 70 height 87
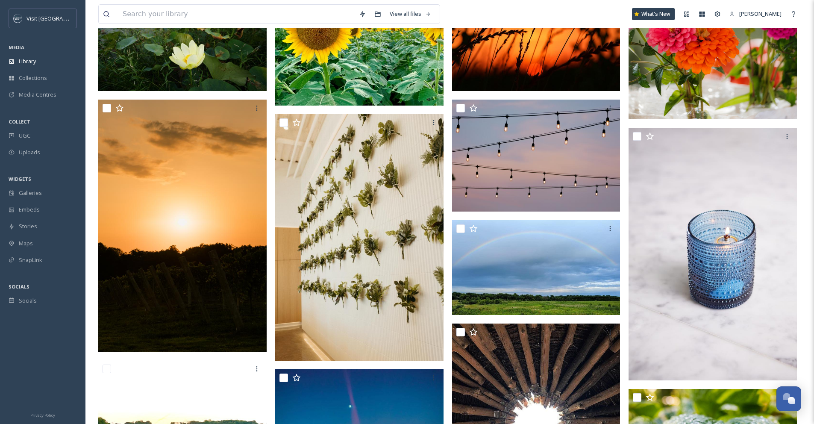
scroll to position [413, 0]
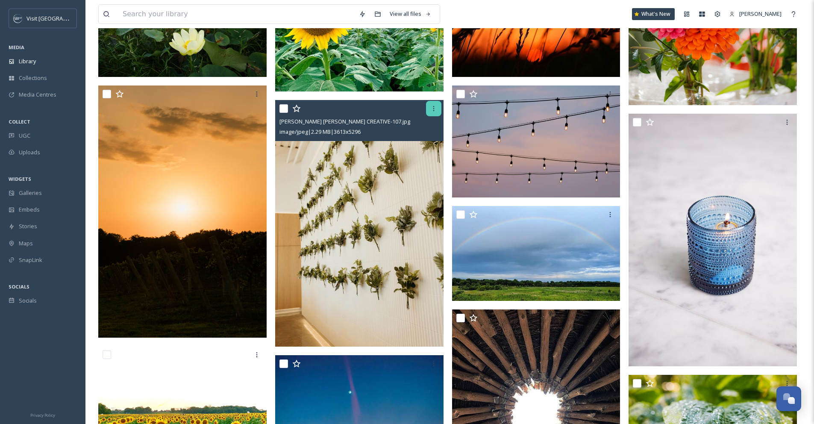
click at [433, 111] on icon at bounding box center [433, 108] width 7 height 7
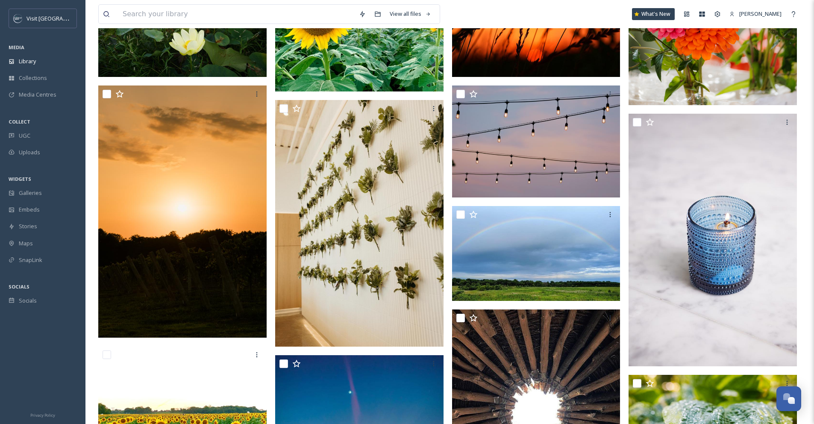
click at [450, 179] on div at bounding box center [449, 363] width 703 height 1320
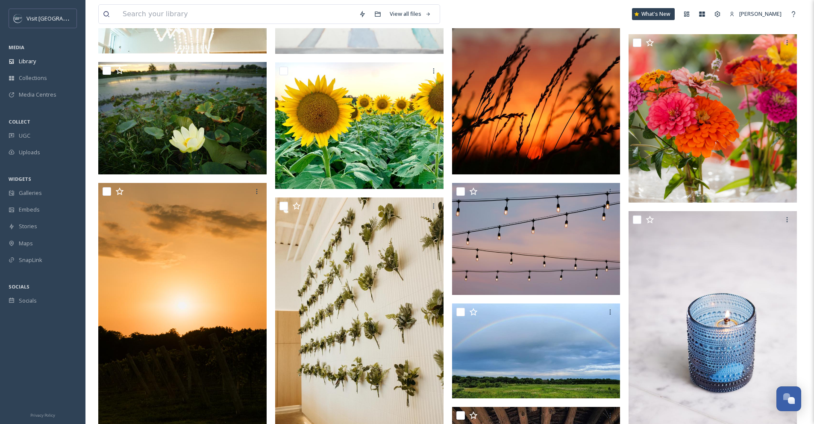
scroll to position [315, 0]
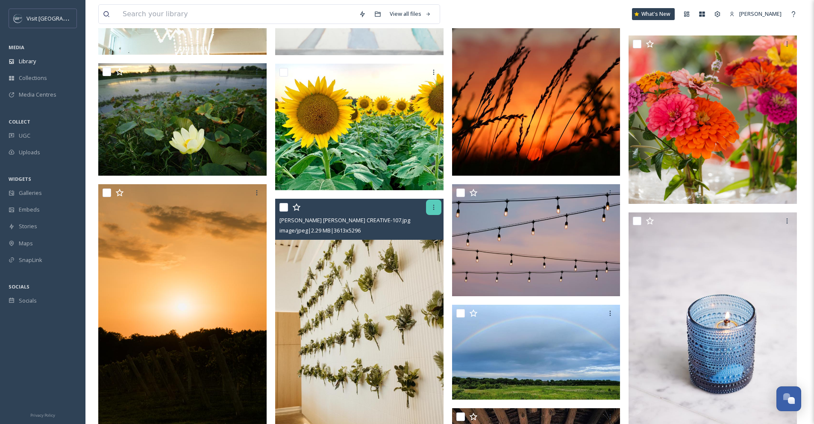
click at [433, 205] on icon at bounding box center [433, 207] width 1 height 5
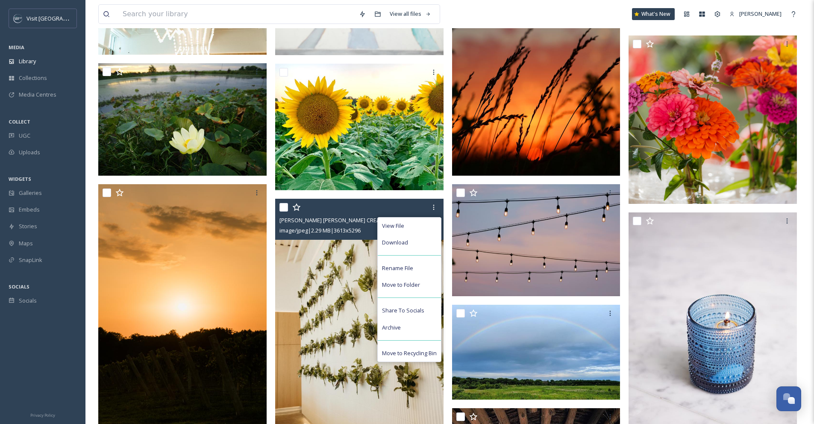
click at [409, 239] on div "Download" at bounding box center [409, 242] width 63 height 17
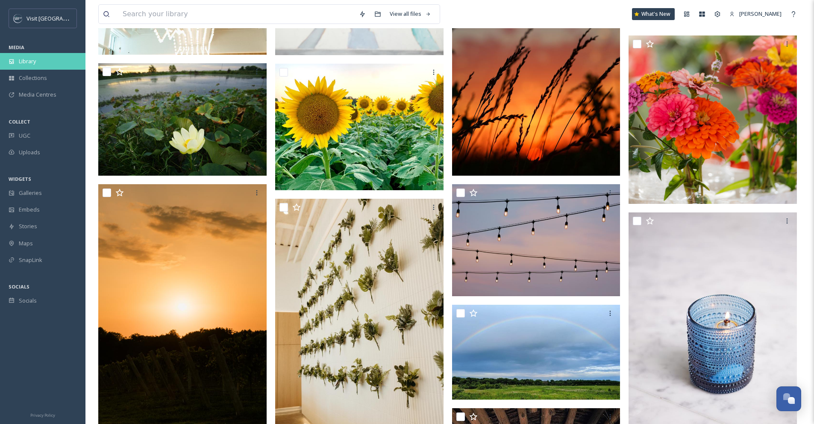
click at [47, 62] on div "Library" at bounding box center [42, 61] width 85 height 17
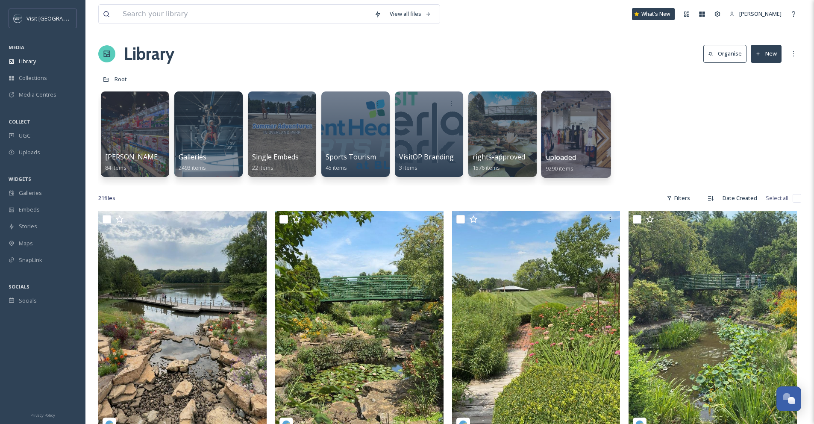
click at [583, 129] on div at bounding box center [576, 134] width 70 height 87
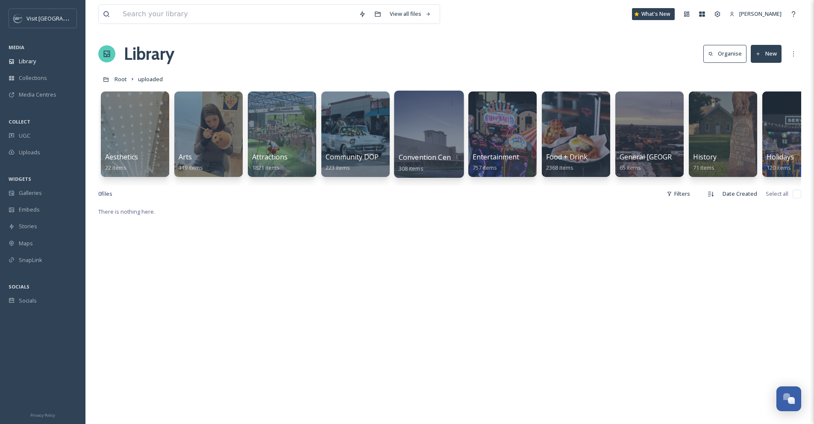
click at [422, 139] on div at bounding box center [429, 134] width 70 height 87
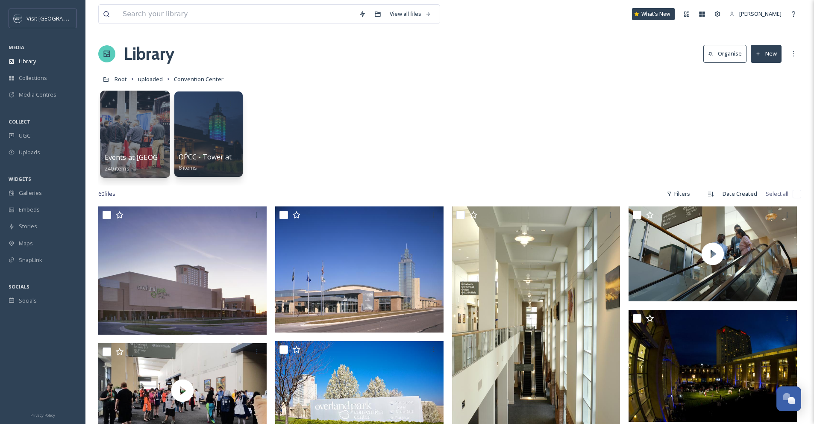
click at [141, 114] on div at bounding box center [135, 134] width 70 height 87
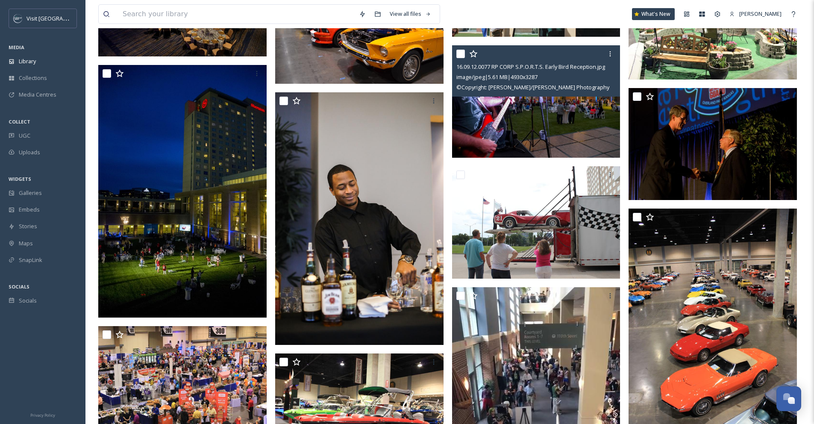
scroll to position [1422, 0]
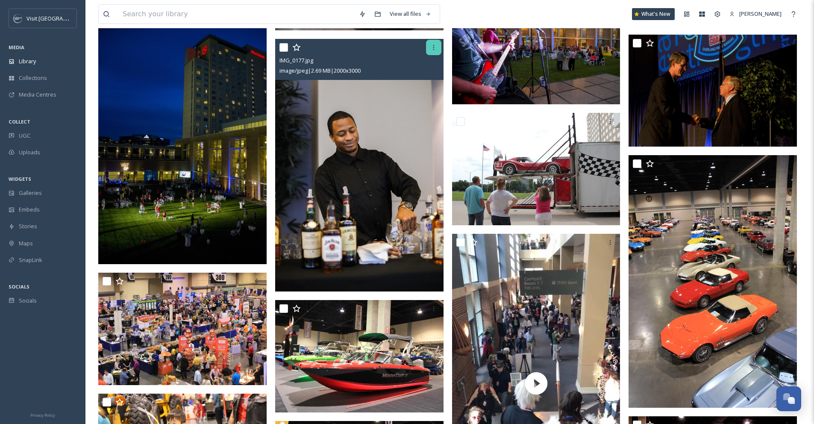
click at [435, 47] on icon at bounding box center [433, 47] width 7 height 7
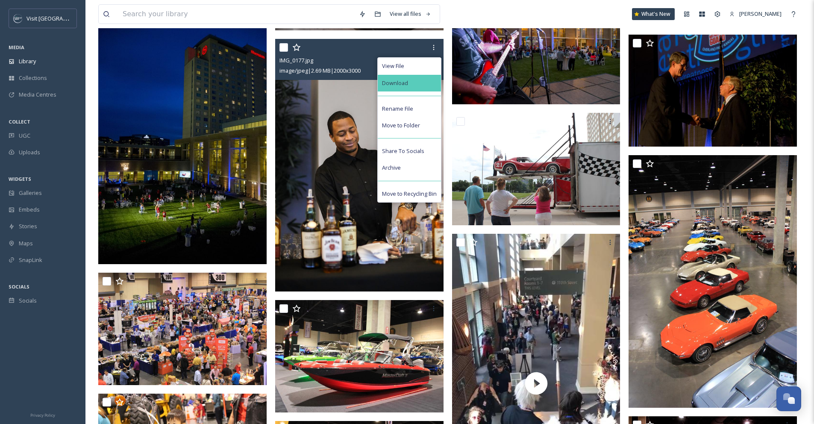
click at [416, 85] on div "Download" at bounding box center [409, 83] width 63 height 17
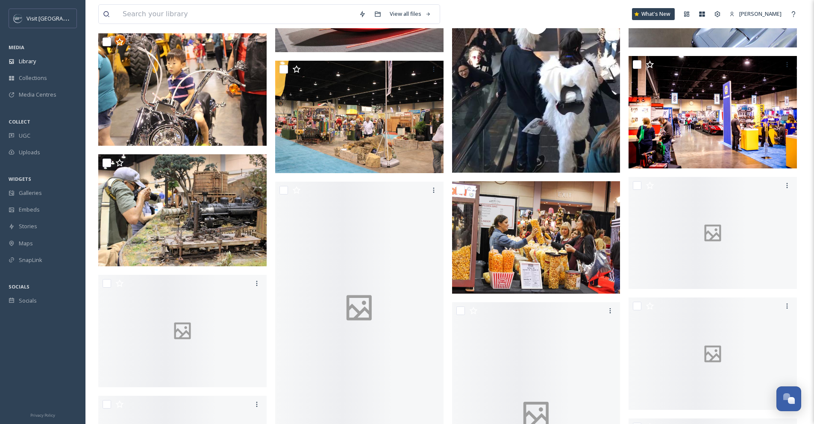
scroll to position [1815, 0]
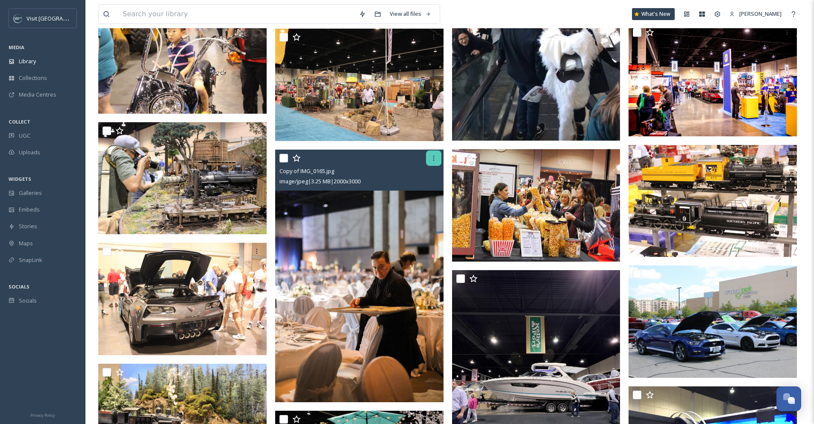
click at [434, 160] on icon at bounding box center [433, 158] width 7 height 7
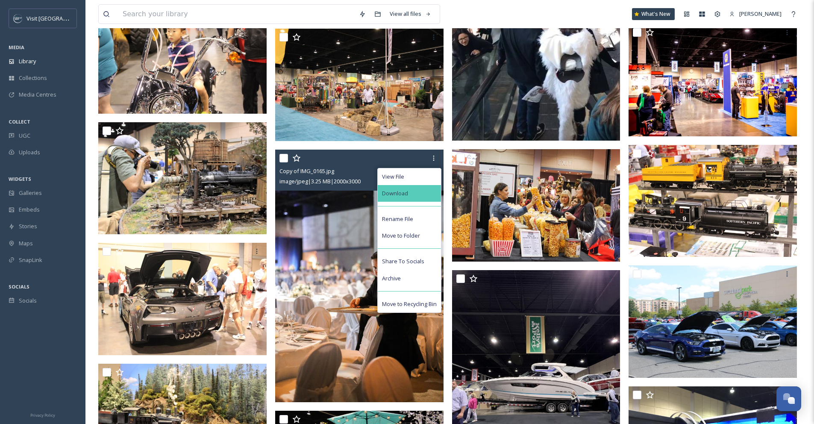
click at [424, 200] on div "Download" at bounding box center [409, 193] width 63 height 17
